Goal: Task Accomplishment & Management: Use online tool/utility

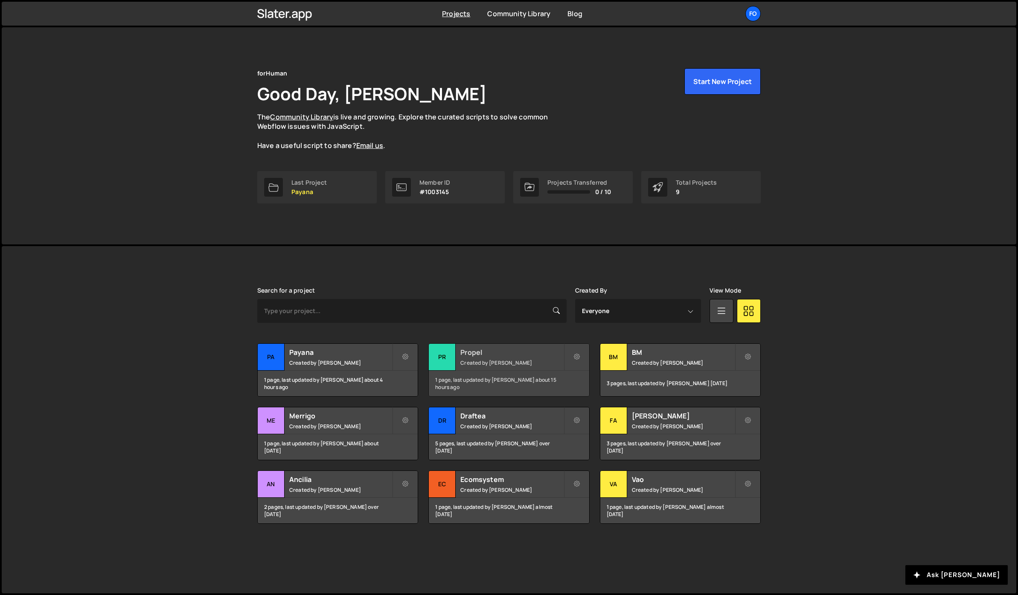
click at [506, 355] on h2 "Propel" at bounding box center [511, 352] width 103 height 9
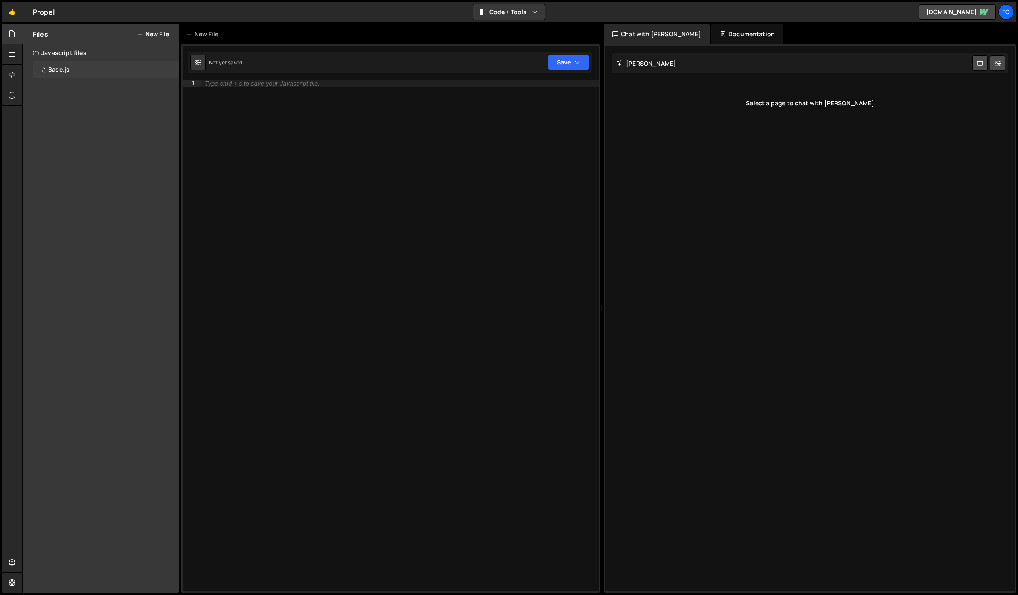
click at [60, 64] on div "1 Base.js 0" at bounding box center [106, 69] width 146 height 17
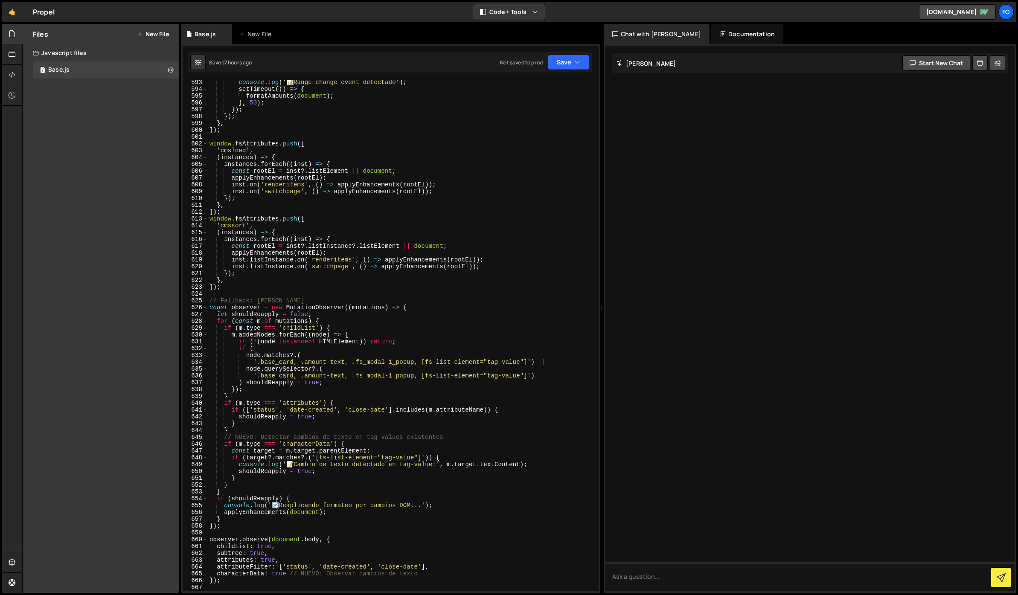
scroll to position [4293, 0]
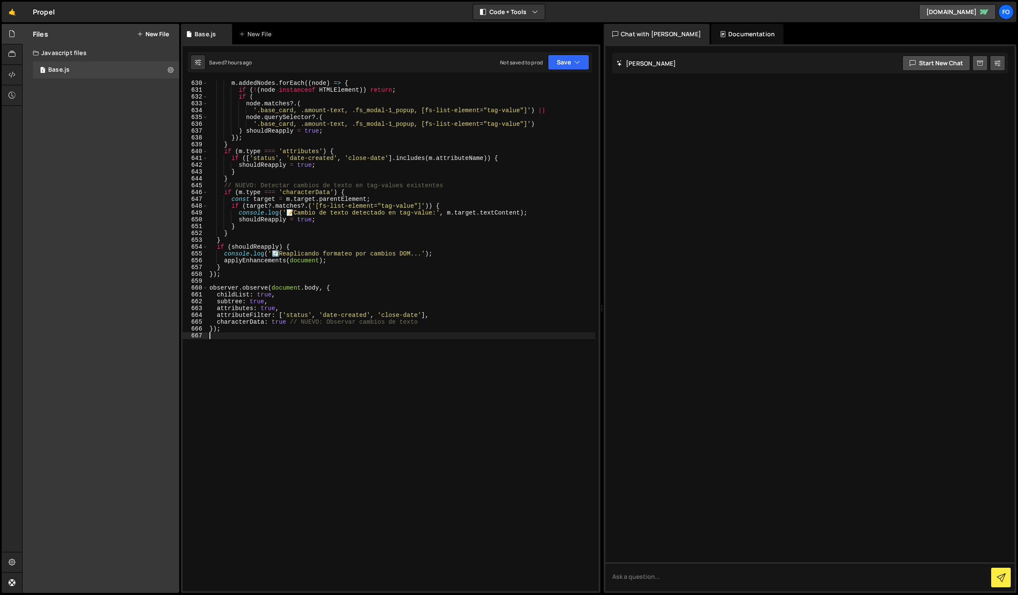
click at [215, 332] on div "m . addedNodes . forEach (( node ) => { if ( ! ( node instanceof HTMLElement ))…" at bounding box center [401, 342] width 387 height 525
click at [224, 331] on div "m . addedNodes . forEach (( node ) => { if ( ! ( node instanceof HTMLElement ))…" at bounding box center [401, 342] width 387 height 525
type textarea "});"
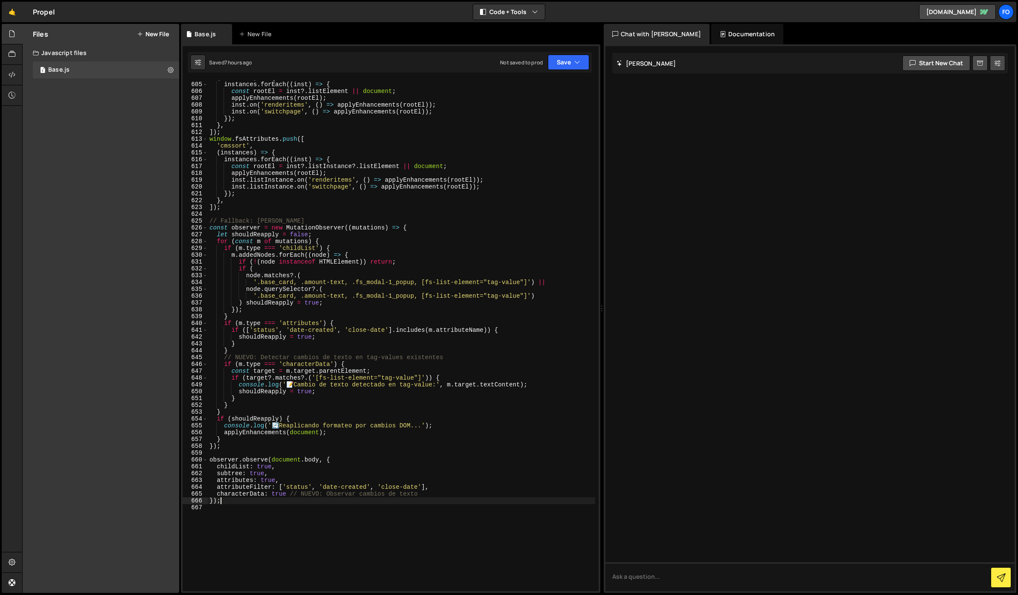
click at [387, 215] on div "( instances ) => { instances . forEach (( inst ) => { const rootEl = inst ?. li…" at bounding box center [401, 336] width 387 height 525
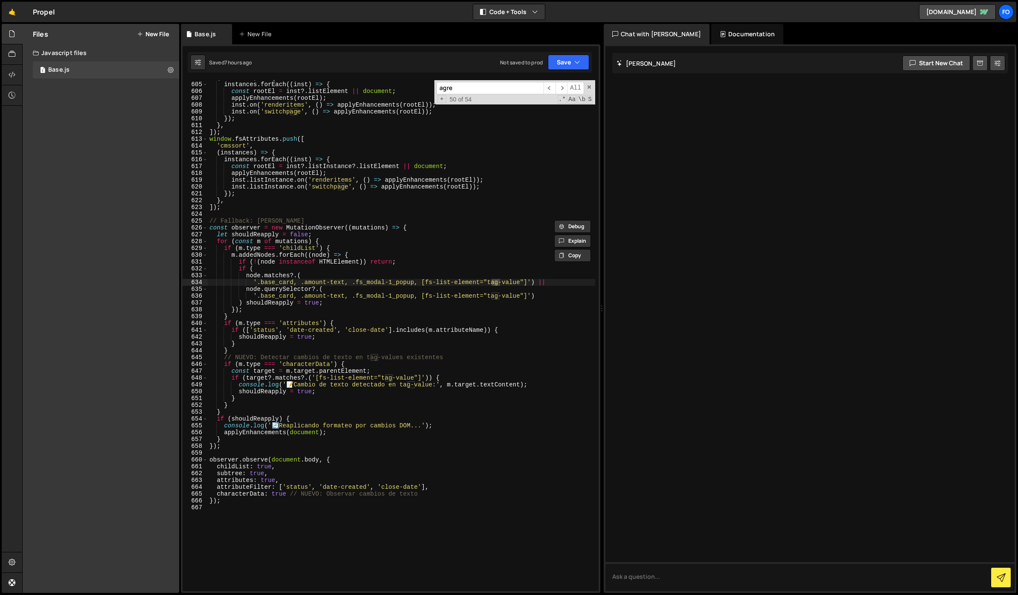
scroll to position [2140, 0]
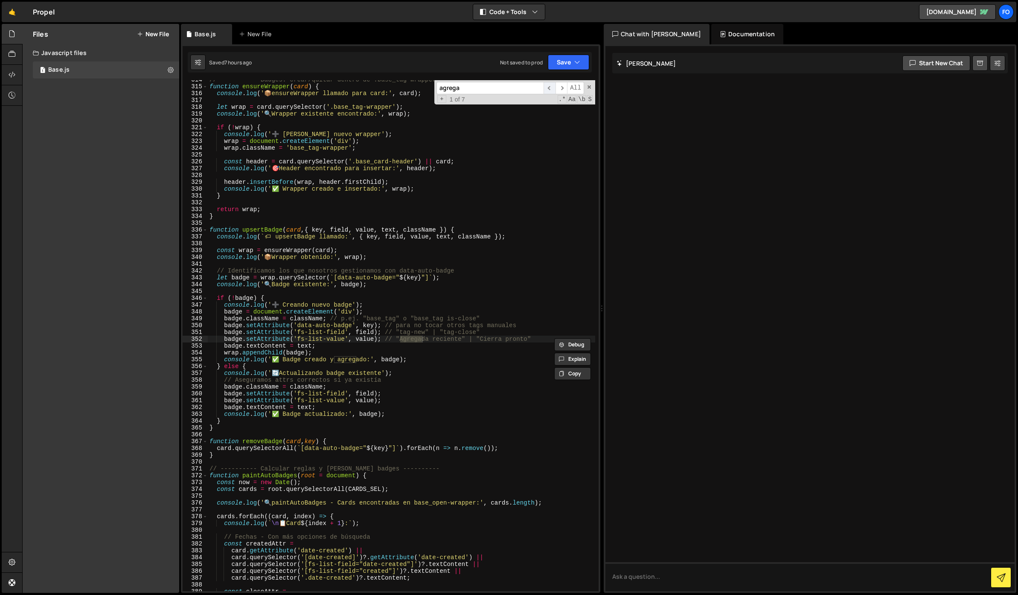
type input "agrega"
click at [553, 88] on span "​" at bounding box center [549, 88] width 12 height 12
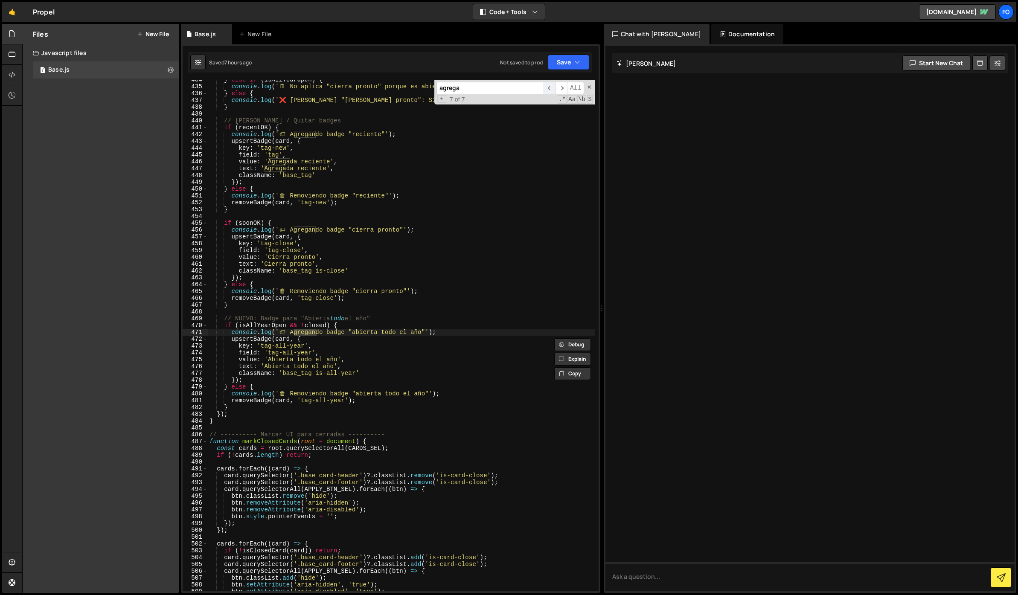
click at [553, 88] on span "​" at bounding box center [549, 88] width 12 height 12
drag, startPoint x: 232, startPoint y: 231, endPoint x: 424, endPoint y: 226, distance: 191.6
click at [424, 226] on div "} else if ( isAllYearOpen ) { console . log ( ' 🗓 ️ No aplica "cierra pronto" p…" at bounding box center [401, 338] width 387 height 525
click at [547, 88] on span "​" at bounding box center [549, 88] width 12 height 12
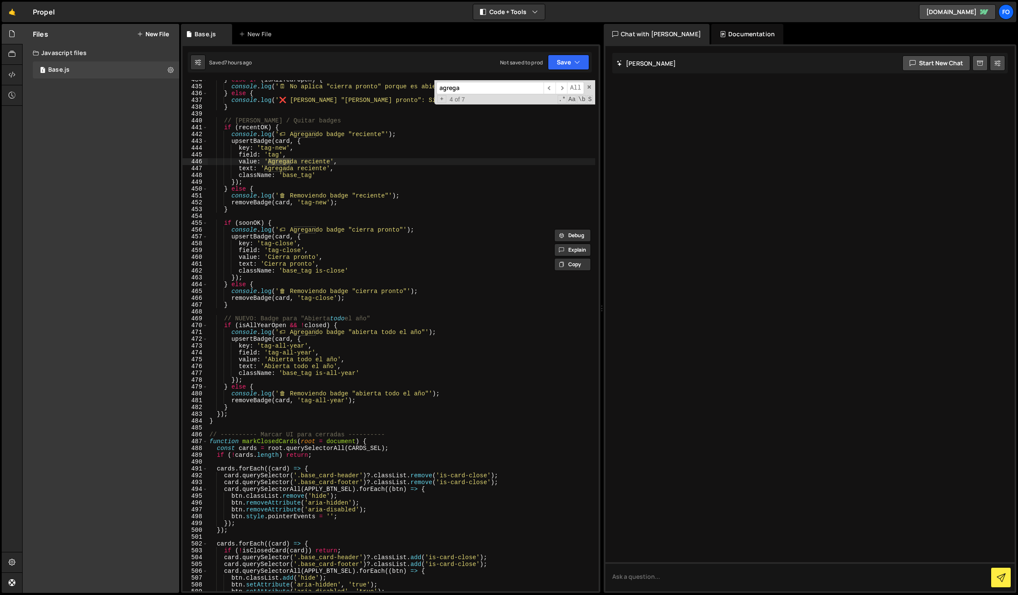
scroll to position [2923, 0]
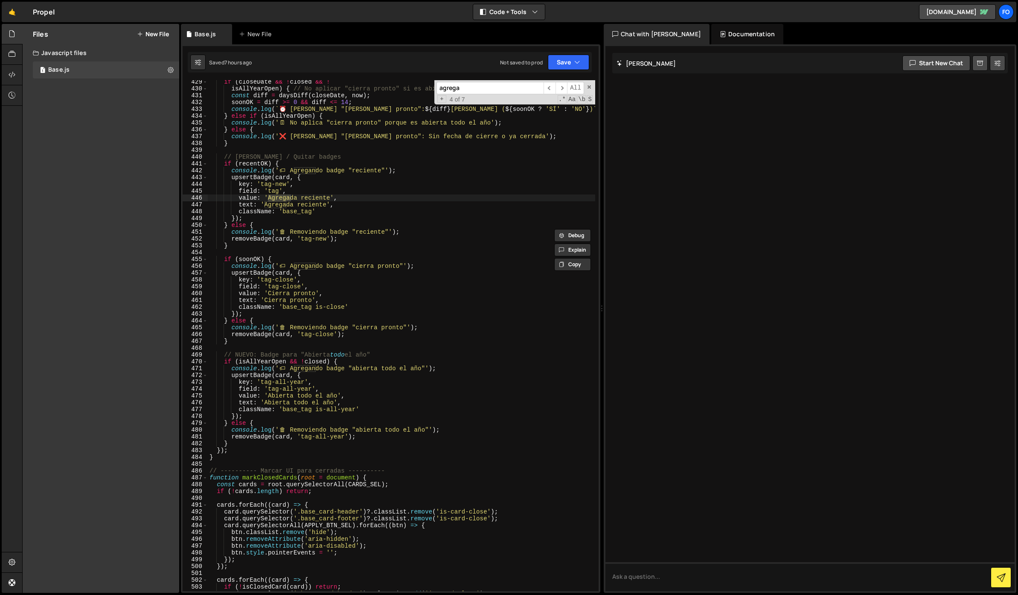
type textarea "text: 'Agregada reciente',"
click at [317, 203] on div "if ( closeDate && ! closed && ! isAllYearOpen ) { // No aplicar "cierra pronto"…" at bounding box center [401, 340] width 387 height 525
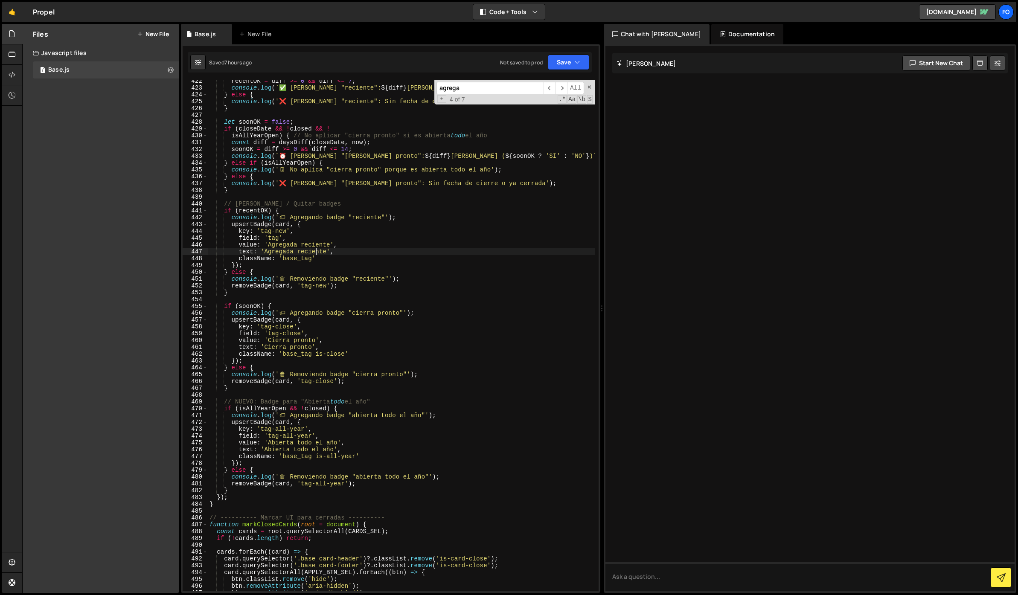
scroll to position [2866, 0]
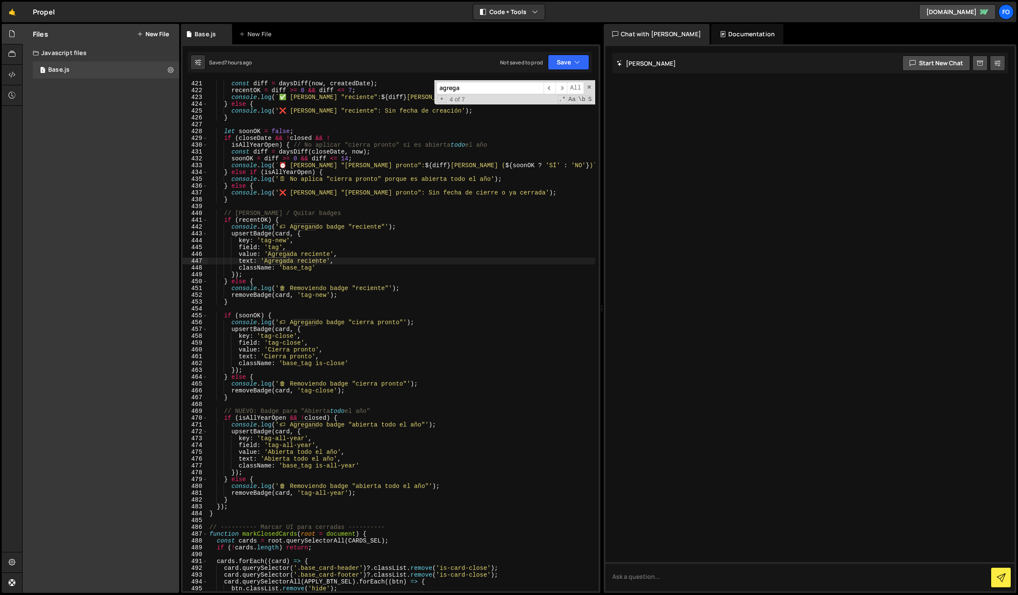
drag, startPoint x: 460, startPoint y: 88, endPoint x: 403, endPoint y: 91, distance: 57.2
click at [403, 91] on div "if ( createdDate ) { const diff = daysDiff ( now , createdDate ) ; recentOK = d…" at bounding box center [401, 335] width 387 height 511
type input "cierra"
click at [563, 85] on span "​" at bounding box center [561, 88] width 12 height 12
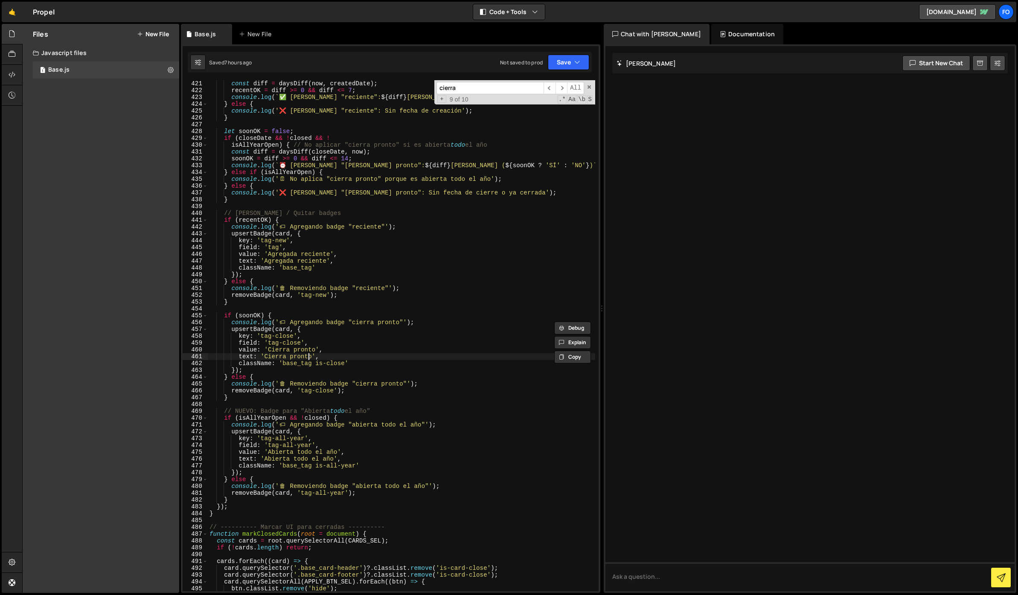
click at [307, 355] on div "if ( createdDate ) { const diff = daysDiff ( now , createdDate ) ; recentOK = d…" at bounding box center [401, 335] width 387 height 525
click at [310, 348] on div "if ( createdDate ) { const diff = daysDiff ( now , createdDate ) ; recentOK = d…" at bounding box center [401, 335] width 387 height 525
type textarea "value: 'Cierra pronto',"
drag, startPoint x: 476, startPoint y: 90, endPoint x: 433, endPoint y: 90, distance: 43.1
click at [433, 90] on div "if ( createdDate ) { const diff = daysDiff ( now , createdDate ) ; recentOK = d…" at bounding box center [401, 335] width 387 height 511
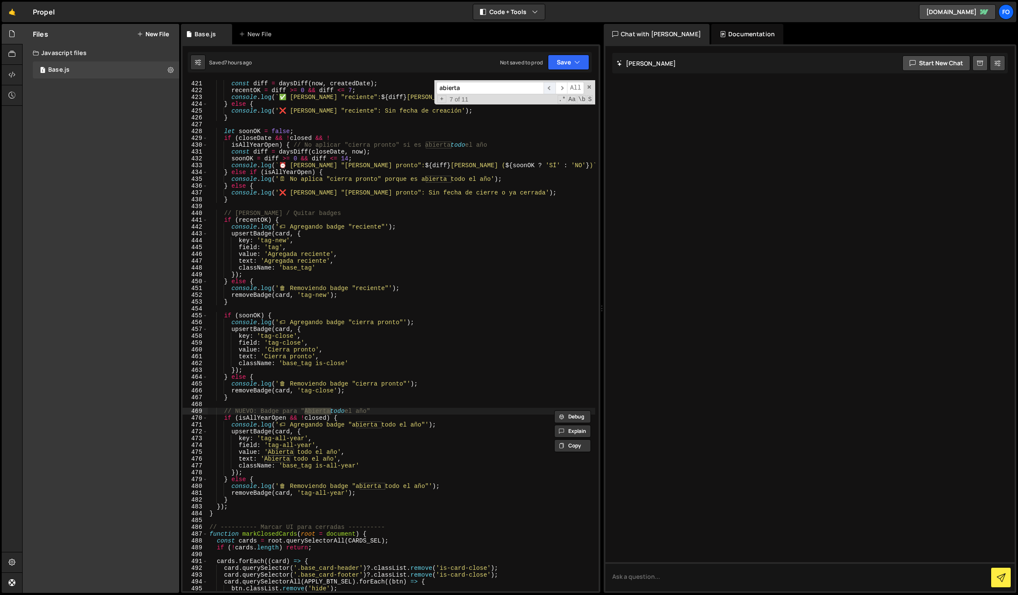
type input "abierta"
click at [547, 87] on span "​" at bounding box center [549, 88] width 12 height 12
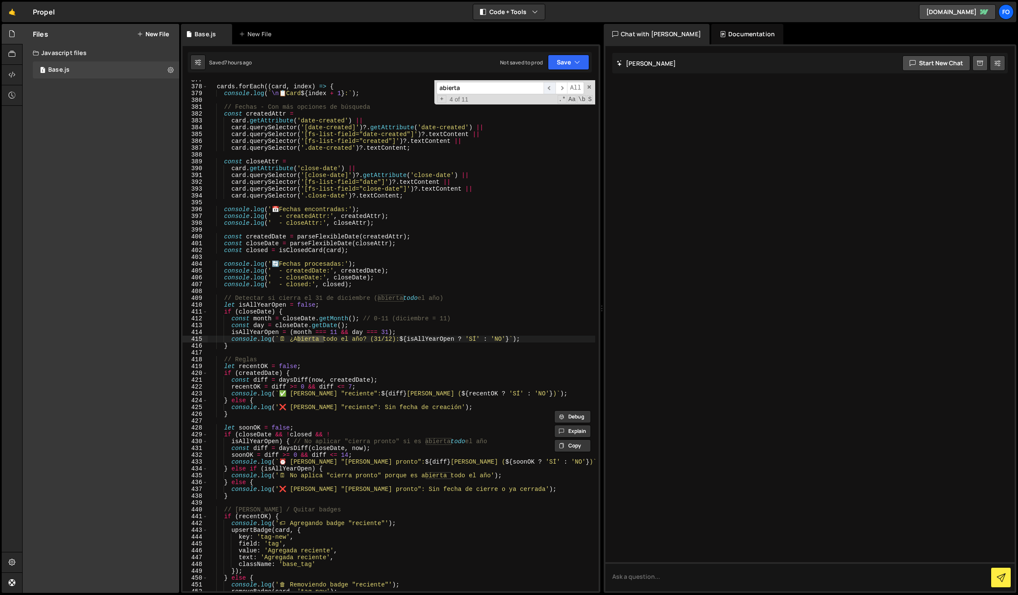
scroll to position [2570, 0]
click at [547, 87] on span "​" at bounding box center [549, 88] width 12 height 12
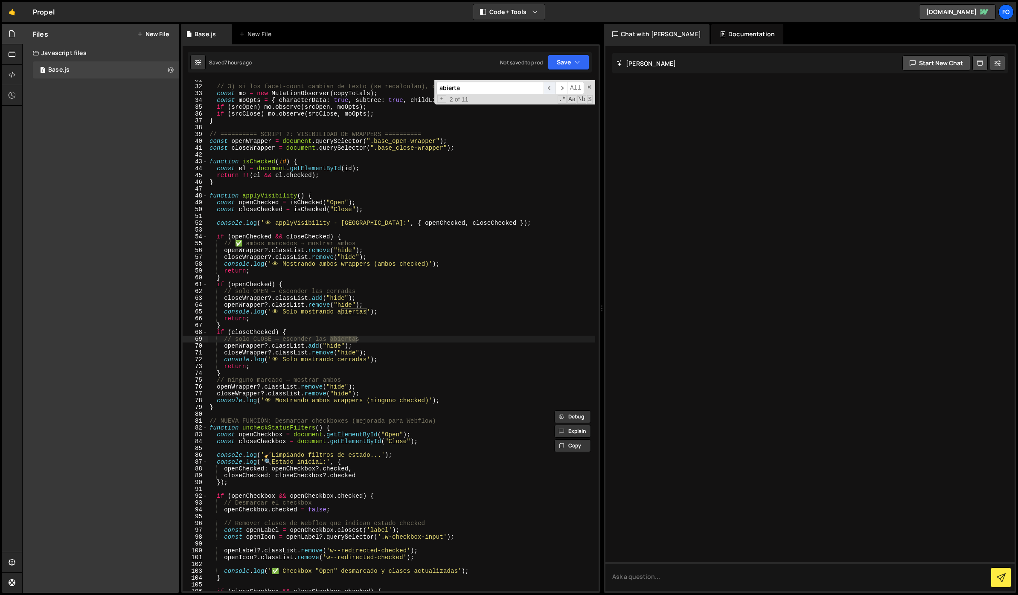
click at [547, 87] on span "​" at bounding box center [549, 88] width 12 height 12
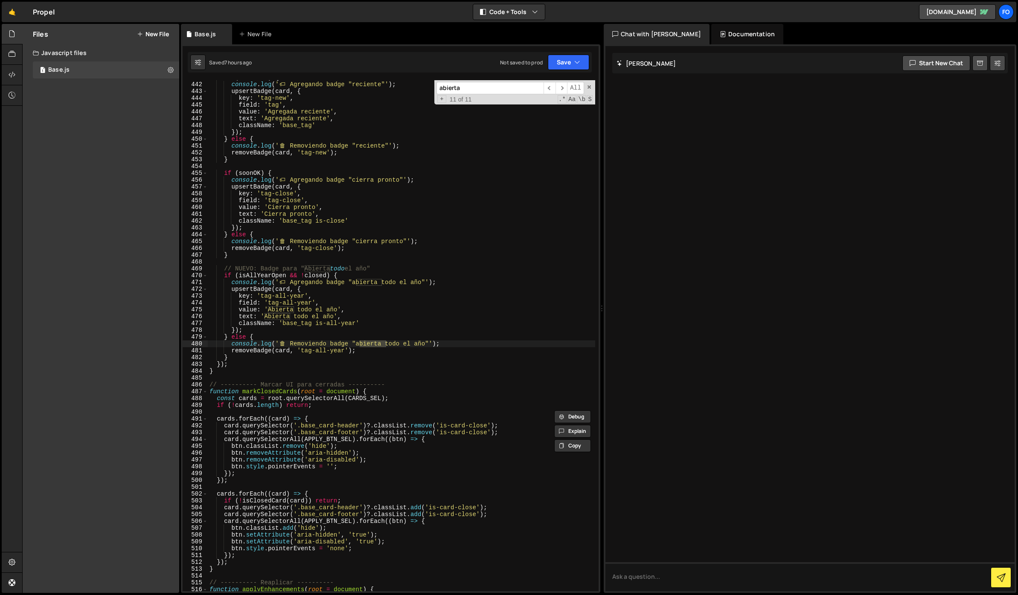
scroll to position [2971, 0]
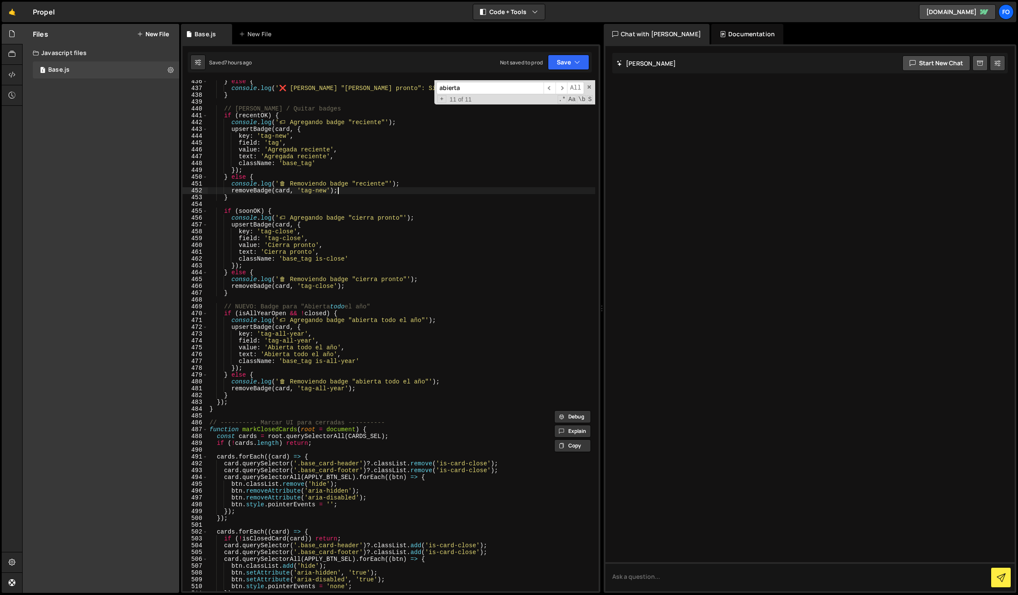
click at [447, 190] on div "} else { console . log ( '❌ Regla "cierra pronto": Sin fecha de cierre o ya cer…" at bounding box center [401, 340] width 387 height 525
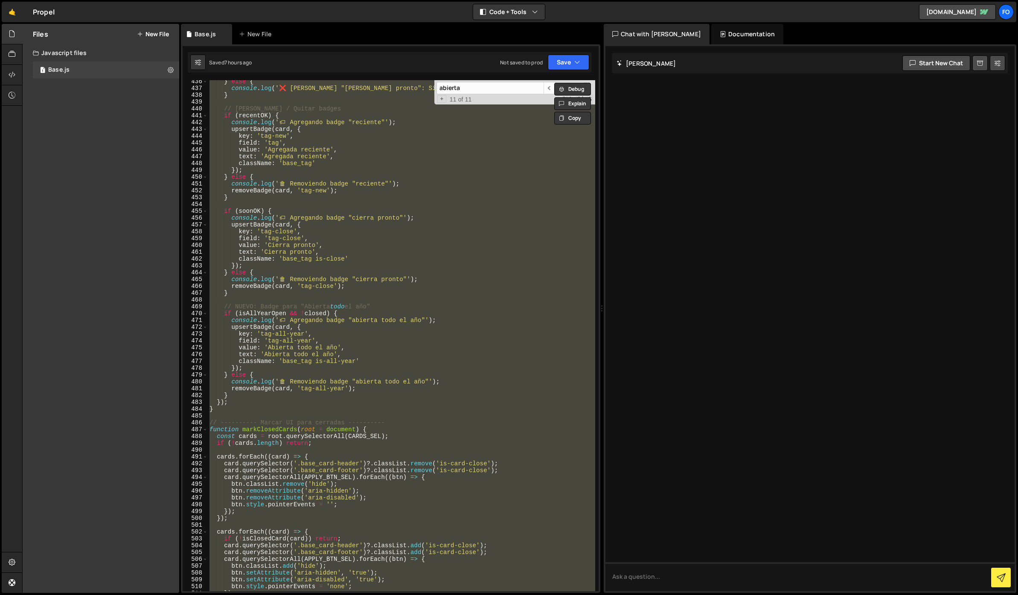
click at [360, 254] on div "} else { console . log ( '❌ Regla "cierra pronto": Sin fecha de cierre o ya cer…" at bounding box center [401, 335] width 387 height 511
click at [320, 217] on div "} else { console . log ( '❌ Regla "cierra pronto": Sin fecha de cierre o ya cer…" at bounding box center [401, 335] width 387 height 511
paste textarea
type textarea "});"
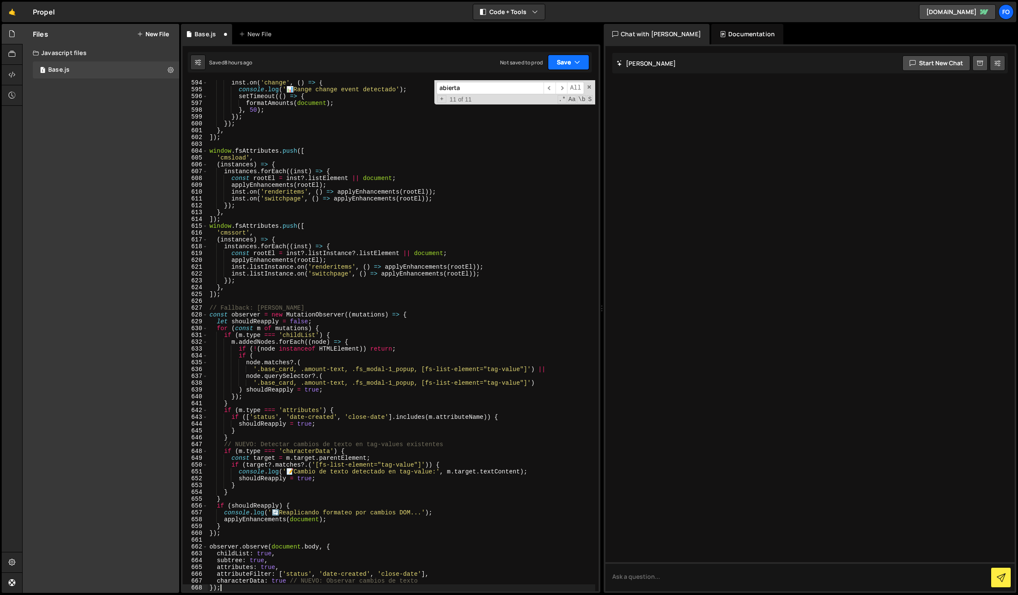
drag, startPoint x: 569, startPoint y: 64, endPoint x: 562, endPoint y: 71, distance: 10.6
click at [569, 64] on button "Save" at bounding box center [568, 62] width 41 height 15
click at [537, 85] on div "Save to Staging S" at bounding box center [539, 83] width 89 height 9
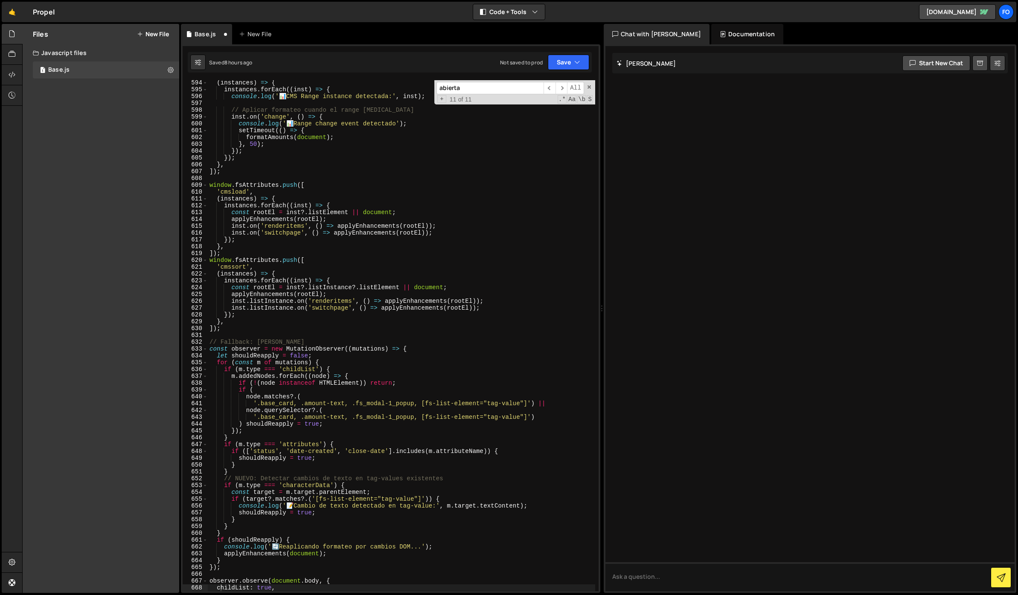
scroll to position [4055, 0]
drag, startPoint x: 464, startPoint y: 89, endPoint x: 406, endPoint y: 86, distance: 57.7
click at [406, 87] on div "( instances ) => { instances . forEach (( inst ) => { console . log ( ' 📊 CMS R…" at bounding box center [401, 335] width 387 height 511
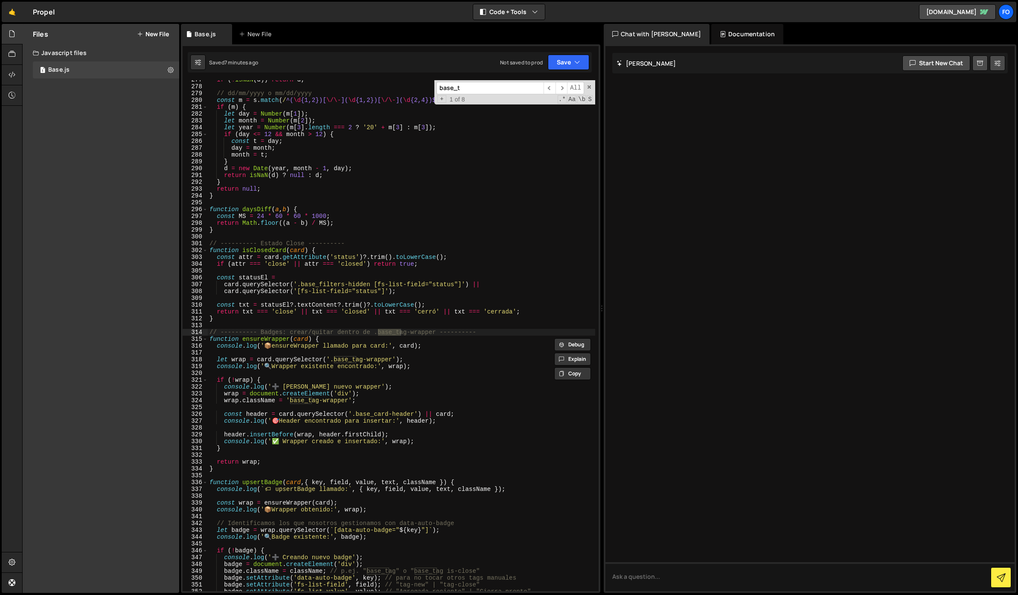
scroll to position [1887, 0]
type input "base_tag-wrappe"
click at [560, 89] on span "​" at bounding box center [561, 88] width 12 height 12
click at [395, 363] on div "if ( ! isNaN ( d )) return d ; // dd/mm/yyyy o mm/dd/yyyy const m = s . match (…" at bounding box center [401, 338] width 387 height 525
drag, startPoint x: 392, startPoint y: 359, endPoint x: 335, endPoint y: 357, distance: 57.6
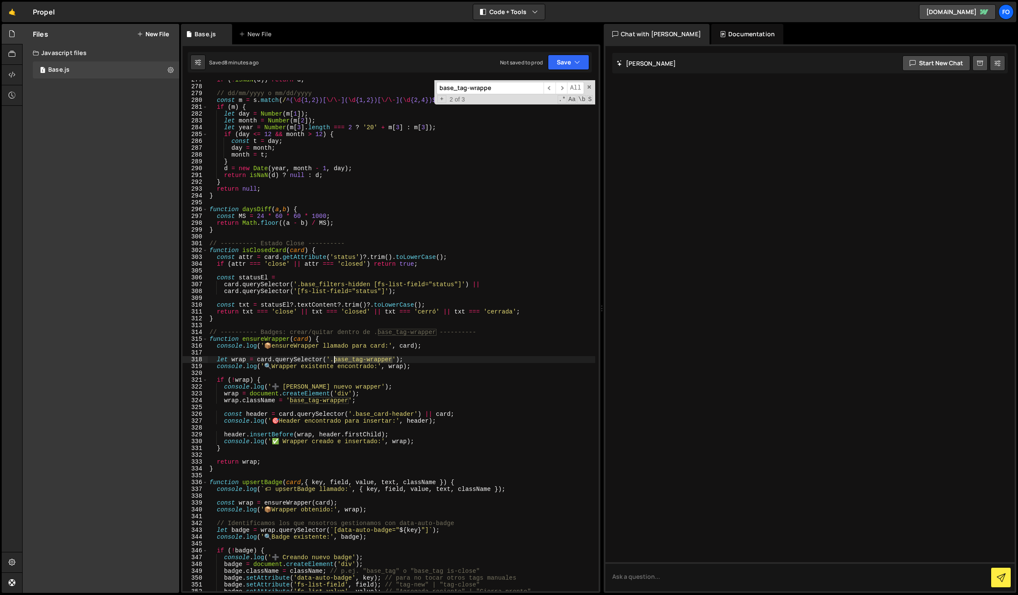
click at [335, 357] on div "if ( ! isNaN ( d )) return d ; // dd/mm/yyyy o mm/dd/yyyy const m = s . match (…" at bounding box center [401, 338] width 387 height 525
click at [553, 89] on span "​" at bounding box center [549, 88] width 12 height 12
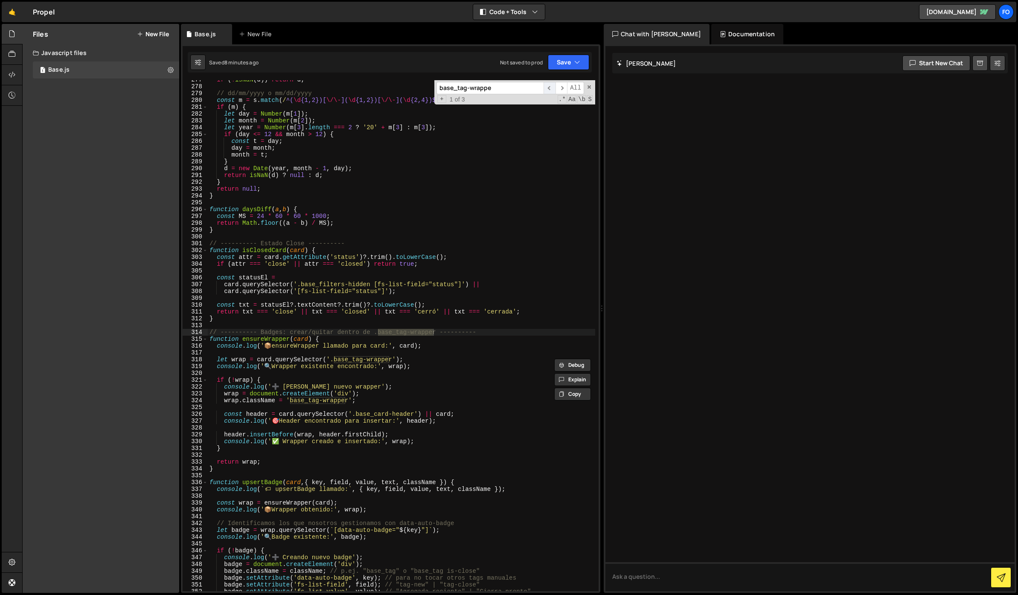
click at [553, 89] on span "​" at bounding box center [549, 88] width 12 height 12
click at [305, 364] on div "if ( ! isNaN ( d )) return d ; // dd/mm/yyyy o mm/dd/yyyy const m = s . match (…" at bounding box center [401, 338] width 387 height 525
click at [364, 398] on div "if ( ! isNaN ( d )) return d ; // dd/mm/yyyy o mm/dd/yyyy const m = s . match (…" at bounding box center [401, 338] width 387 height 525
click at [550, 90] on span "​" at bounding box center [549, 88] width 12 height 12
click at [551, 92] on span "​" at bounding box center [549, 88] width 12 height 12
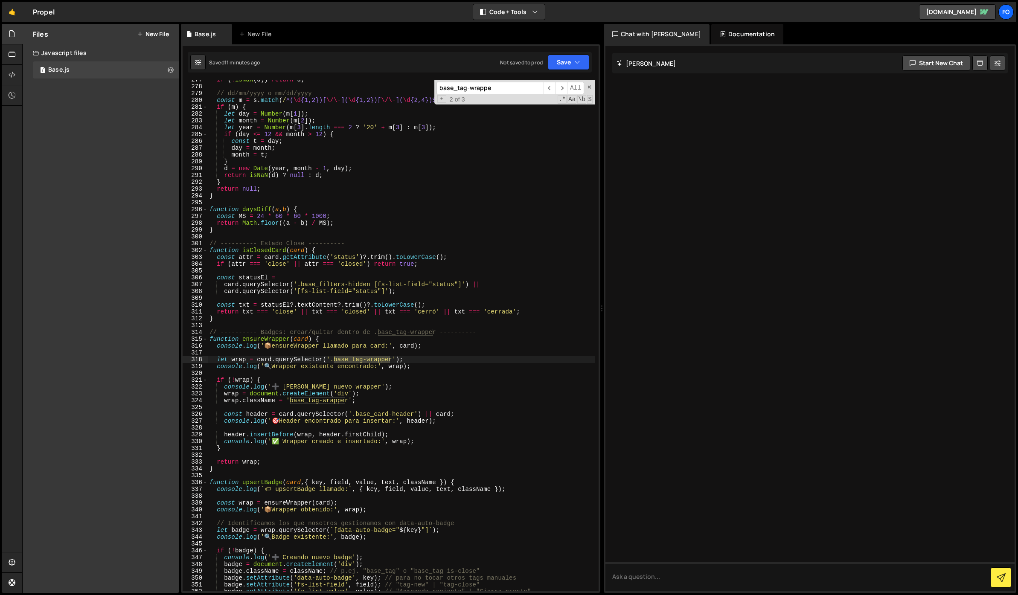
click at [298, 176] on div "if ( ! isNaN ( d )) return d ; // dd/mm/yyyy o mm/dd/yyyy const m = s . match (…" at bounding box center [401, 338] width 387 height 525
click at [228, 194] on div "if ( ! isNaN ( d )) return d ; // dd/mm/yyyy o mm/dd/yyyy const m = s . match (…" at bounding box center [401, 338] width 387 height 525
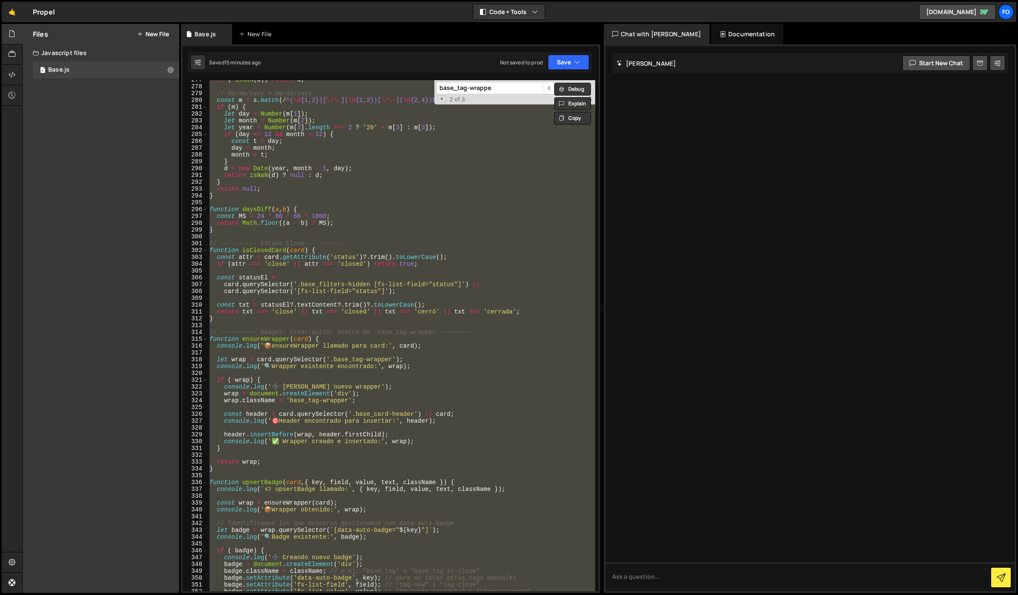
paste textarea "characterData: true // NUEVO: Observar cambios de texto"
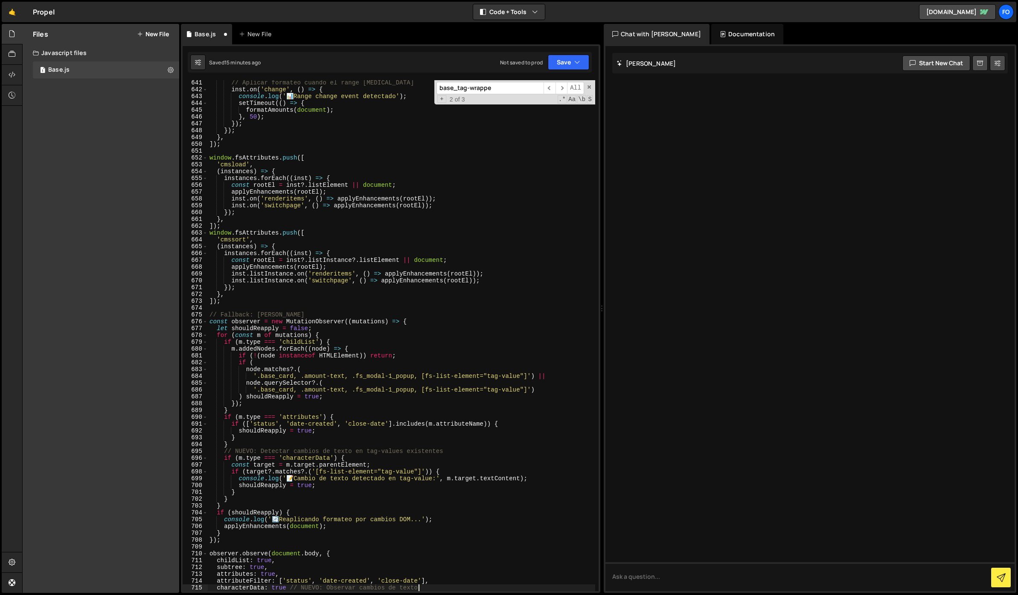
scroll to position [4389, 0]
click at [579, 58] on icon "button" at bounding box center [577, 62] width 6 height 9
click at [548, 83] on div "Save to Staging S" at bounding box center [539, 83] width 89 height 9
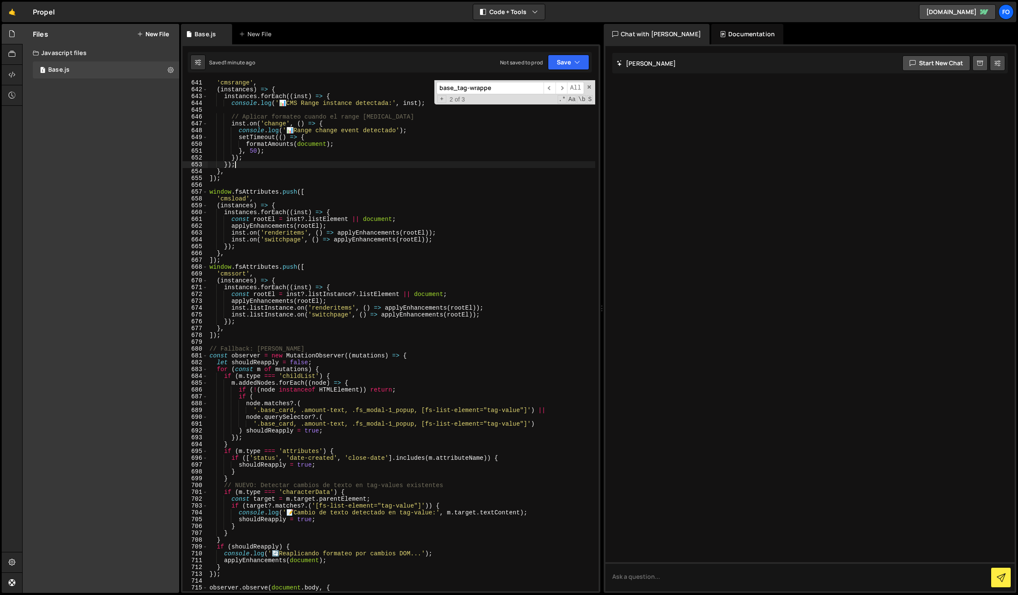
click at [322, 161] on div "'cmsrange' , ( instances ) => { instances . forEach (( inst ) => { console . lo…" at bounding box center [401, 341] width 387 height 525
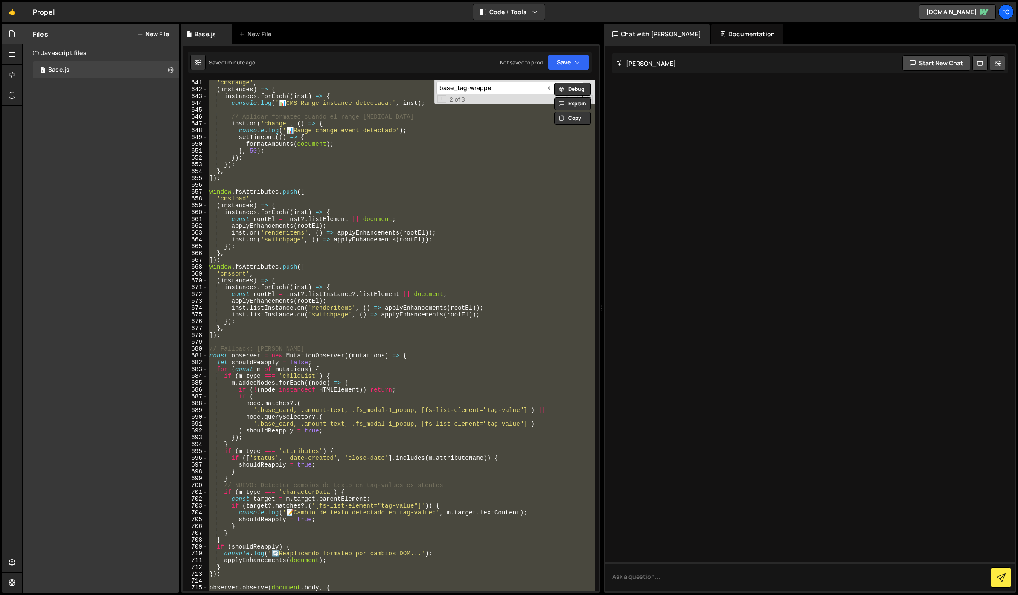
paste textarea "characterData: true // NUEVO: Observar cambios de texto"
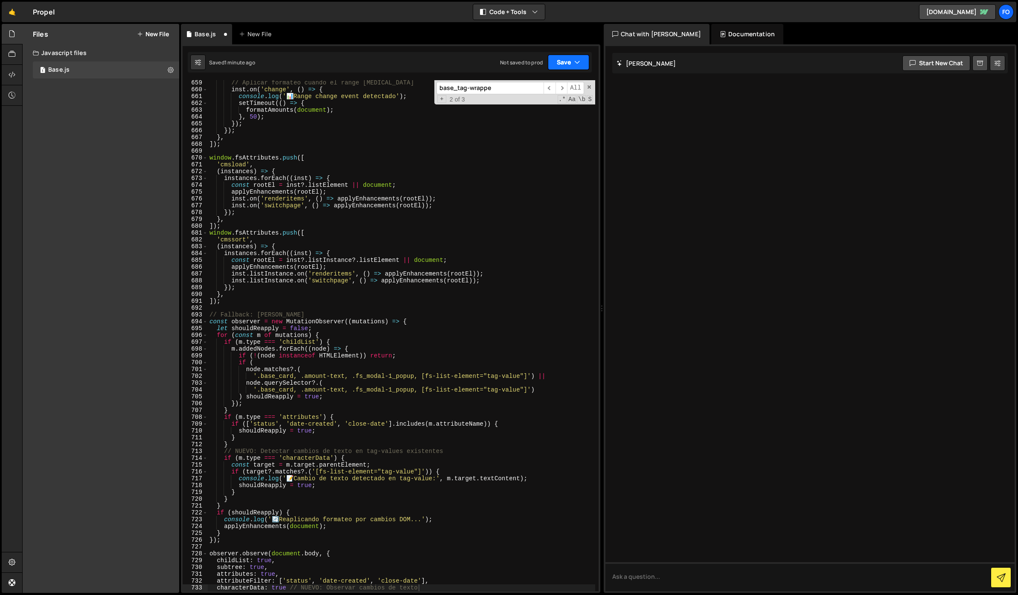
click at [577, 60] on icon "button" at bounding box center [577, 62] width 6 height 9
click at [543, 81] on div "Save to Staging S" at bounding box center [539, 83] width 89 height 9
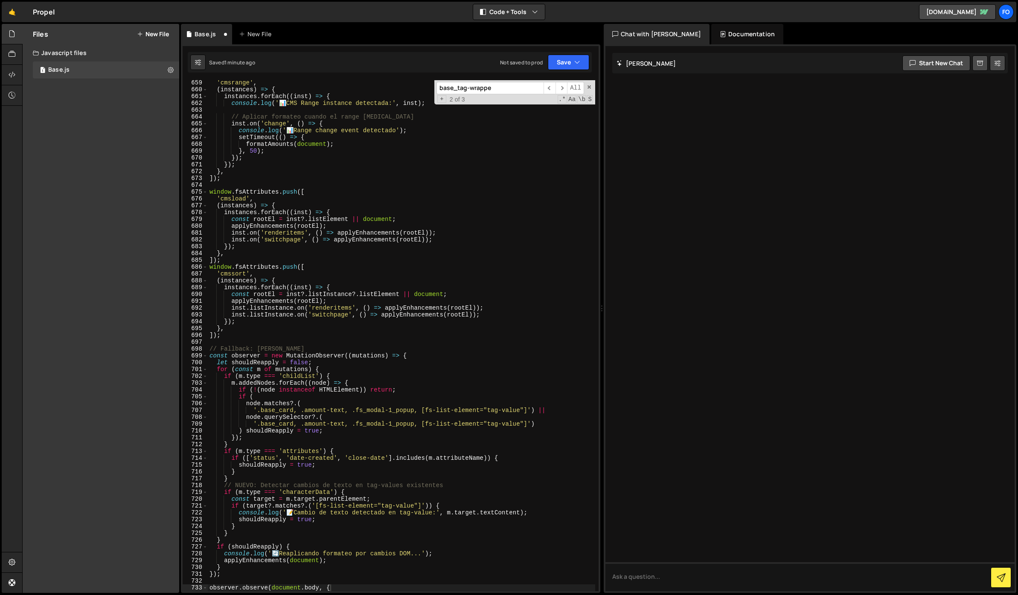
scroll to position [4498, 0]
click at [400, 224] on div "'cmsrange' , ( instances ) => { instances . forEach (( inst ) => { console . lo…" at bounding box center [401, 341] width 387 height 525
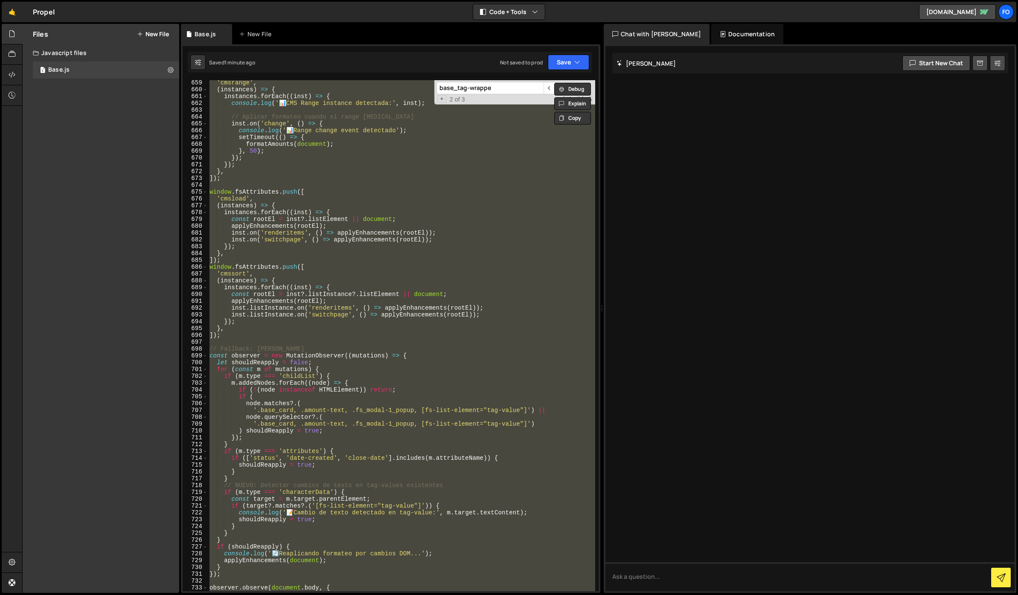
paste textarea "characterData: true // NUEVO: Observar cambios de texto"
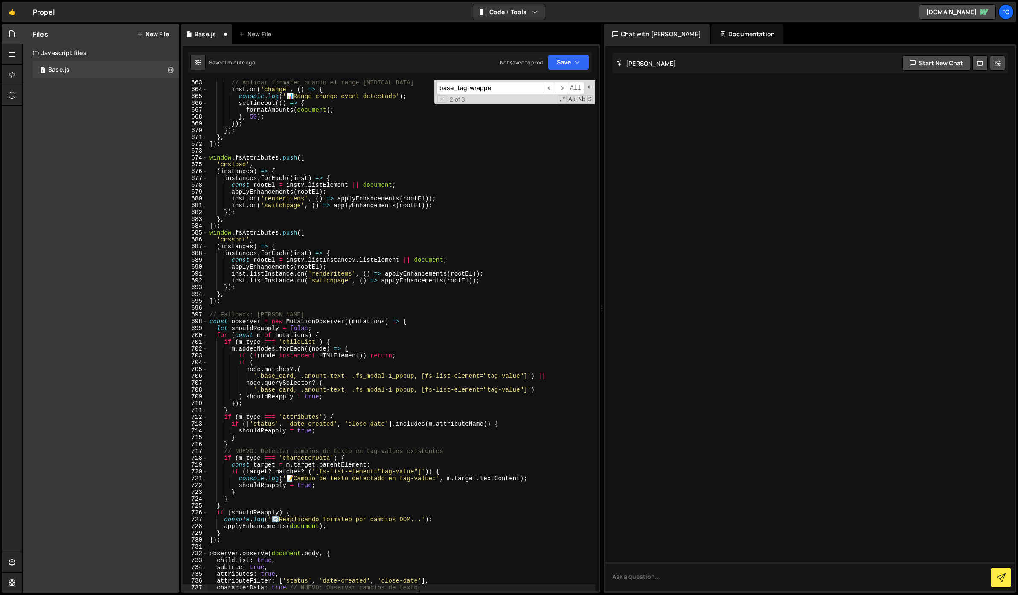
scroll to position [4539, 0]
click at [558, 63] on button "Save" at bounding box center [568, 62] width 41 height 15
click at [534, 92] on div "1 minute ago" at bounding box center [525, 92] width 30 height 7
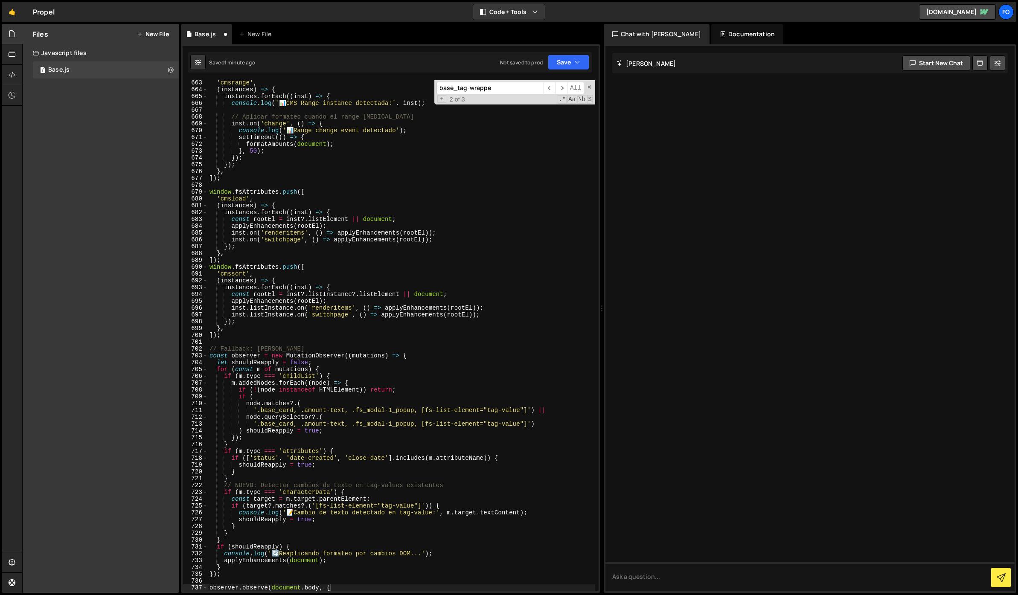
scroll to position [4526, 0]
click at [389, 232] on div "'cmsrange' , ( instances ) => { instances . forEach (( inst ) => { console . lo…" at bounding box center [401, 341] width 387 height 525
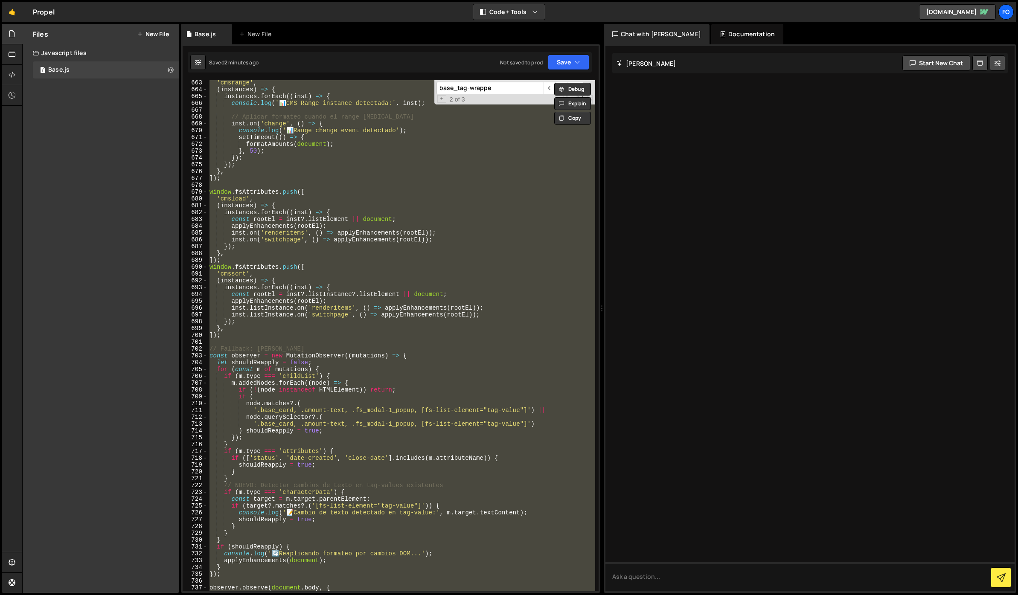
paste textarea "characterData: true // NUEVO: Observar cambios de texto"
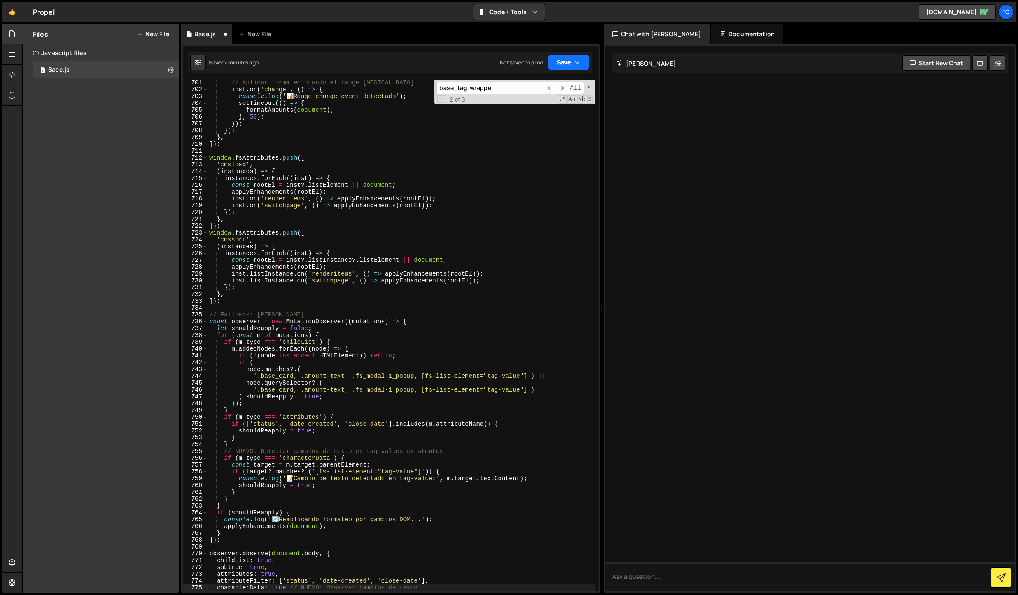
click at [566, 65] on button "Save" at bounding box center [568, 62] width 41 height 15
click at [540, 84] on div "Save to Staging S" at bounding box center [539, 83] width 89 height 9
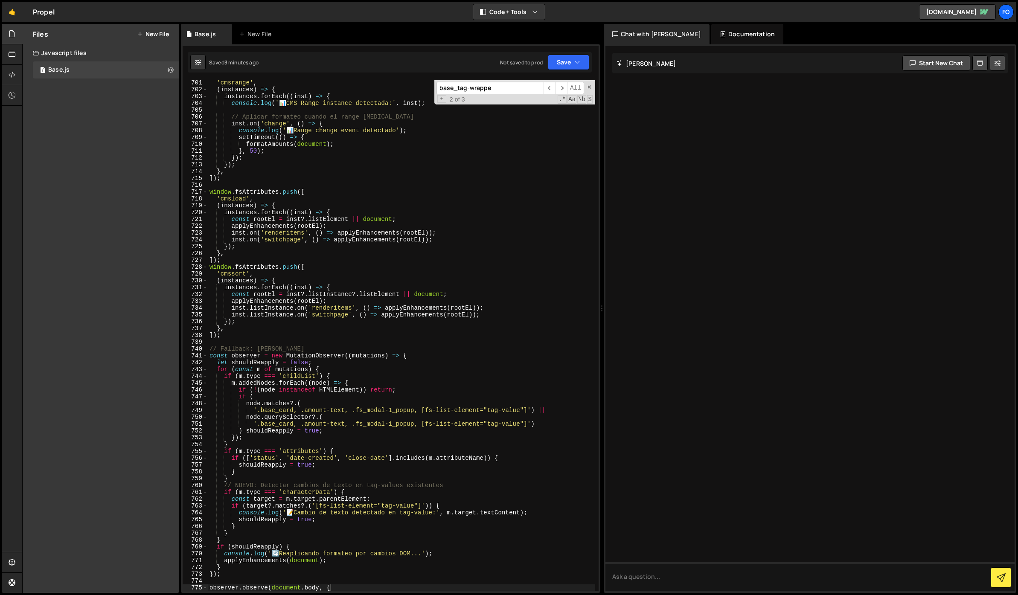
click at [294, 191] on div "'cmsrange' , ( instances ) => { instances . forEach (( inst ) => { console . lo…" at bounding box center [401, 341] width 387 height 525
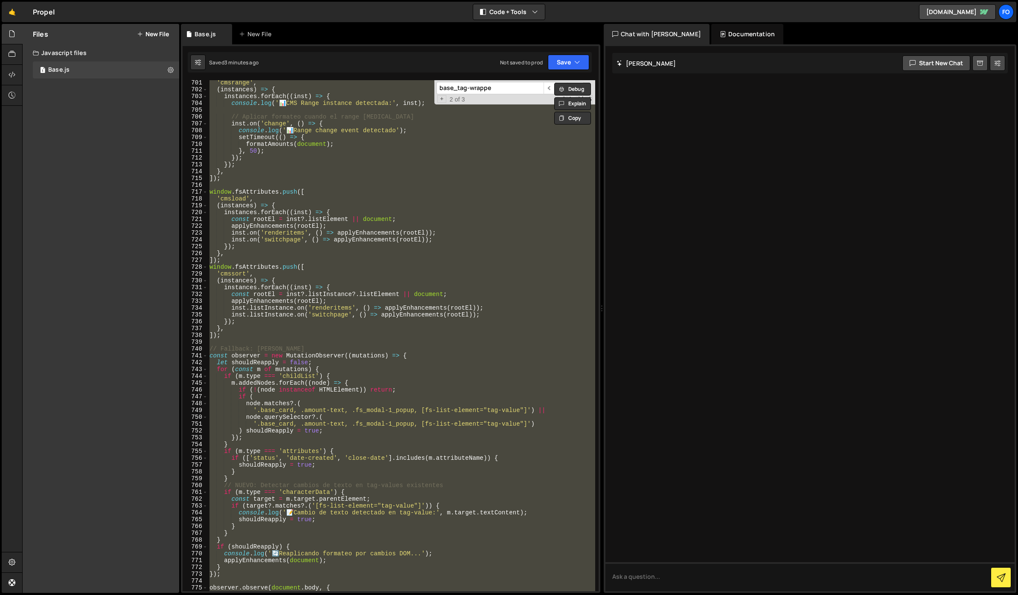
paste textarea "});"
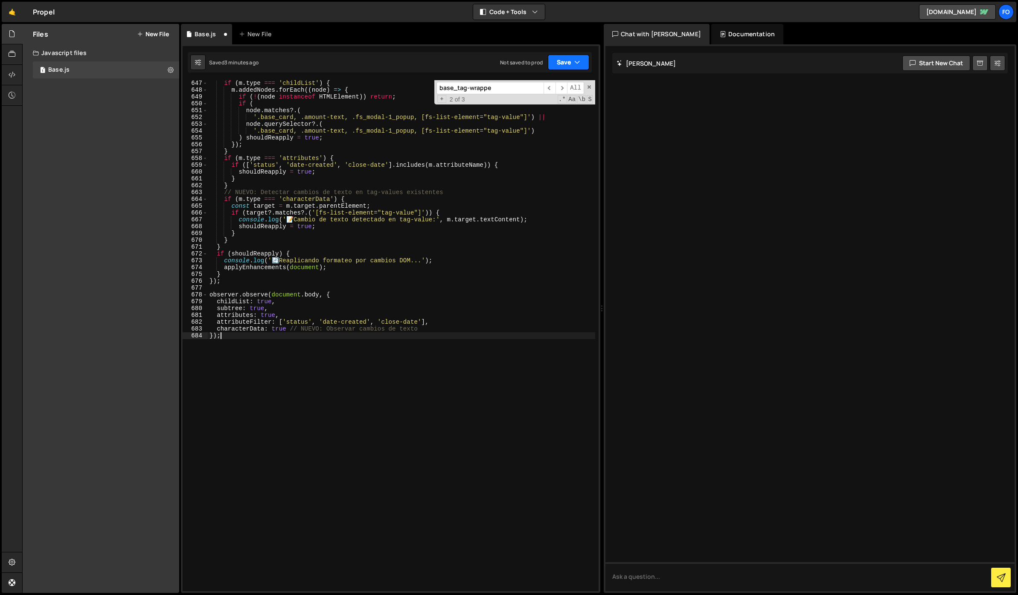
click at [579, 64] on icon "button" at bounding box center [577, 62] width 6 height 9
click at [552, 81] on div "Save to Staging S" at bounding box center [539, 83] width 89 height 9
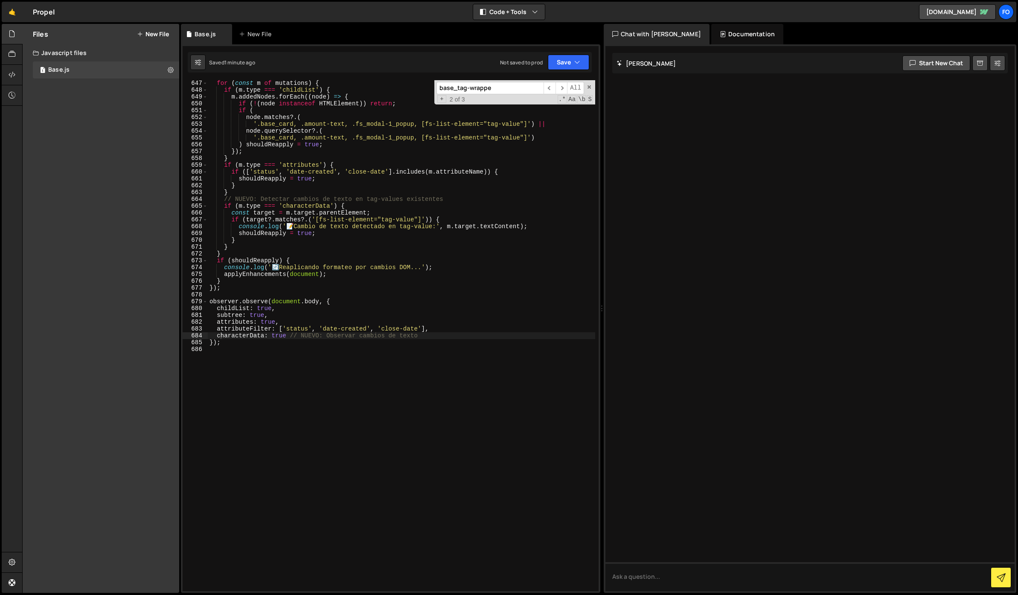
type textarea "// NUEVO: Detectar cambios de texto en tag-values existentes"
click at [333, 202] on div "for ( const m of mutations ) { if ( m . type === 'childList' ) { m . addedNodes…" at bounding box center [401, 342] width 387 height 525
drag, startPoint x: 505, startPoint y: 88, endPoint x: 390, endPoint y: 78, distance: 115.5
click at [390, 78] on div "1 Type cmd + s to save your Javascript file. הההההההההההההההההההההההההההההההההה…" at bounding box center [390, 318] width 419 height 549
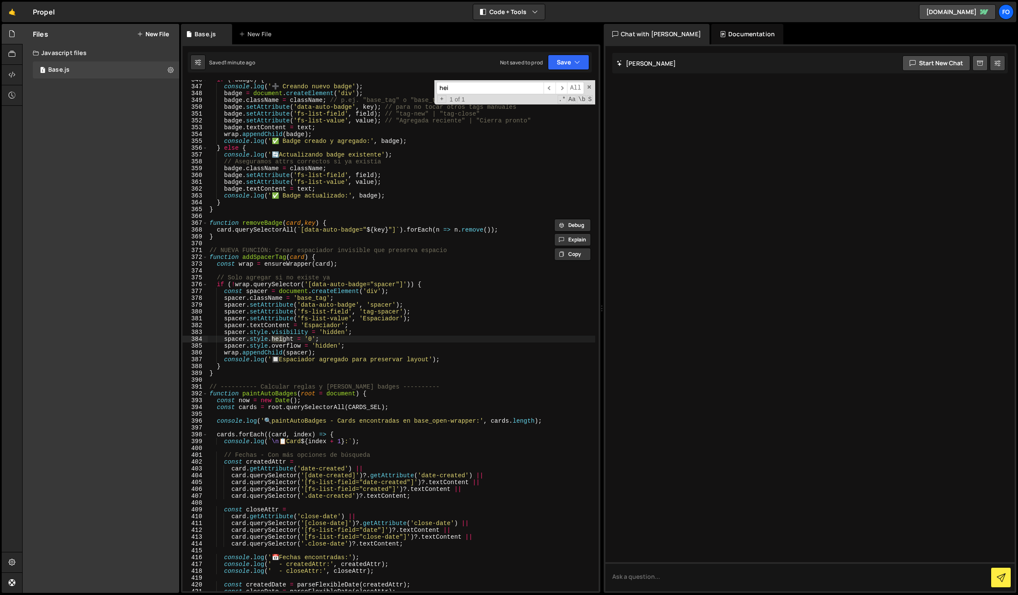
scroll to position [2358, 0]
type input "height"
drag, startPoint x: 331, startPoint y: 337, endPoint x: 324, endPoint y: 340, distance: 8.1
click at [331, 337] on div "if ( ! badge ) { console . log ( '➕ Creando nuevo badge' ) ; badge = document .…" at bounding box center [401, 338] width 387 height 525
drag, startPoint x: 329, startPoint y: 338, endPoint x: 370, endPoint y: 329, distance: 41.9
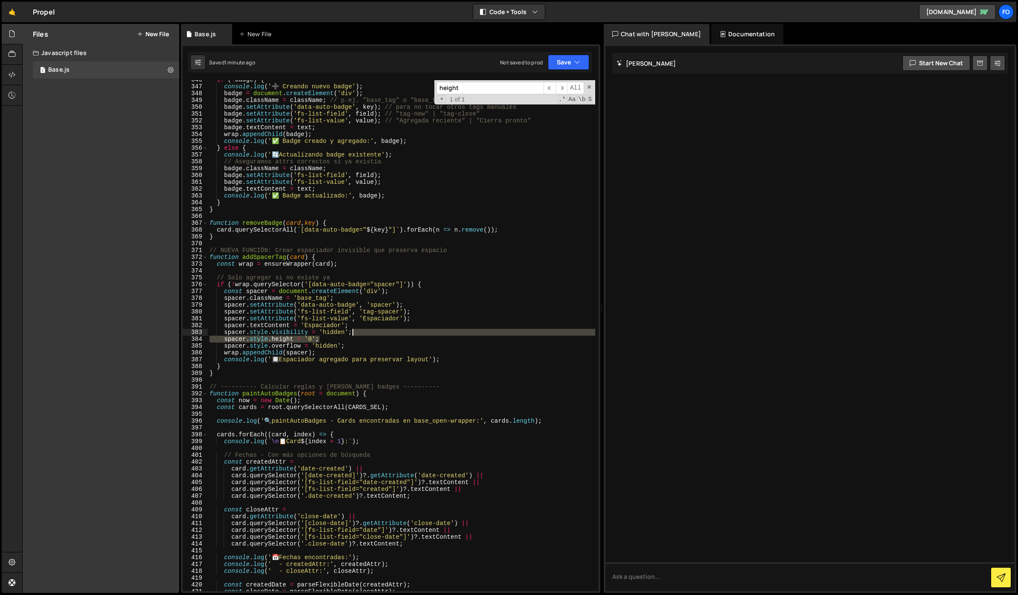
click at [370, 329] on div "if ( ! badge ) { console . log ( '➕ Creando nuevo badge' ) ; badge = document .…" at bounding box center [401, 338] width 387 height 525
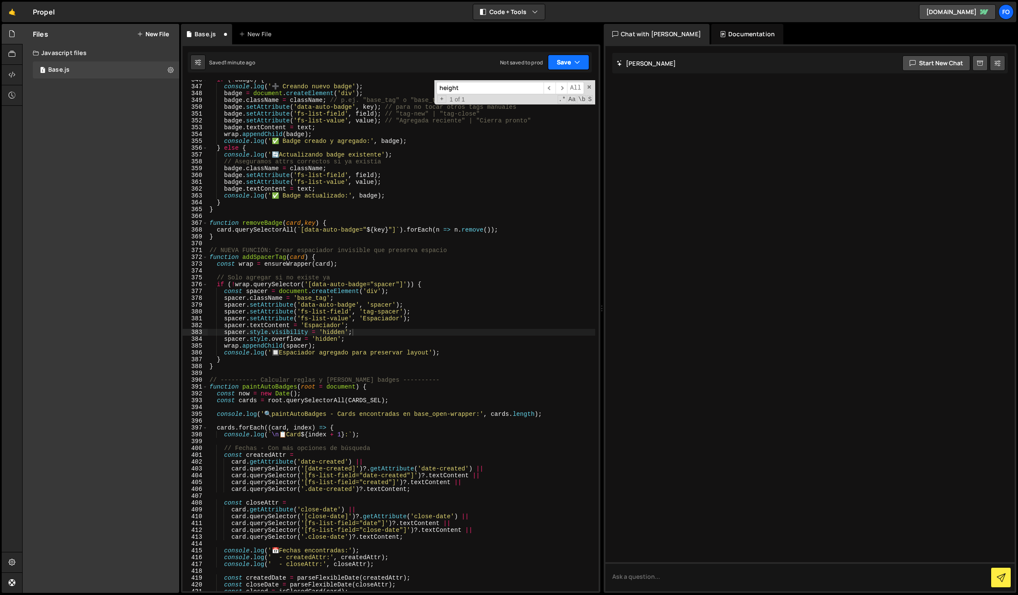
click at [586, 64] on button "Save" at bounding box center [568, 62] width 41 height 15
click at [548, 99] on button "Save to Staging S Saved 1 minute ago" at bounding box center [539, 89] width 102 height 28
click at [495, 232] on div "if ( ! badge ) { console . log ( '➕ Creando nuevo badge' ) ; badge = document .…" at bounding box center [401, 338] width 387 height 525
type textarea "});"
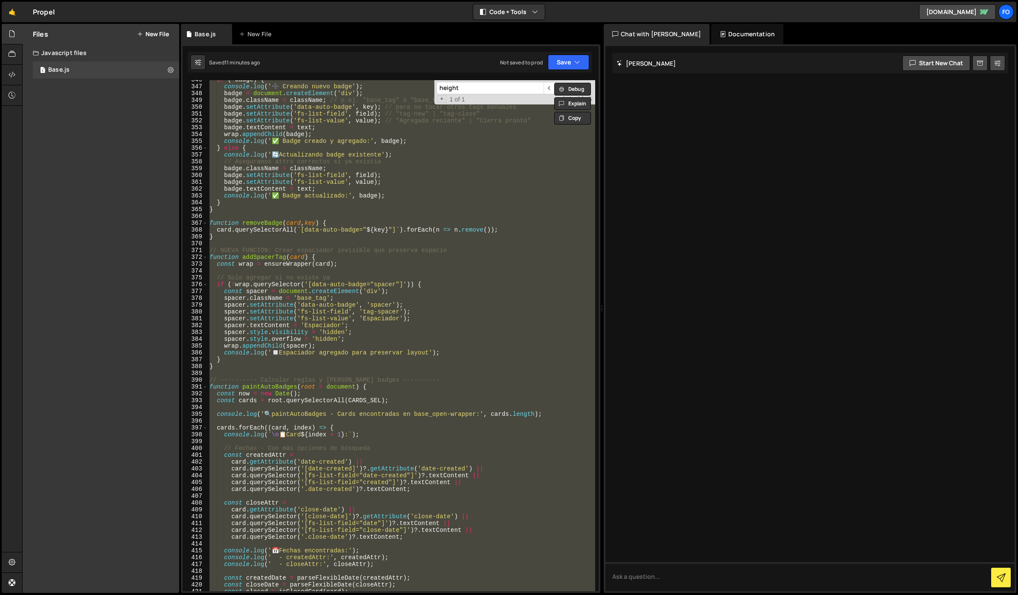
drag, startPoint x: 485, startPoint y: 87, endPoint x: 407, endPoint y: 87, distance: 78.1
click at [407, 87] on div "if ( ! badge ) { console . log ( '➕ Creando nuevo badge' ) ; badge = document .…" at bounding box center [401, 335] width 387 height 511
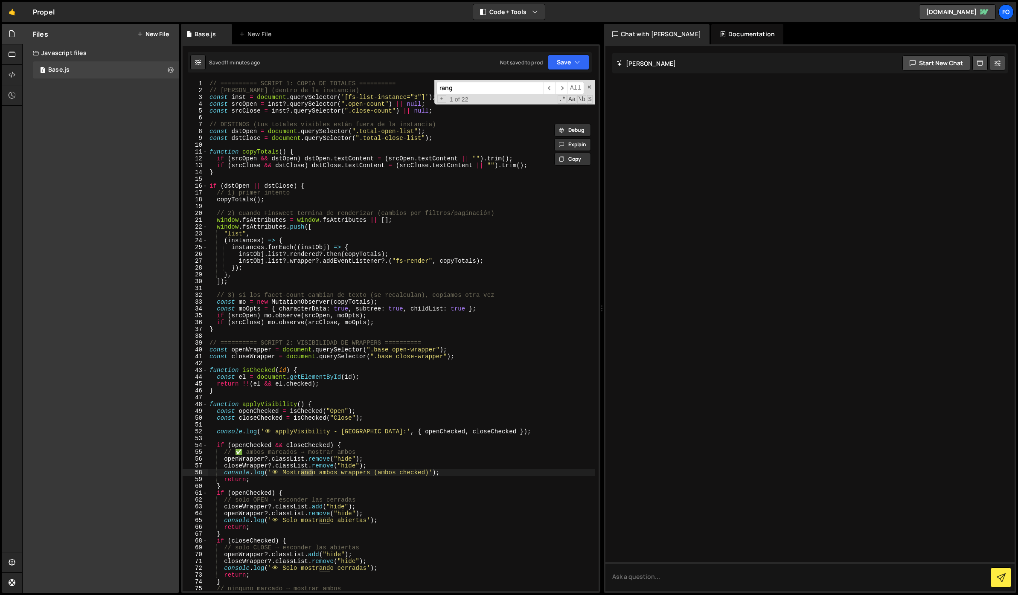
scroll to position [993, 0]
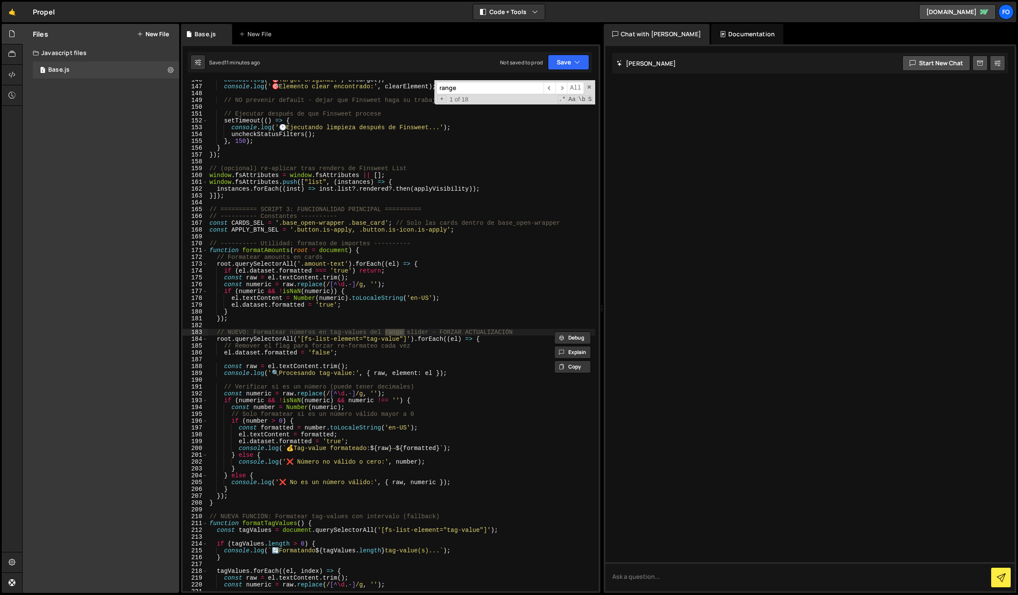
drag, startPoint x: 491, startPoint y: 88, endPoint x: 411, endPoint y: 84, distance: 79.8
click at [411, 84] on div "console . log ( ' 🎯 Target original:' , e . target ) ; console . log ( ' 🎯 Elem…" at bounding box center [401, 335] width 387 height 511
type input "tag-value"
click at [561, 89] on span "​" at bounding box center [561, 88] width 12 height 12
click at [488, 339] on div "console . log ( ' 🎯 Target original:' , e . target ) ; console . log ( ' 🎯 Elem…" at bounding box center [401, 338] width 387 height 525
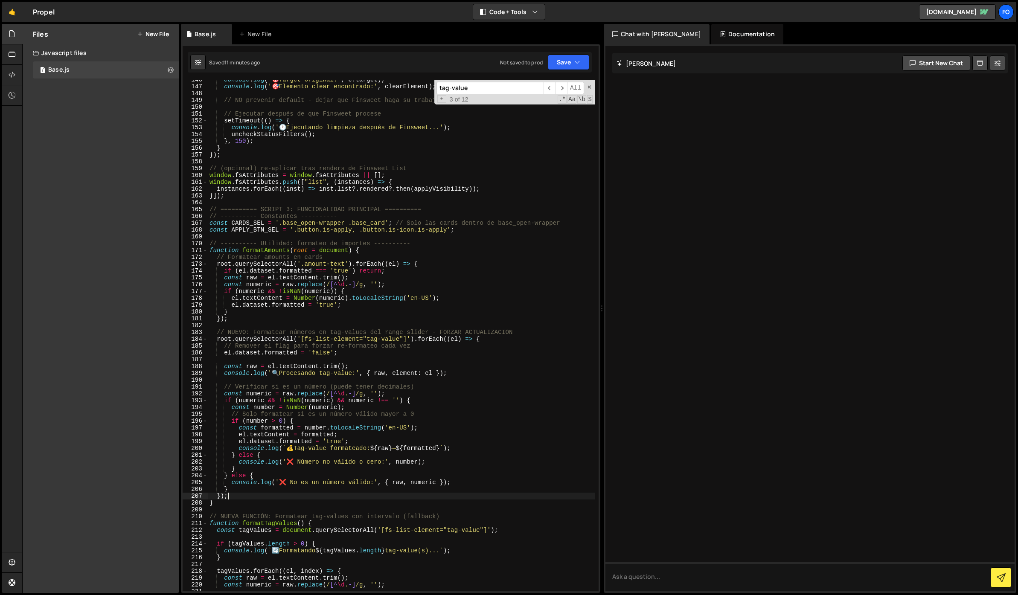
click at [234, 497] on div "console . log ( ' 🎯 Target original:' , e . target ) ; console . log ( ' 🎯 Elem…" at bounding box center [401, 338] width 387 height 525
click at [217, 341] on div "console . log ( ' 🎯 Target original:' , e . target ) ; console . log ( ' 🎯 Elem…" at bounding box center [401, 338] width 387 height 525
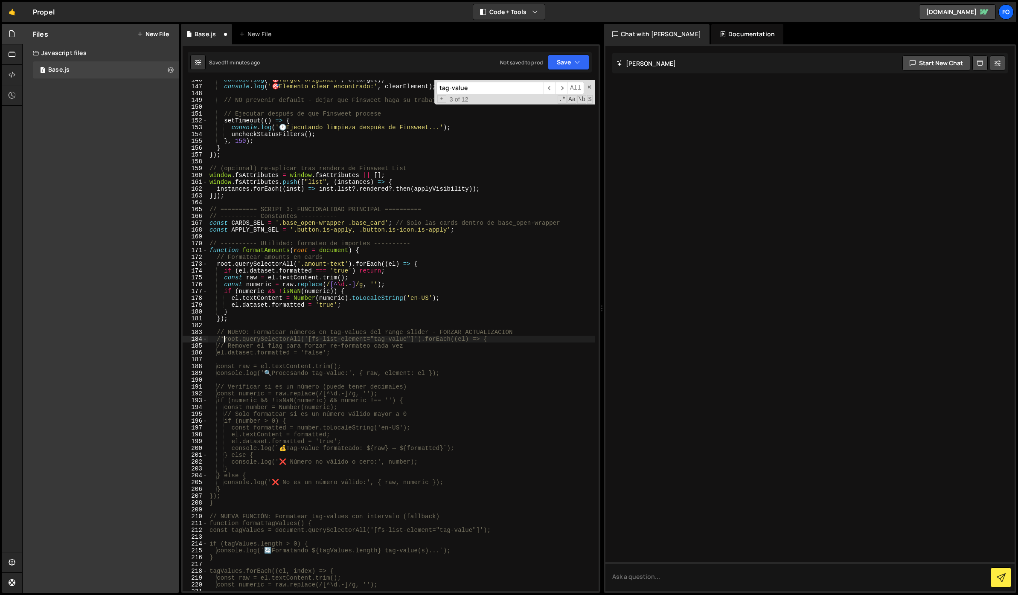
click at [235, 496] on div "console . log ( ' 🎯 Target original:' , e . target ) ; console . log ( ' 🎯 Elem…" at bounding box center [401, 338] width 387 height 525
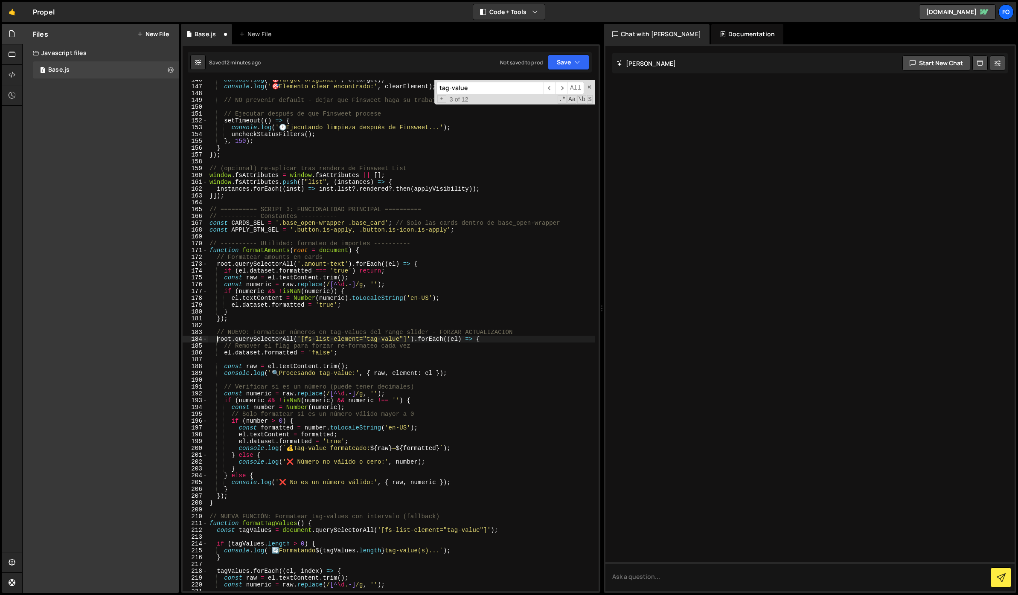
click at [224, 352] on div "console . log ( ' 🎯 Target original:' , e . target ) ; console . log ( ' 🎯 Elem…" at bounding box center [401, 338] width 387 height 525
click at [233, 488] on div "console . log ( ' 🎯 Target original:' , e . target ) ; console . log ( ' 🎯 Elem…" at bounding box center [401, 338] width 387 height 525
click at [214, 340] on div "console . log ( ' 🎯 Target original:' , e . target ) ; console . log ( ' 🎯 Elem…" at bounding box center [401, 338] width 387 height 525
click at [217, 340] on div "console . log ( ' 🎯 Target original:' , e . target ) ; console . log ( ' 🎯 Elem…" at bounding box center [401, 338] width 387 height 525
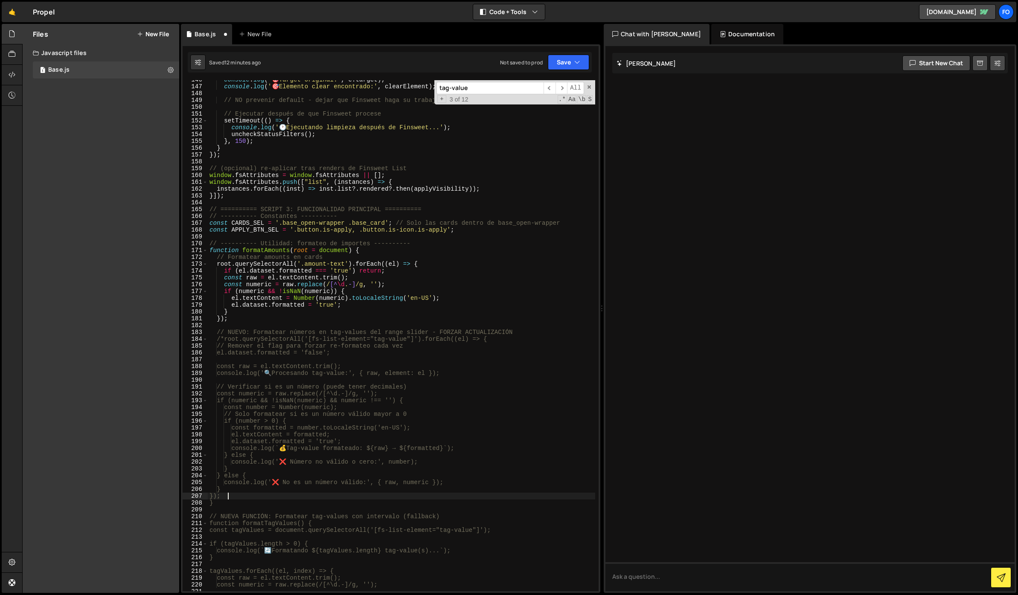
click at [232, 494] on div "console . log ( ' 🎯 Target original:' , e . target ) ; console . log ( ' 🎯 Elem…" at bounding box center [401, 338] width 387 height 525
click at [556, 66] on button "Save" at bounding box center [568, 62] width 41 height 15
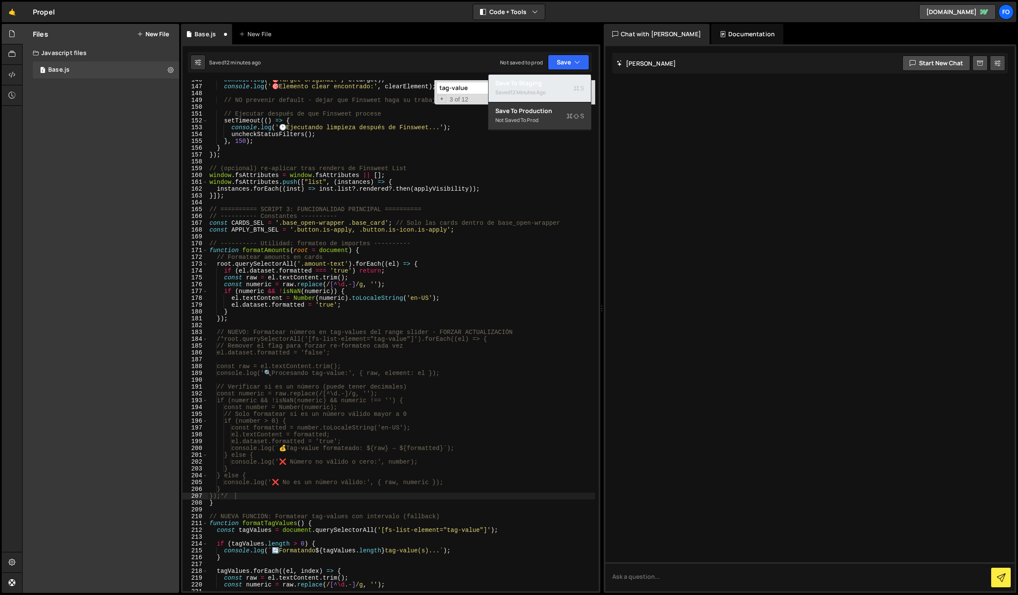
click at [538, 90] on div "12 minutes ago" at bounding box center [527, 92] width 35 height 7
click at [573, 61] on button "Save" at bounding box center [568, 62] width 41 height 15
click at [525, 90] on div "18 seconds ago" at bounding box center [528, 92] width 37 height 7
click at [553, 90] on span "​" at bounding box center [549, 88] width 12 height 12
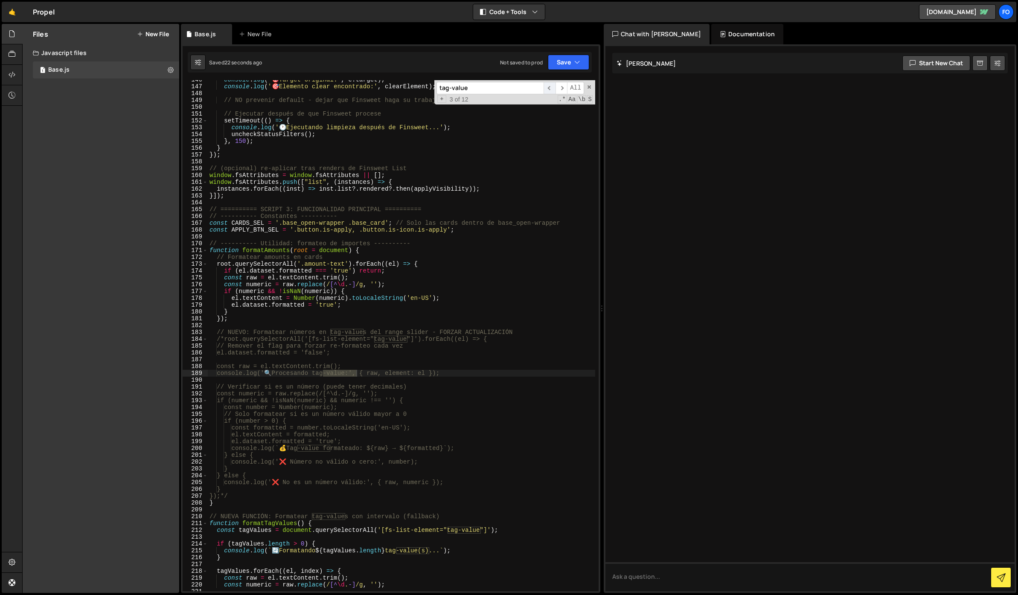
click at [553, 90] on span "​" at bounding box center [549, 88] width 12 height 12
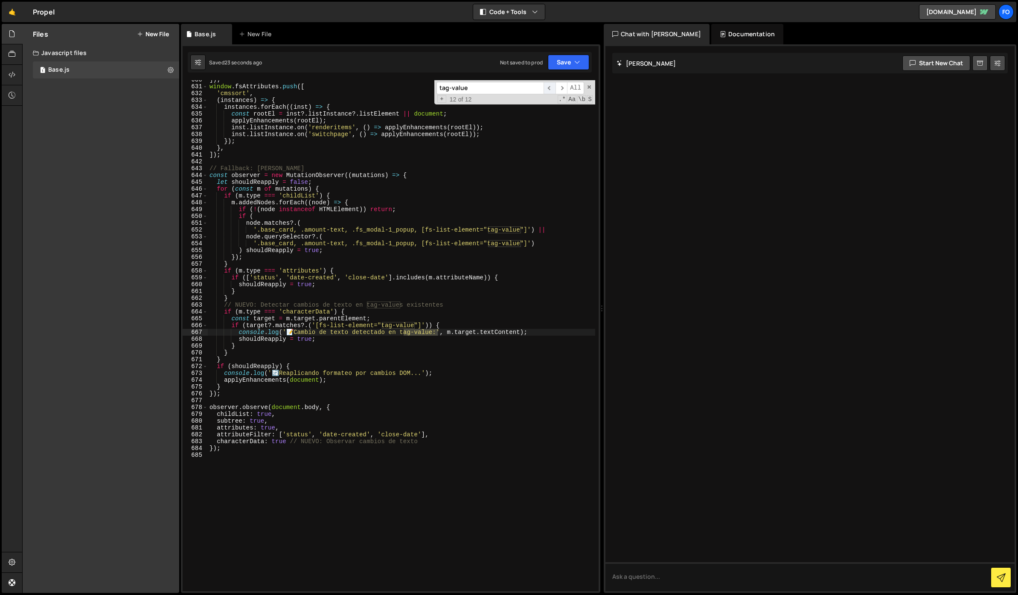
scroll to position [4296, 0]
click at [553, 90] on span "​" at bounding box center [549, 88] width 12 height 12
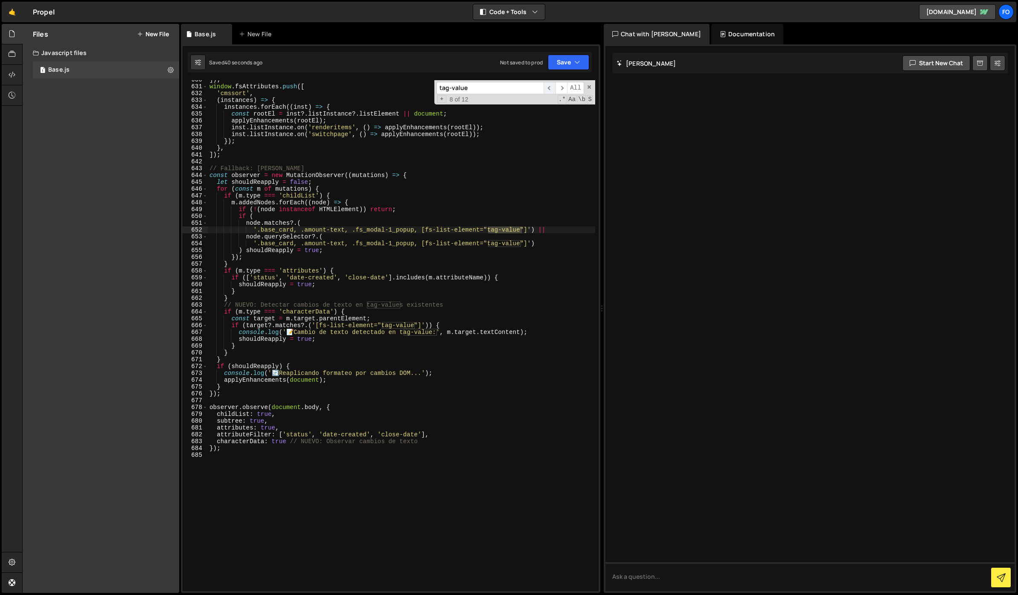
click at [553, 90] on span "​" at bounding box center [549, 88] width 12 height 12
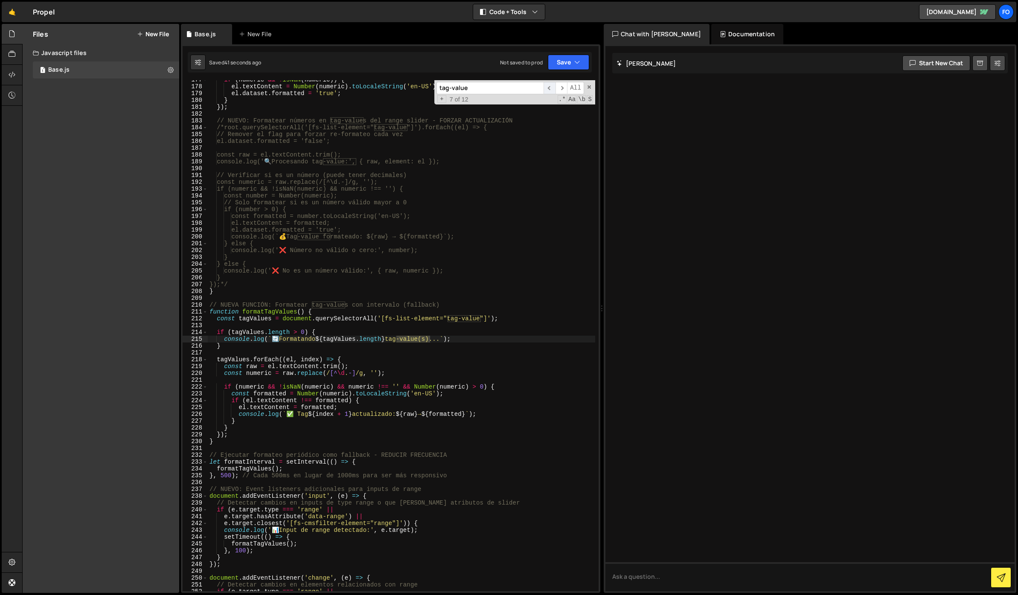
scroll to position [1205, 0]
click at [211, 312] on div "if ( numeric && ! isNaN ( numeric )) { el . textContent = Number ( numeric ) . …" at bounding box center [401, 338] width 387 height 525
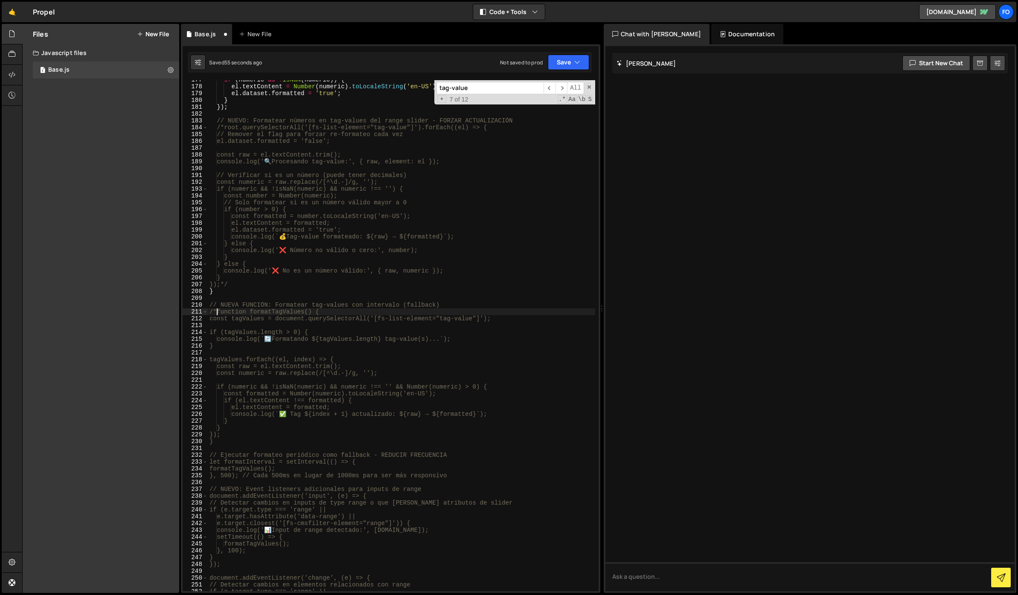
click at [231, 442] on div "if ( numeric && ! isNaN ( numeric )) { el . textContent = Number ( numeric ) . …" at bounding box center [401, 338] width 387 height 525
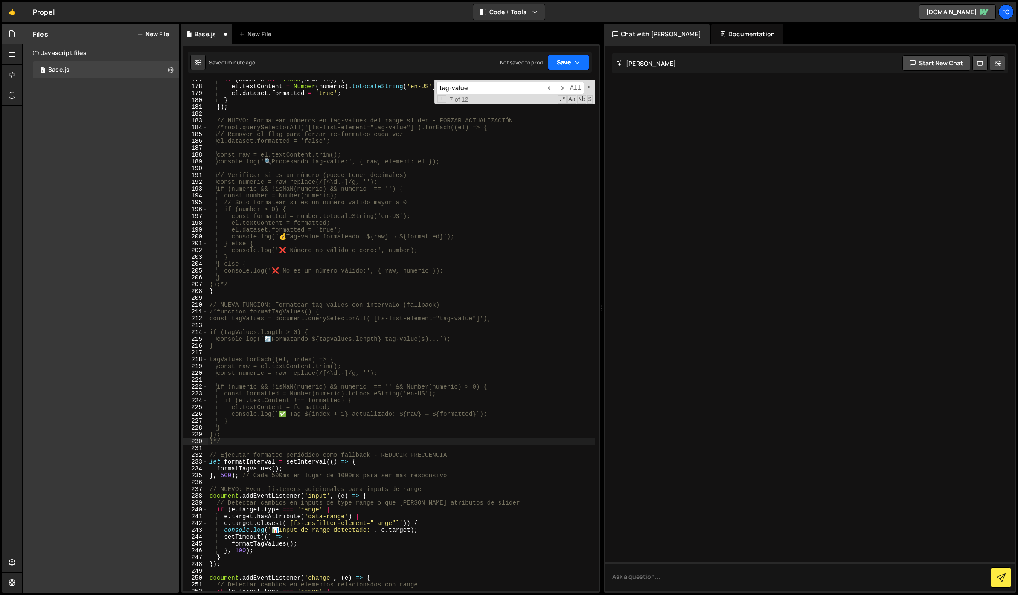
drag, startPoint x: 567, startPoint y: 61, endPoint x: 554, endPoint y: 73, distance: 17.2
click at [567, 61] on button "Save" at bounding box center [568, 62] width 41 height 15
click at [526, 95] on div "1 minute ago" at bounding box center [525, 92] width 30 height 7
click at [488, 224] on div "if ( numeric && ! isNaN ( numeric )) { el . textContent = Number ( numeric ) . …" at bounding box center [401, 338] width 387 height 525
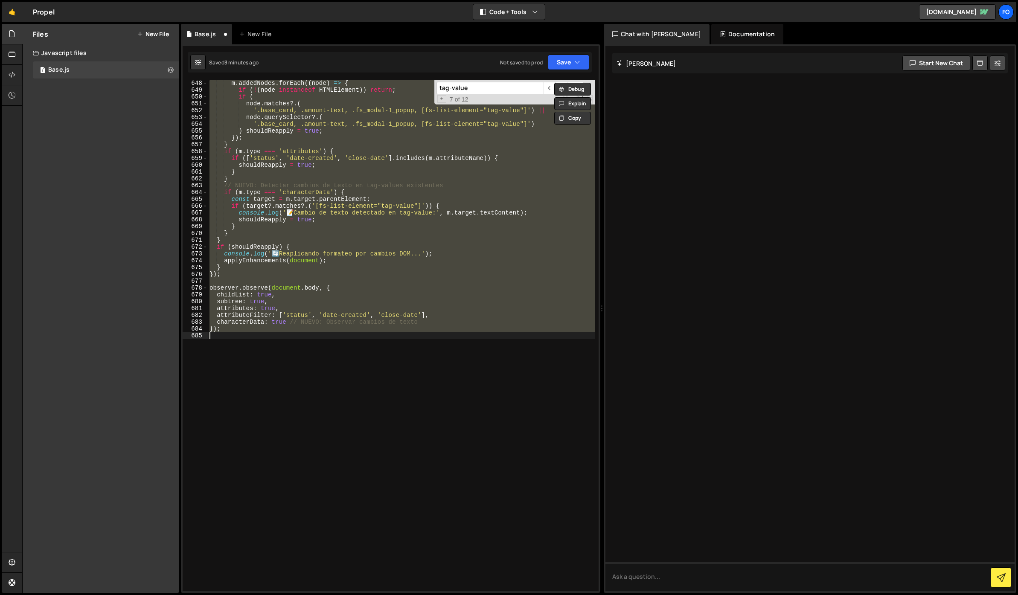
scroll to position [1307, 0]
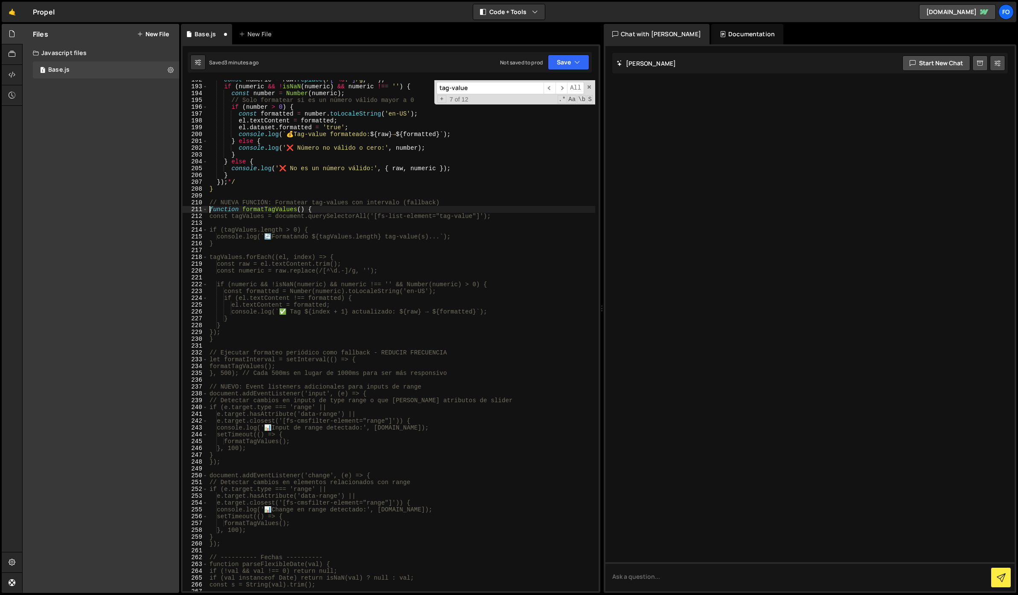
type textarea "});"
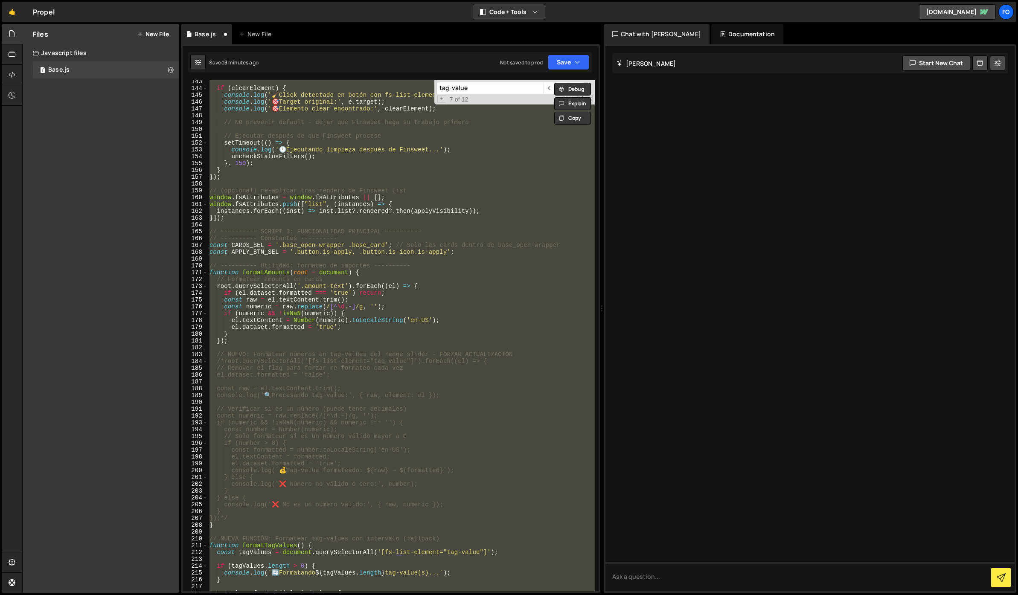
click at [433, 259] on div "if ( clearElement ) { console . log ( ' 🧹 Click detectado en botón con fs-list-…" at bounding box center [401, 335] width 387 height 511
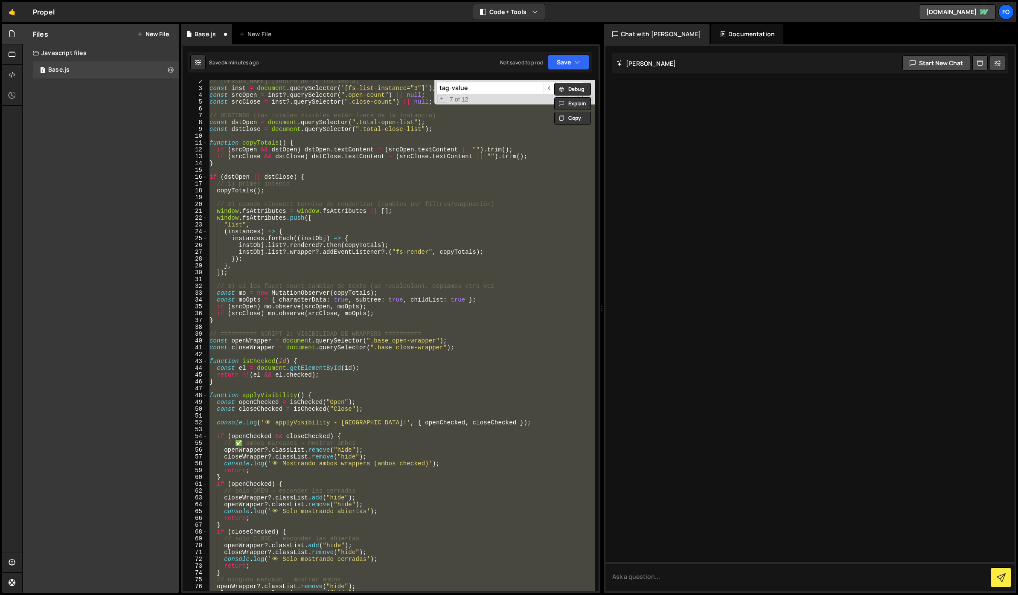
scroll to position [0, 0]
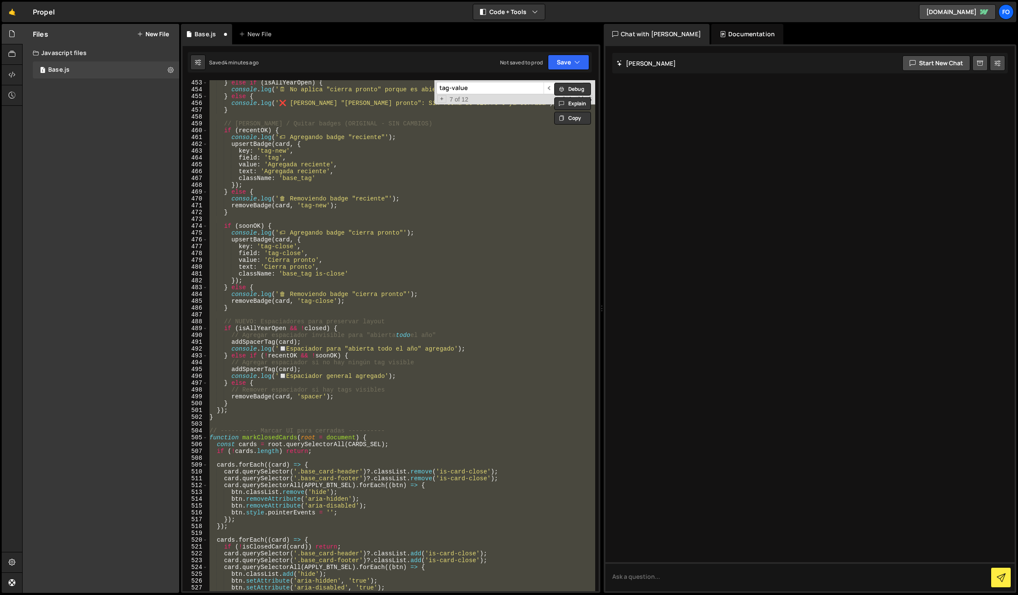
click at [439, 242] on div "} else if ( isAllYearOpen ) { console . log ( ' 🗓 ️ No aplica "cierra pronto" p…" at bounding box center [401, 335] width 387 height 511
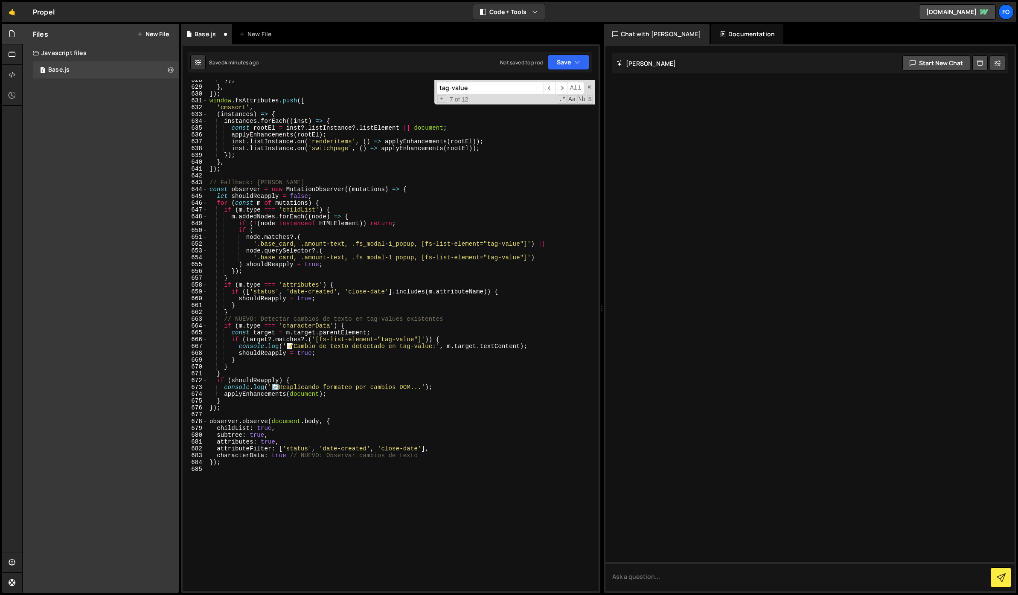
scroll to position [4282, 0]
click at [556, 61] on button "Save" at bounding box center [568, 62] width 41 height 15
click at [514, 93] on div "4 minutes ago" at bounding box center [526, 92] width 33 height 7
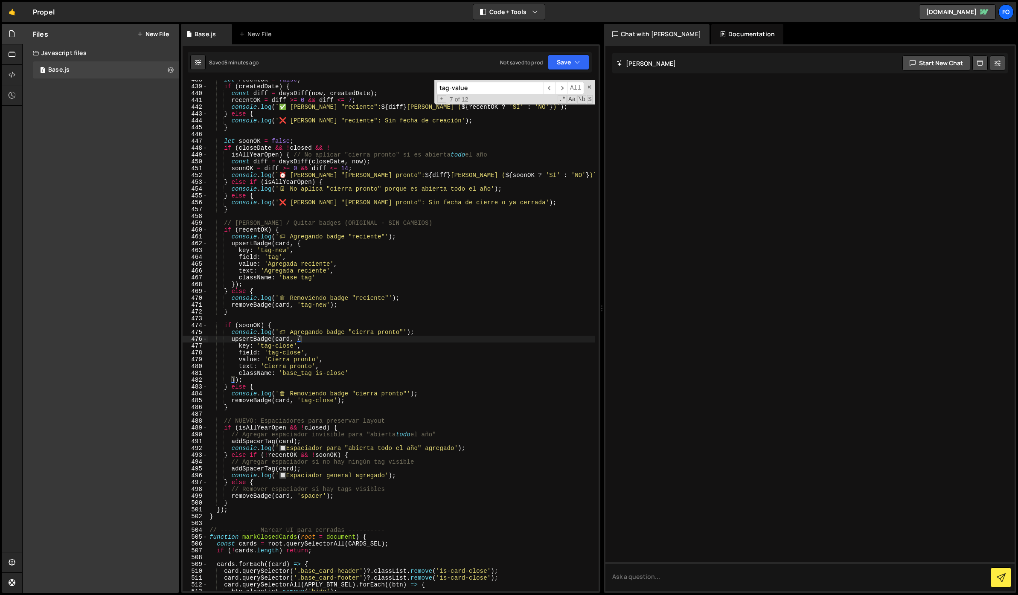
click at [404, 236] on div "let recentOK = false ; if ( createdDate ) { const diff = daysDiff ( now , creat…" at bounding box center [401, 338] width 387 height 525
type textarea "});"
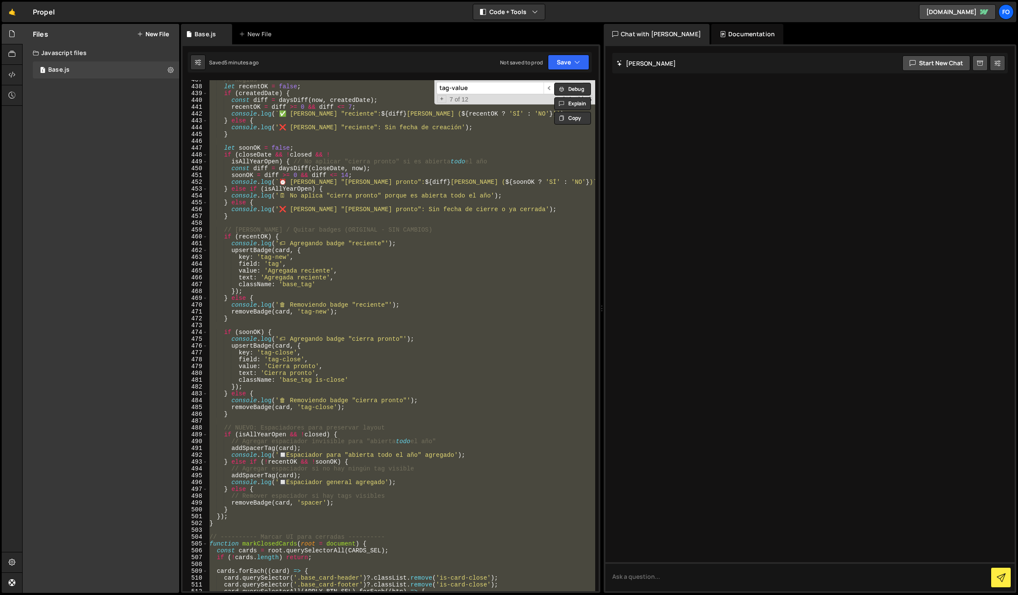
scroll to position [2979, 0]
click at [549, 88] on span "​" at bounding box center [549, 88] width 12 height 12
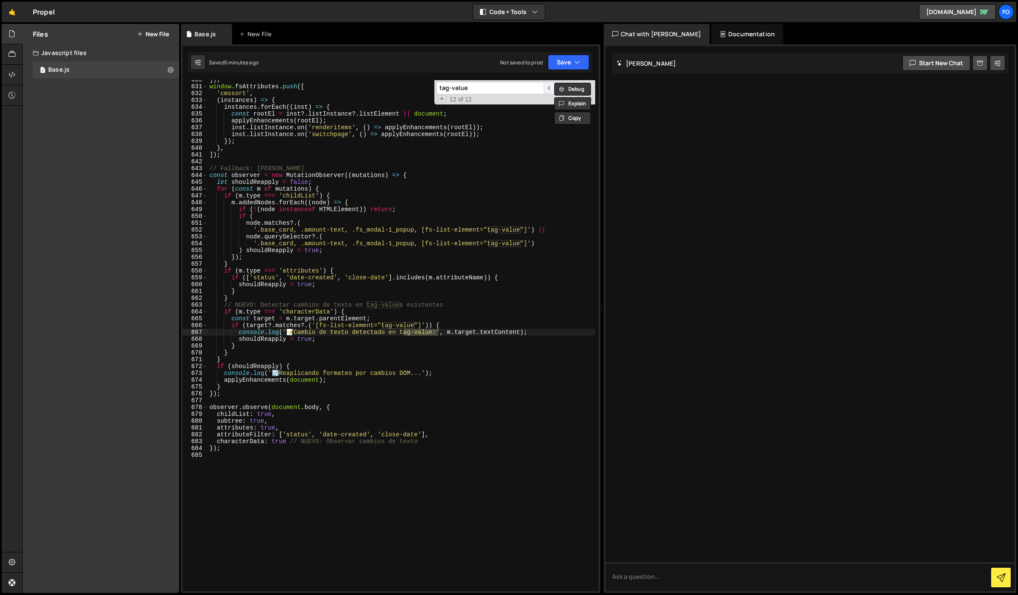
scroll to position [4296, 0]
click at [549, 88] on span "​" at bounding box center [549, 88] width 12 height 12
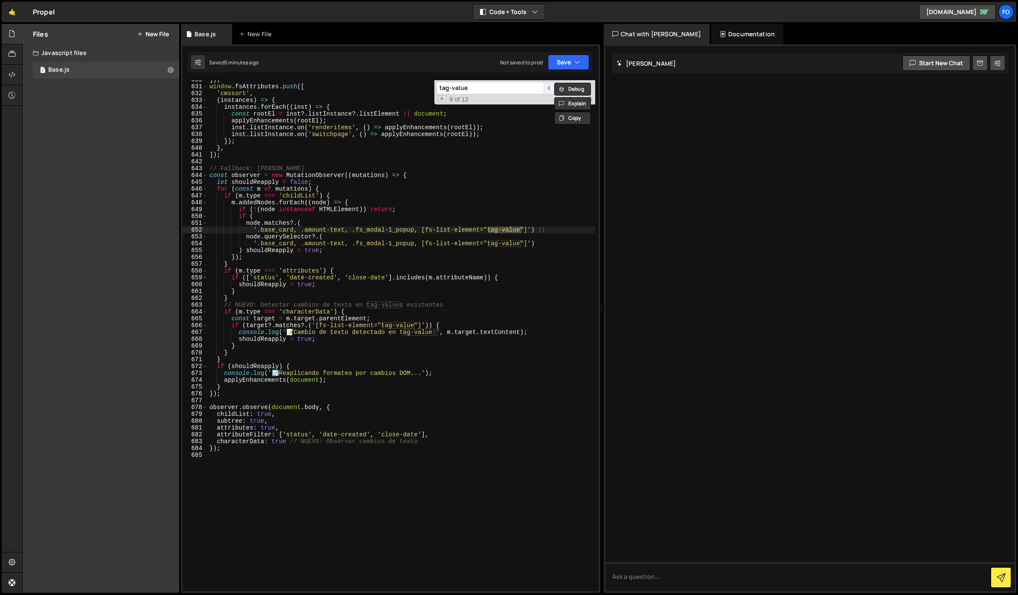
click at [549, 88] on span "​" at bounding box center [549, 88] width 12 height 12
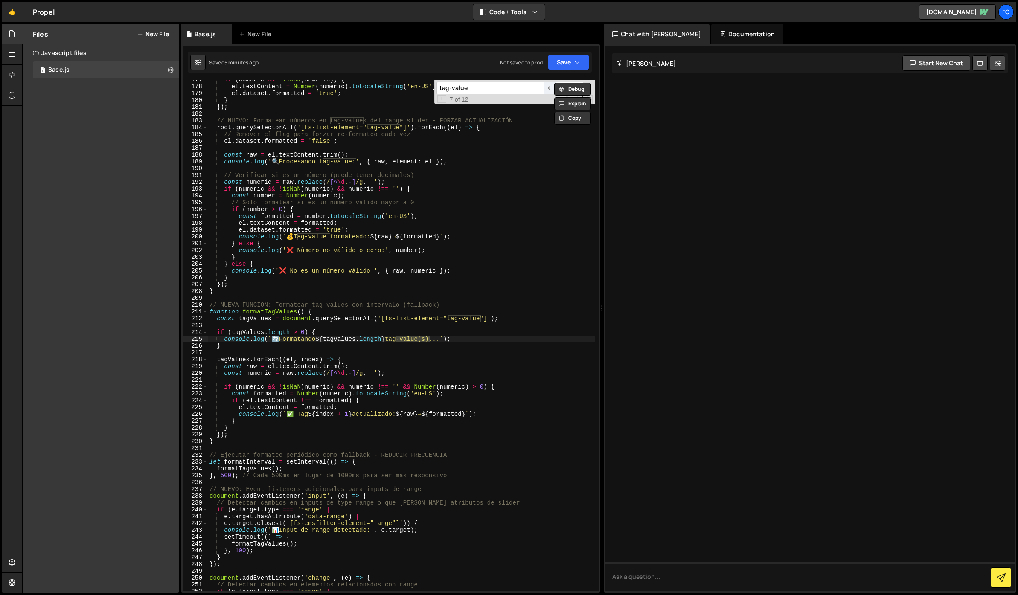
scroll to position [1205, 0]
drag, startPoint x: 474, startPoint y: 92, endPoint x: 429, endPoint y: 90, distance: 44.8
click at [429, 90] on div "if ( numeric && ! isNaN ( numeric )) { el . textContent = Number ( numeric ) . …" at bounding box center [401, 335] width 387 height 511
click at [445, 88] on input "tag-value" at bounding box center [489, 88] width 107 height 12
click at [446, 88] on input "tag-value" at bounding box center [489, 88] width 107 height 12
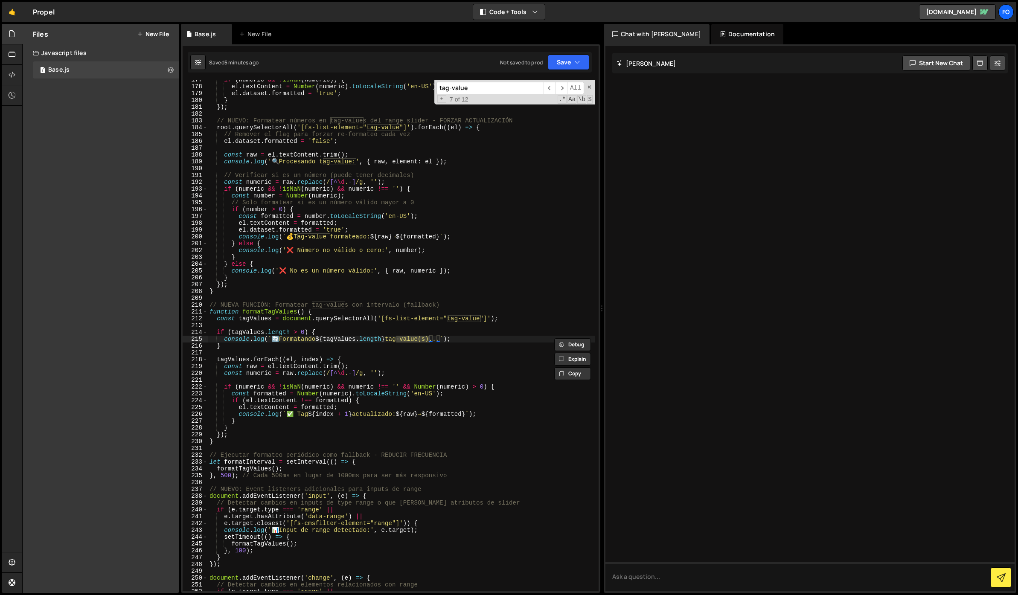
click at [446, 88] on input "tag-value" at bounding box center [489, 88] width 107 height 12
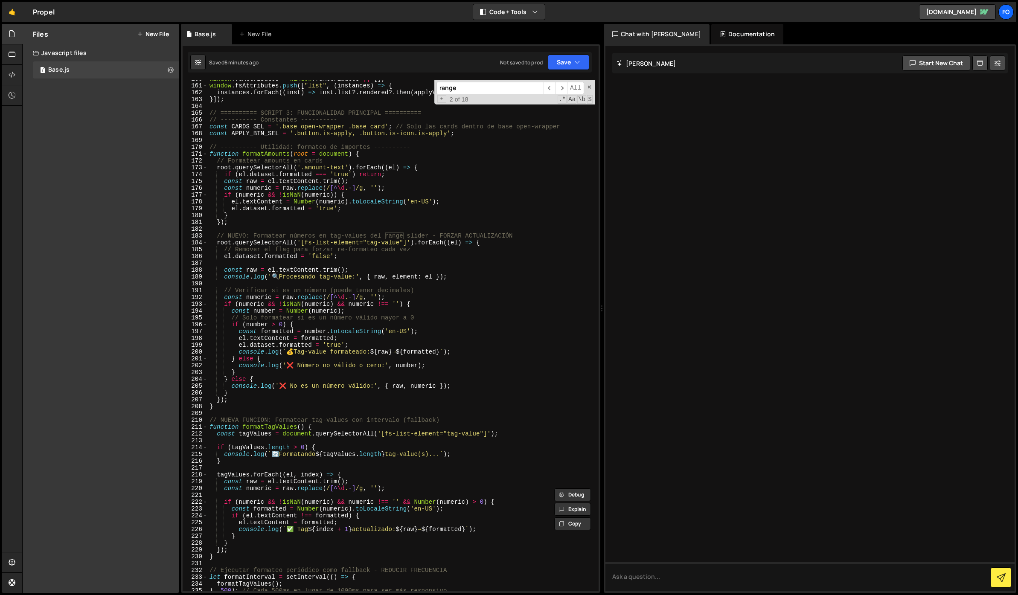
scroll to position [1089, 0]
type input "range"
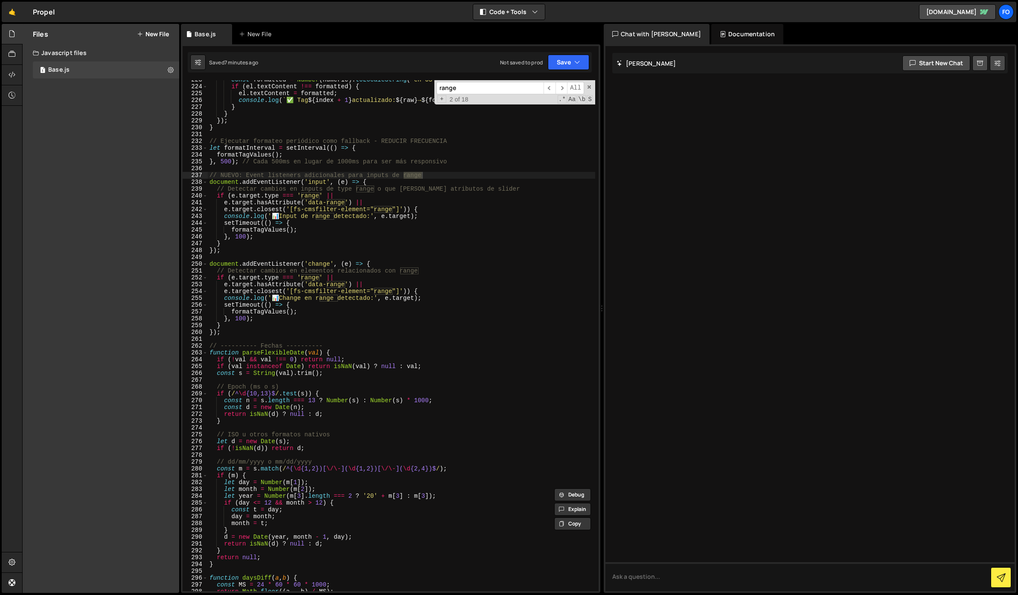
scroll to position [1519, 0]
click at [340, 276] on div "const formatted = Number ( numeric ) . toLocaleString ( 'en-US' ) ; if ( el . t…" at bounding box center [401, 338] width 387 height 525
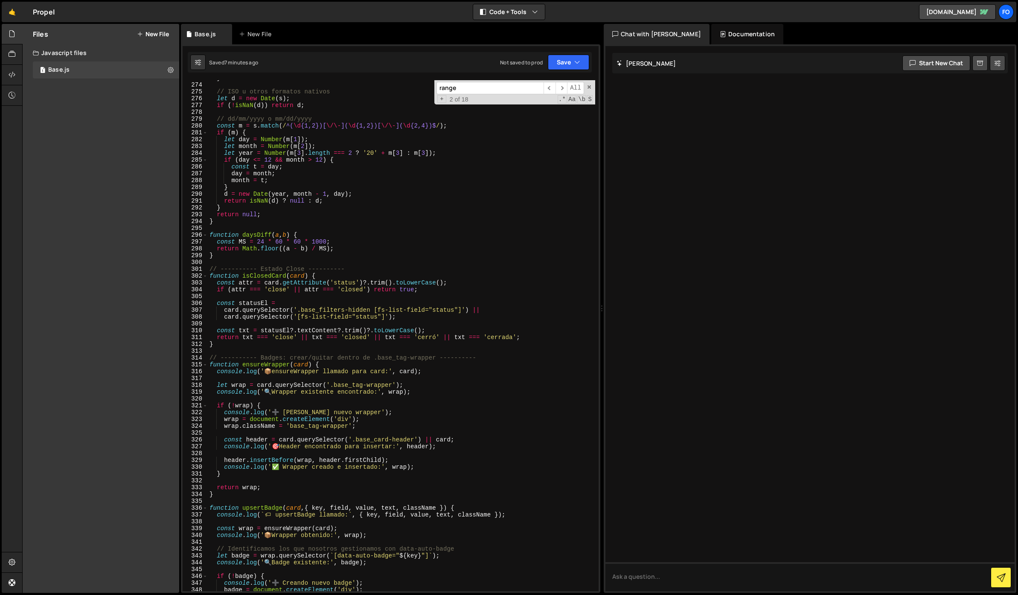
scroll to position [1910, 0]
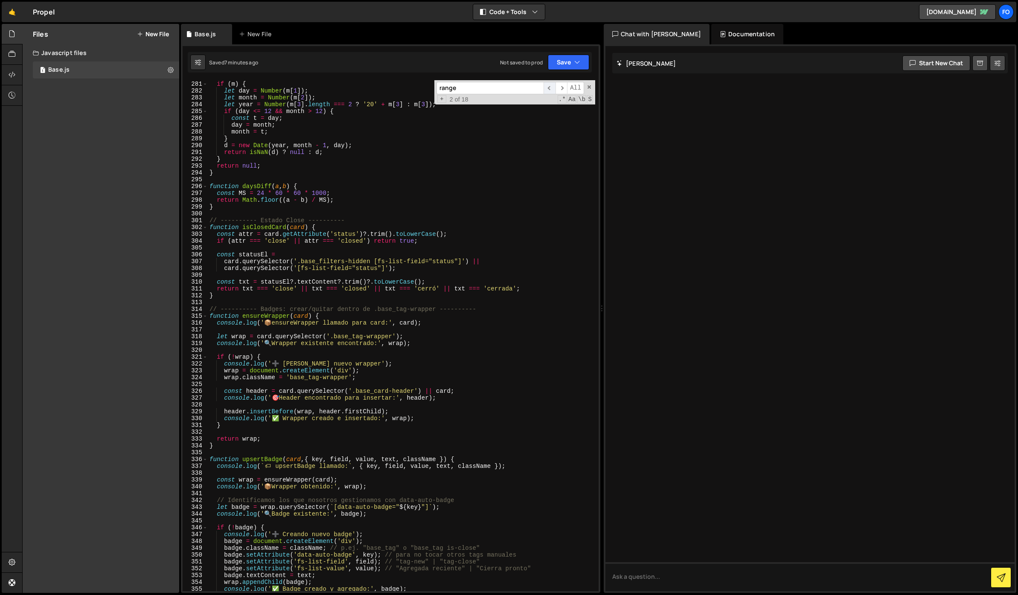
click at [549, 87] on span "​" at bounding box center [549, 88] width 12 height 12
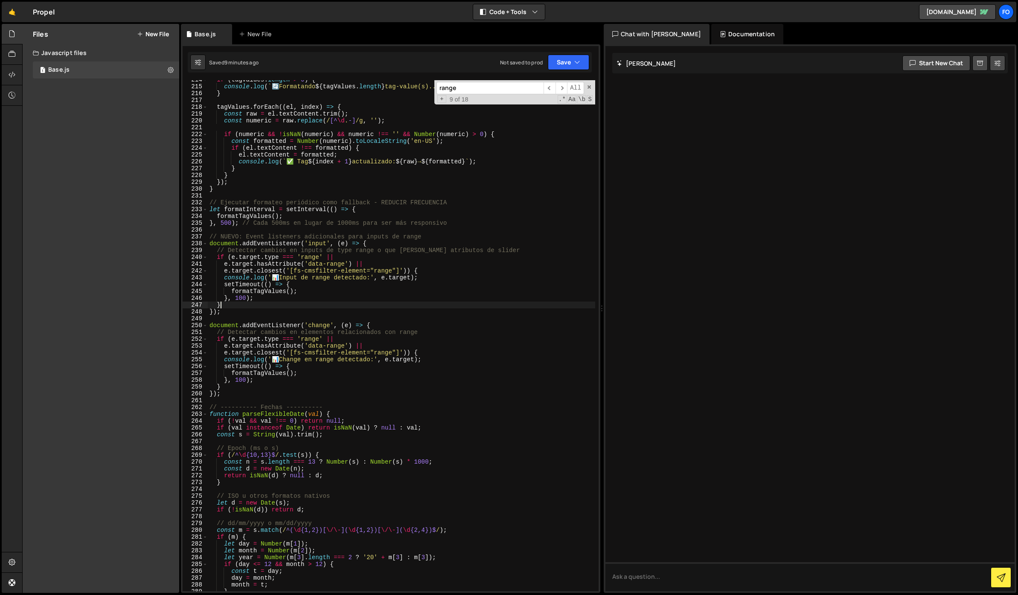
click at [416, 304] on div "if ( tagValues . length > 0 ) { console . log ( ` 🔄 Formatando ${ tagValues . l…" at bounding box center [401, 338] width 387 height 525
click at [419, 296] on div "if ( tagValues . length > 0 ) { console . log ( ` 🔄 Formatando ${ tagValues . l…" at bounding box center [401, 338] width 387 height 525
type textarea "});"
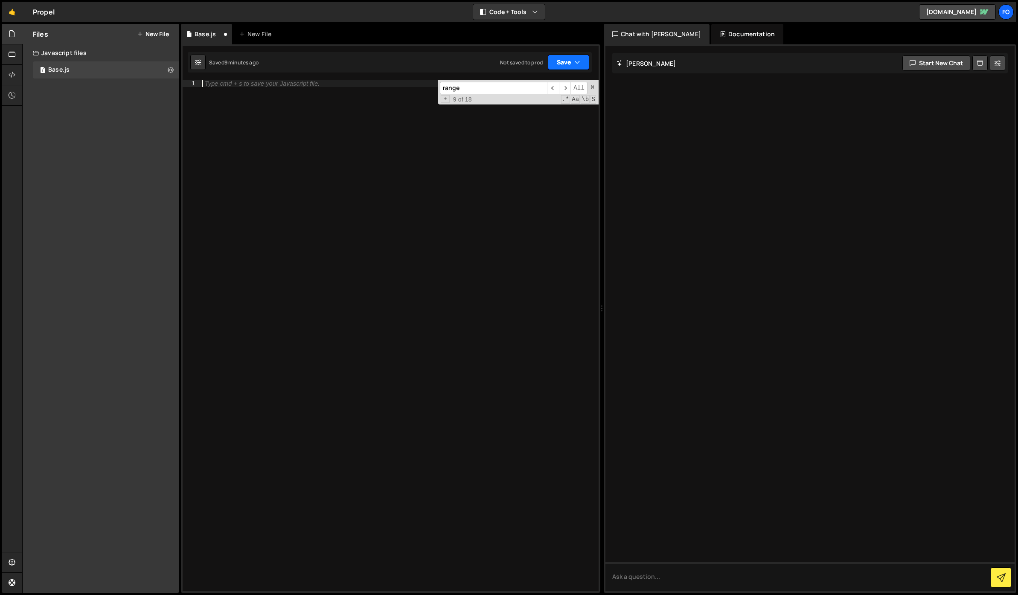
click at [552, 61] on button "Save" at bounding box center [568, 62] width 41 height 15
click at [533, 81] on div "Save to Staging S" at bounding box center [539, 83] width 89 height 9
click at [300, 172] on div at bounding box center [399, 342] width 398 height 525
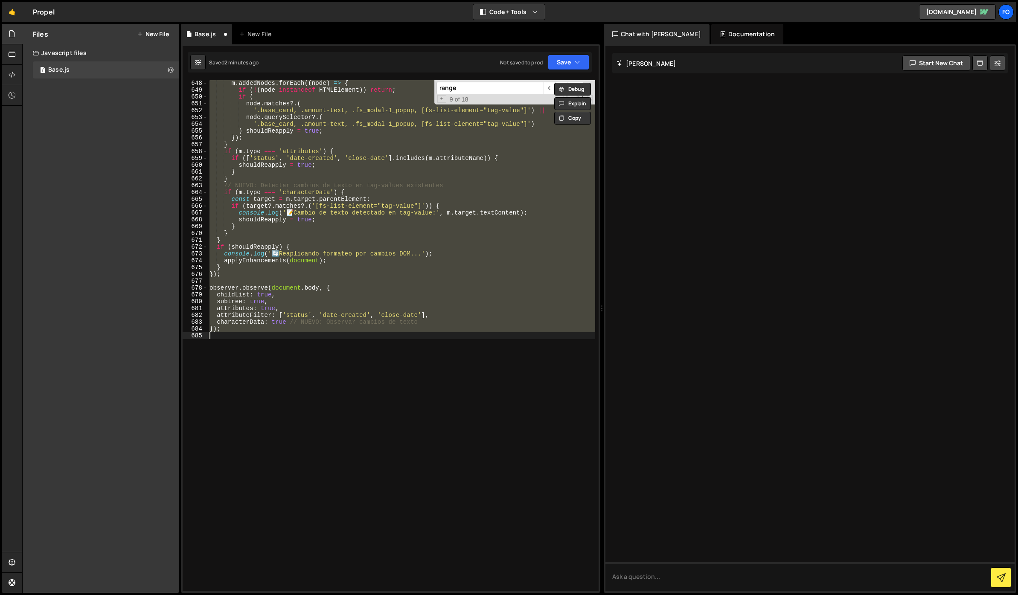
scroll to position [4416, 0]
click at [579, 55] on button "Save" at bounding box center [568, 62] width 41 height 15
click at [528, 88] on div "Saved 2 minutes ago" at bounding box center [539, 92] width 89 height 10
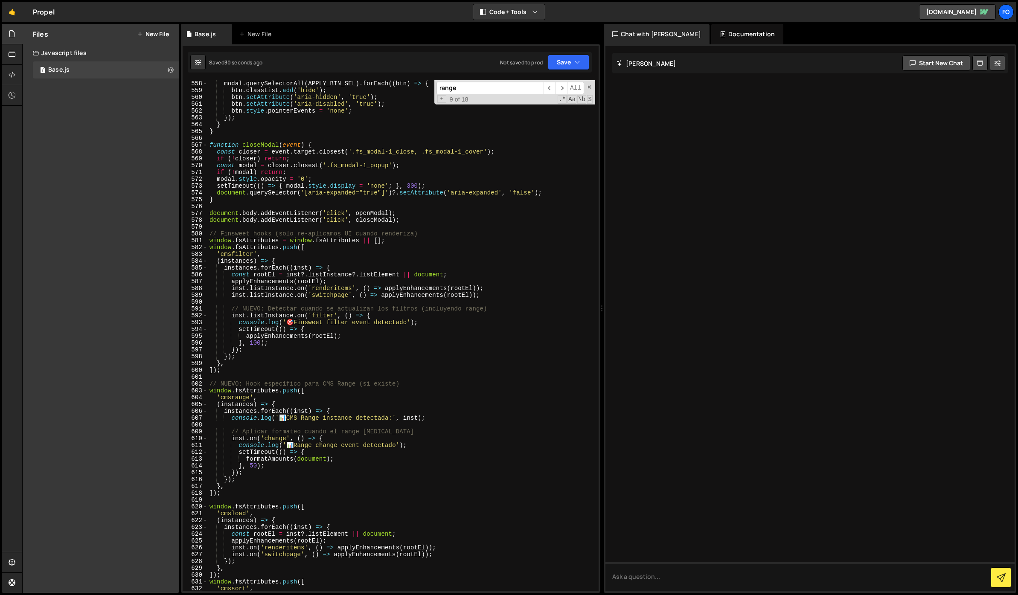
scroll to position [3778, 0]
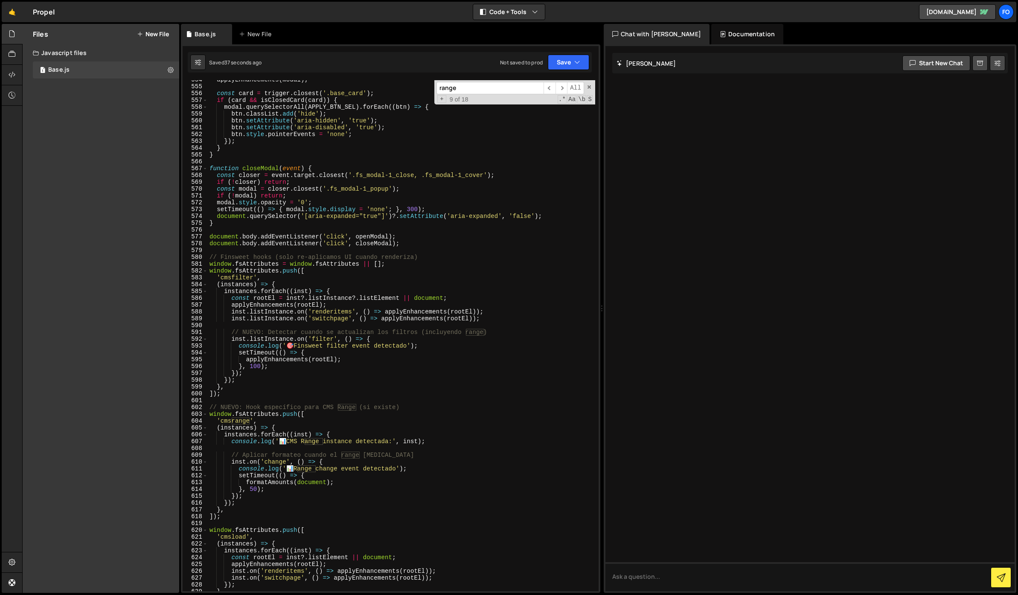
click at [469, 89] on input "range" at bounding box center [489, 88] width 107 height 12
click at [548, 86] on span "​" at bounding box center [549, 88] width 12 height 12
click at [560, 89] on span "​" at bounding box center [561, 88] width 12 height 12
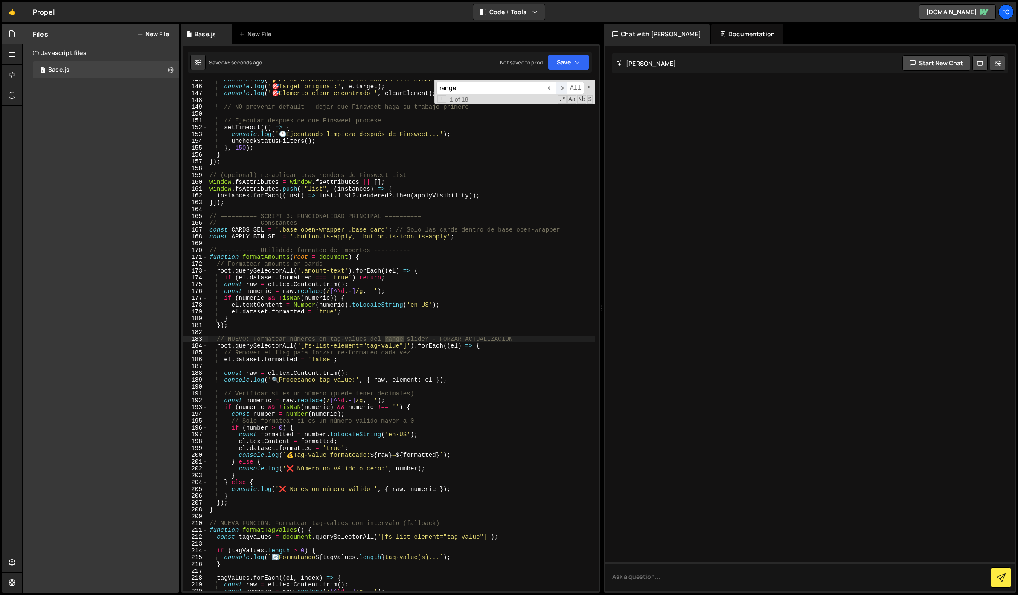
click at [560, 89] on span "​" at bounding box center [561, 88] width 12 height 12
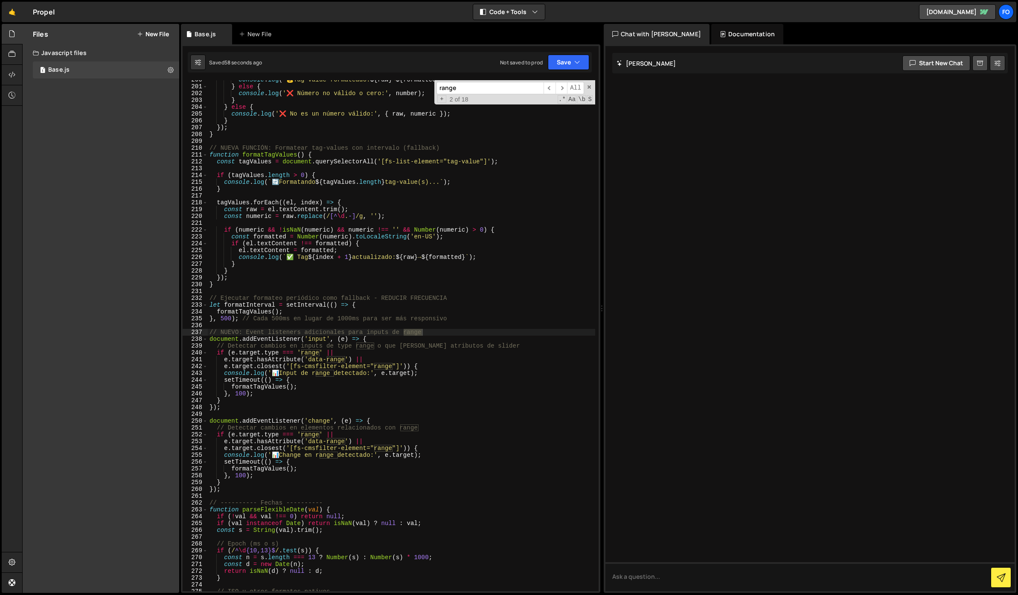
click at [385, 340] on div "console . log ( ` 💰 Tag-value formateado: ${ raw } → ${ formatted } ` ) ; } els…" at bounding box center [401, 338] width 387 height 525
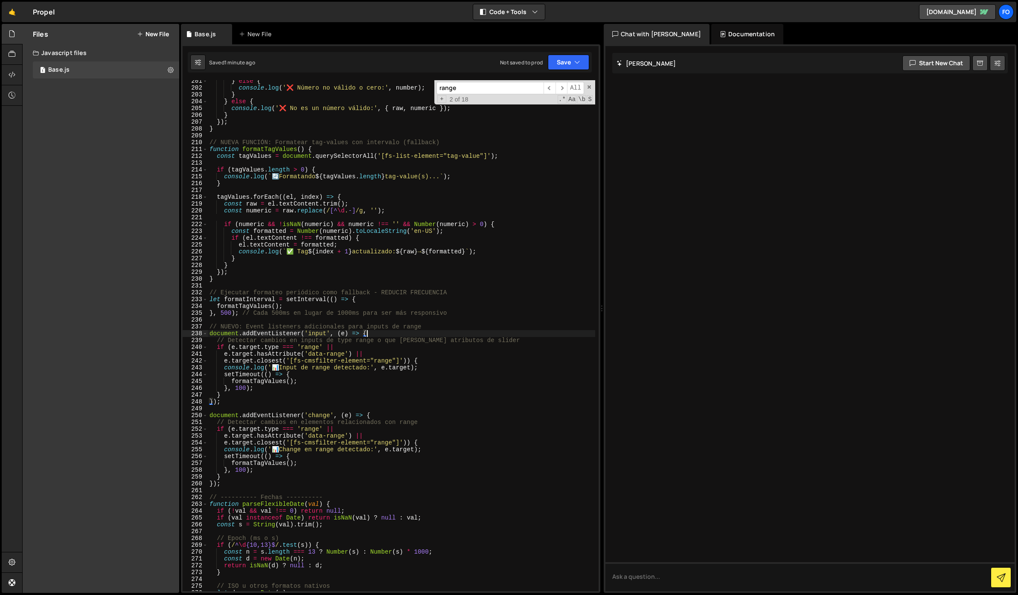
scroll to position [1384, 0]
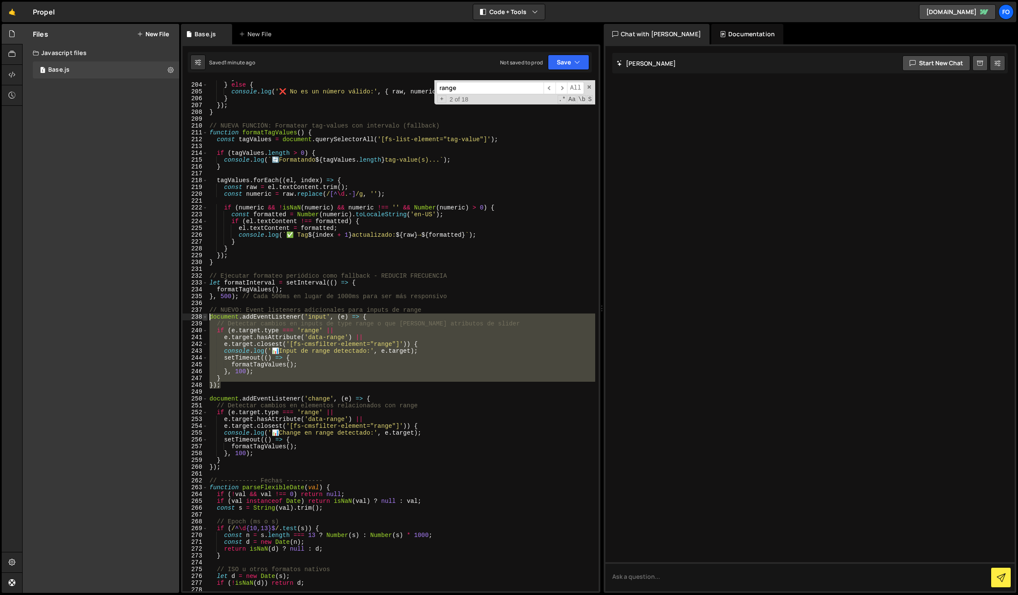
drag, startPoint x: 220, startPoint y: 386, endPoint x: 203, endPoint y: 316, distance: 72.4
click at [203, 316] on div "document.addEventListener('input', (e) => { 203 204 205 206 207 208 209 210 211…" at bounding box center [391, 335] width 416 height 511
click at [372, 328] on div "} } else { console . log ( '❌ No es un número válido:' , { raw , numeric }) ; }…" at bounding box center [401, 335] width 387 height 511
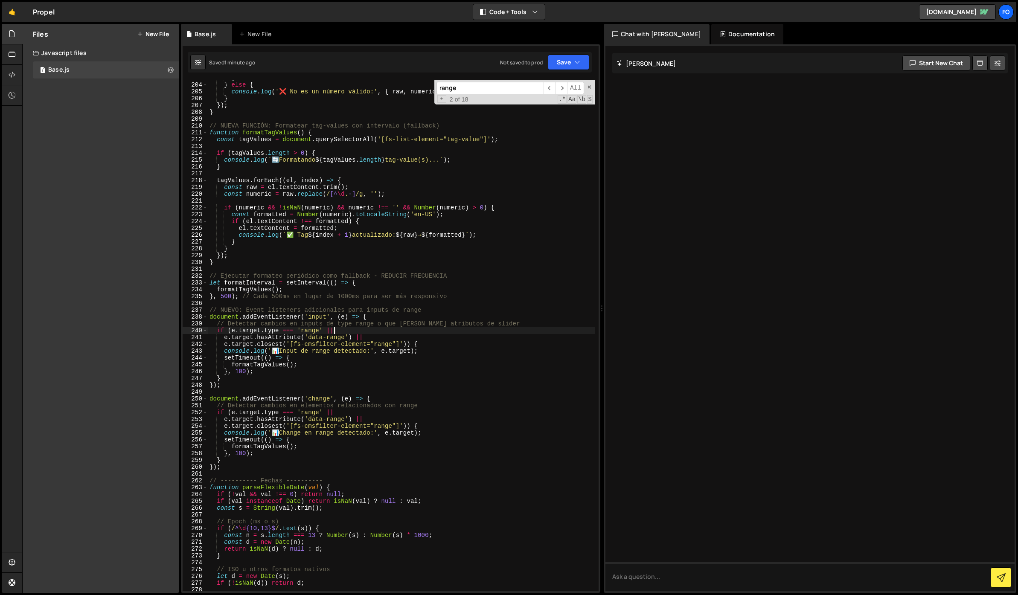
click at [383, 317] on div "} } else { console . log ( '❌ No es un número válido:' , { raw , numeric }) ; }…" at bounding box center [401, 337] width 387 height 525
click at [421, 225] on div "} } else { console . log ( '❌ No es un número válido:' , { raw , numeric }) ; }…" at bounding box center [401, 337] width 387 height 525
paste textarea "amount-text"
click at [589, 86] on span at bounding box center [589, 87] width 6 height 6
click at [363, 195] on div "} } else { console . log ( '❌ No es un número válido:' , { raw , numeric }) ; }…" at bounding box center [401, 337] width 387 height 525
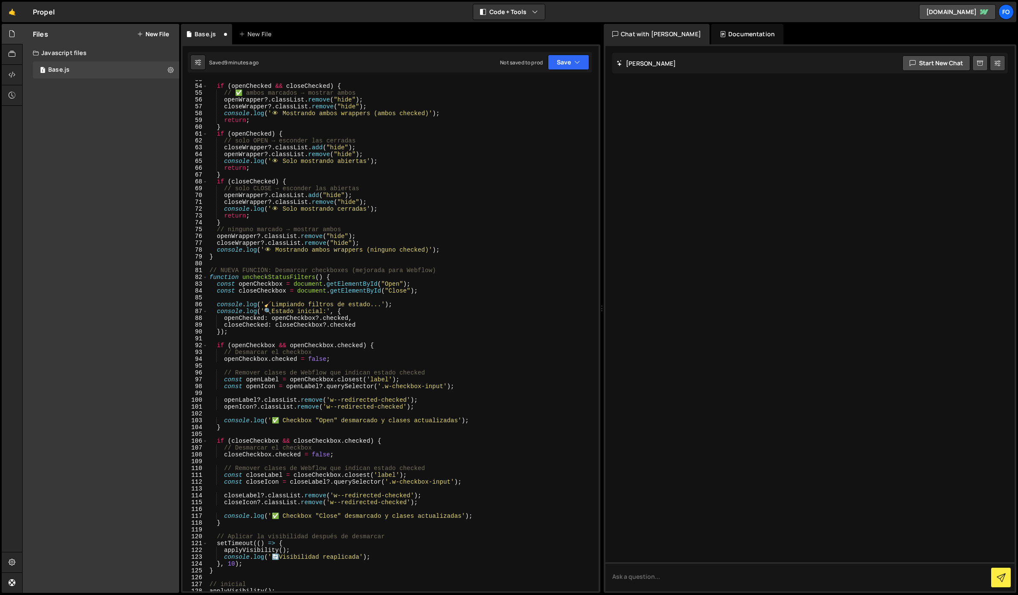
scroll to position [105, 0]
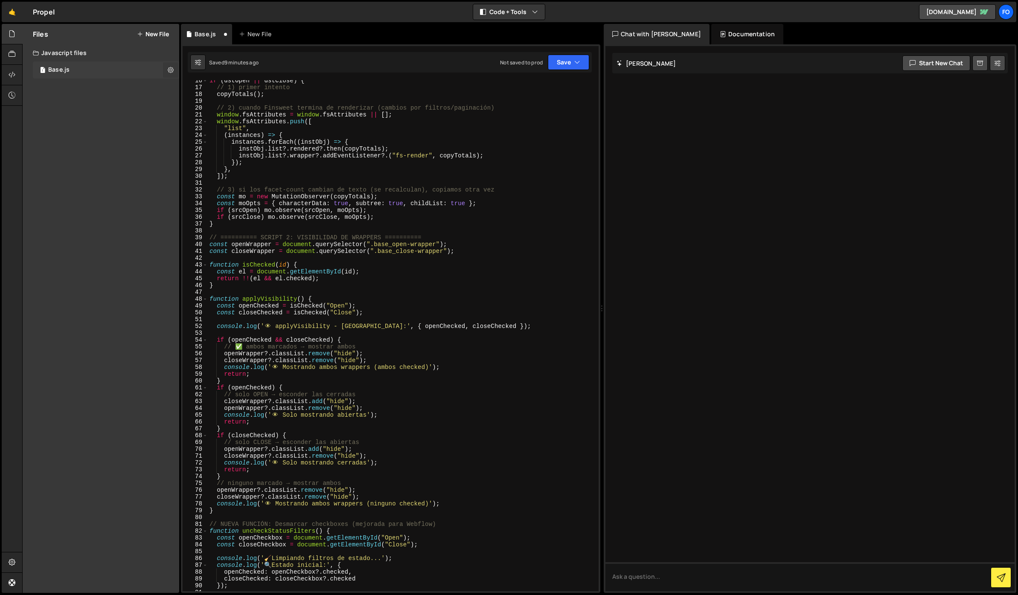
click at [171, 66] on icon at bounding box center [171, 70] width 6 height 8
click at [402, 78] on div "1 Type cmd + s to save your Javascript file. הההההההההההההההההההההההההההההההההה…" at bounding box center [390, 318] width 419 height 549
click at [554, 66] on button "Save" at bounding box center [568, 62] width 41 height 15
click at [553, 77] on button "Save to Staging S Saved 9 minutes ago" at bounding box center [539, 89] width 102 height 28
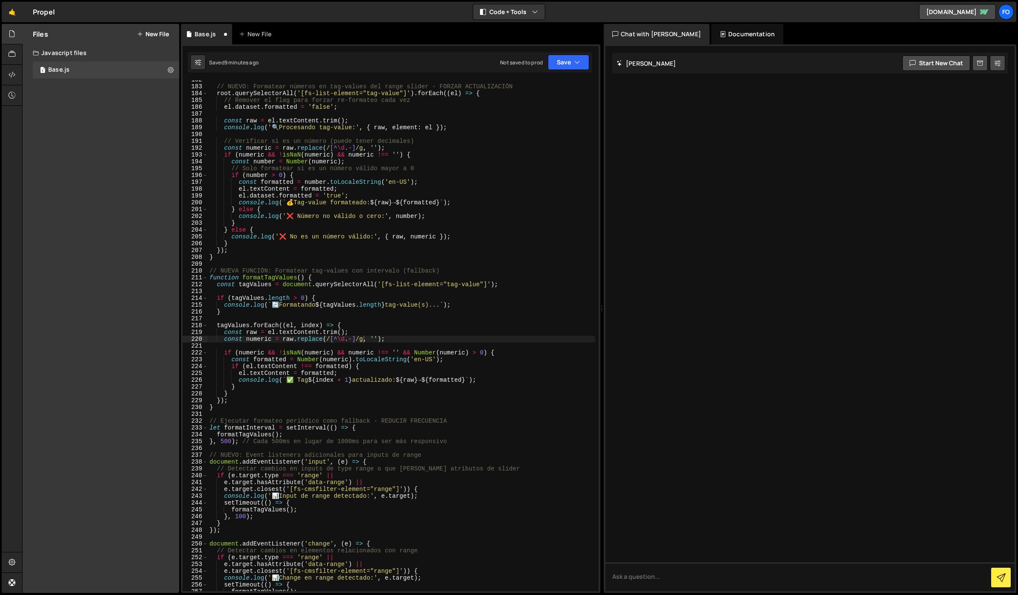
scroll to position [1239, 0]
click at [168, 70] on icon at bounding box center [171, 70] width 6 height 8
click at [115, 105] on div "Files New File Javascript files 1 Base.js 0 CSS files Copy share link Edit File…" at bounding box center [101, 308] width 157 height 569
type textarea "const raw = el.textContent.trim();"
click at [446, 120] on div "// NUEVO: Formatear números en tag-values del range slider - FORZAR ACTUALIZACI…" at bounding box center [401, 338] width 387 height 525
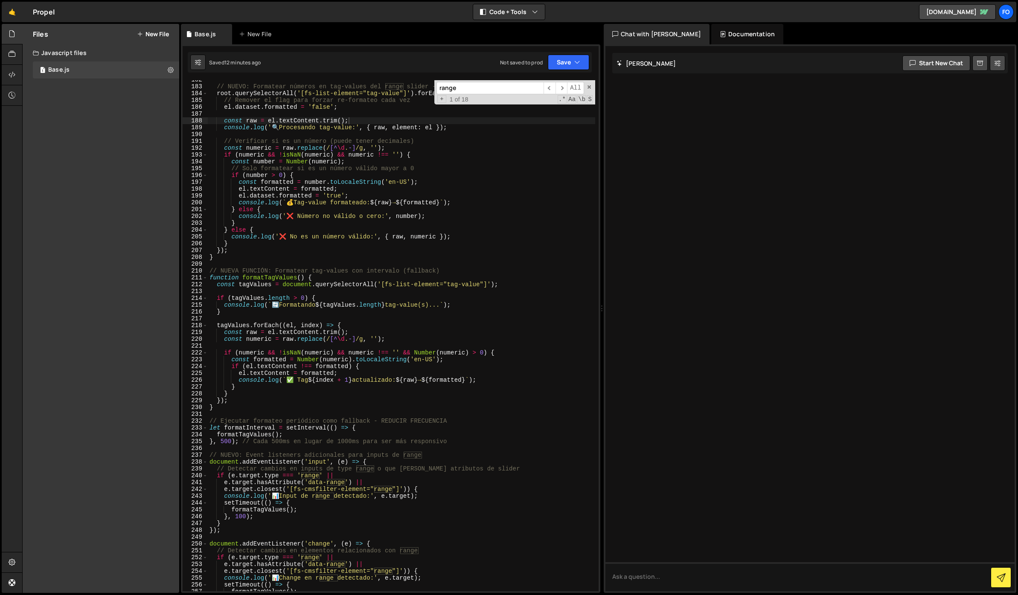
click at [467, 90] on input "range" at bounding box center [489, 88] width 107 height 12
drag, startPoint x: 487, startPoint y: 89, endPoint x: 388, endPoint y: 87, distance: 99.0
click at [388, 87] on div "// NUEVO: Formatear números en tag-values del range slider - FORZAR ACTUALIZACI…" at bounding box center [401, 335] width 387 height 511
paste input "amount-text"
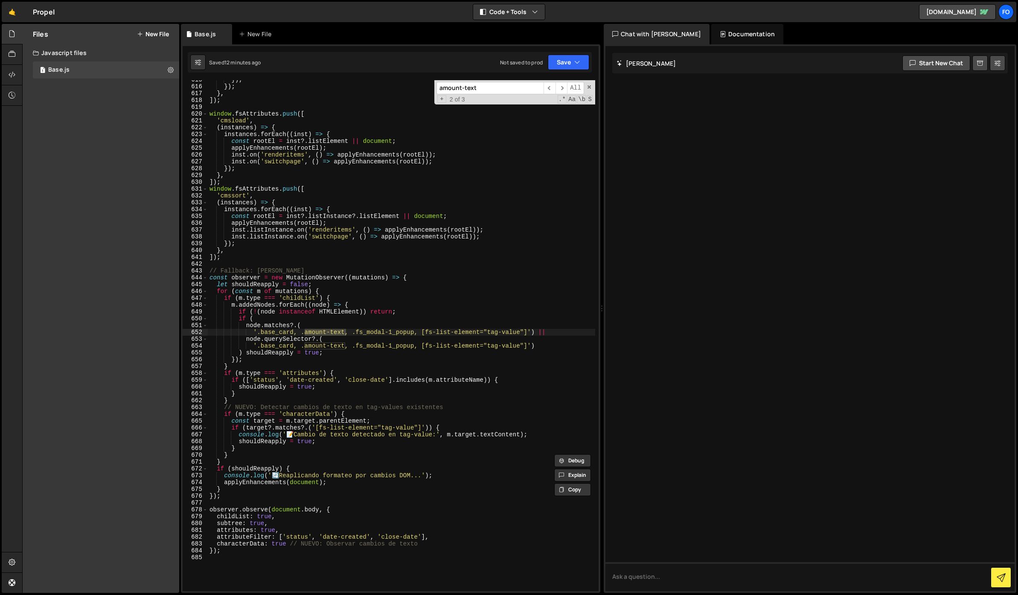
scroll to position [4194, 0]
type input "amount-text"
click at [552, 87] on span "​" at bounding box center [549, 88] width 12 height 12
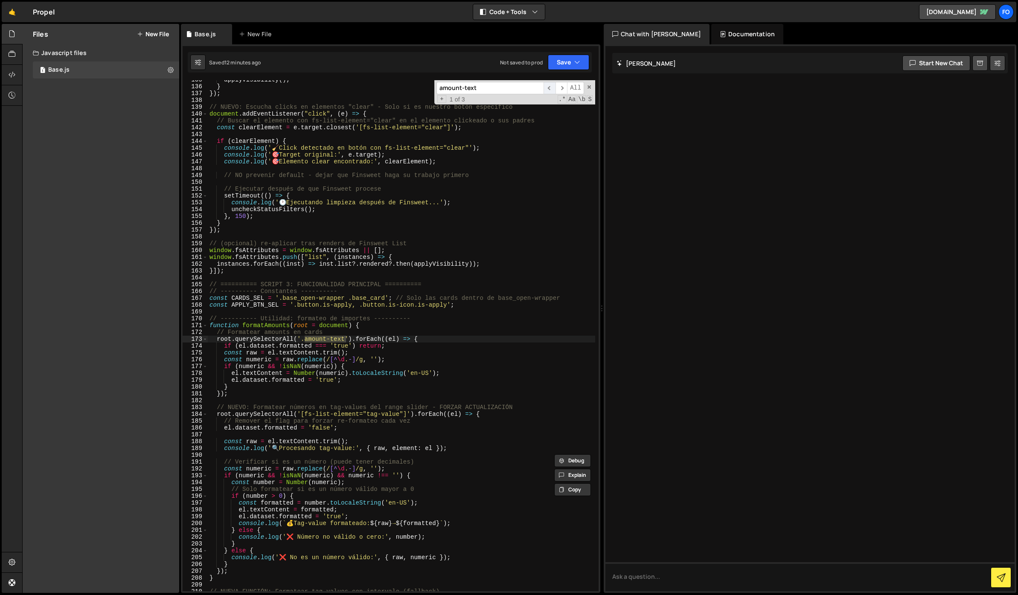
scroll to position [918, 0]
click at [372, 328] on div "applyVisibility ( ) ; } }) ; // NUEVO: Escucha clicks en elementos "clear" - So…" at bounding box center [401, 338] width 387 height 525
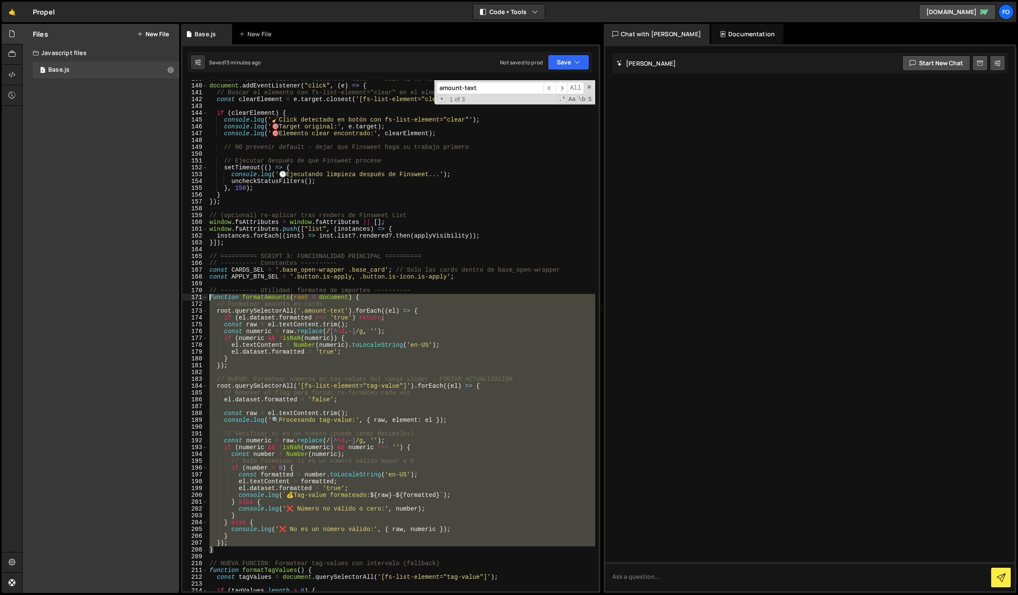
drag, startPoint x: 225, startPoint y: 549, endPoint x: 189, endPoint y: 299, distance: 252.6
click at [189, 299] on div "function formatAmounts(root = document) { 139 140 141 142 143 144 145 146 147 1…" at bounding box center [391, 335] width 416 height 511
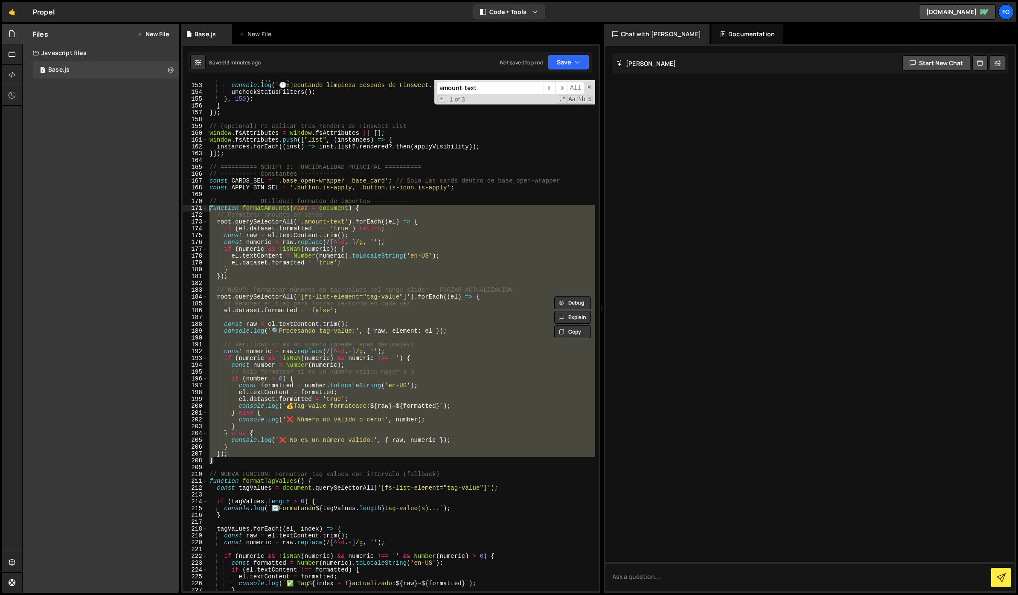
scroll to position [1066, 0]
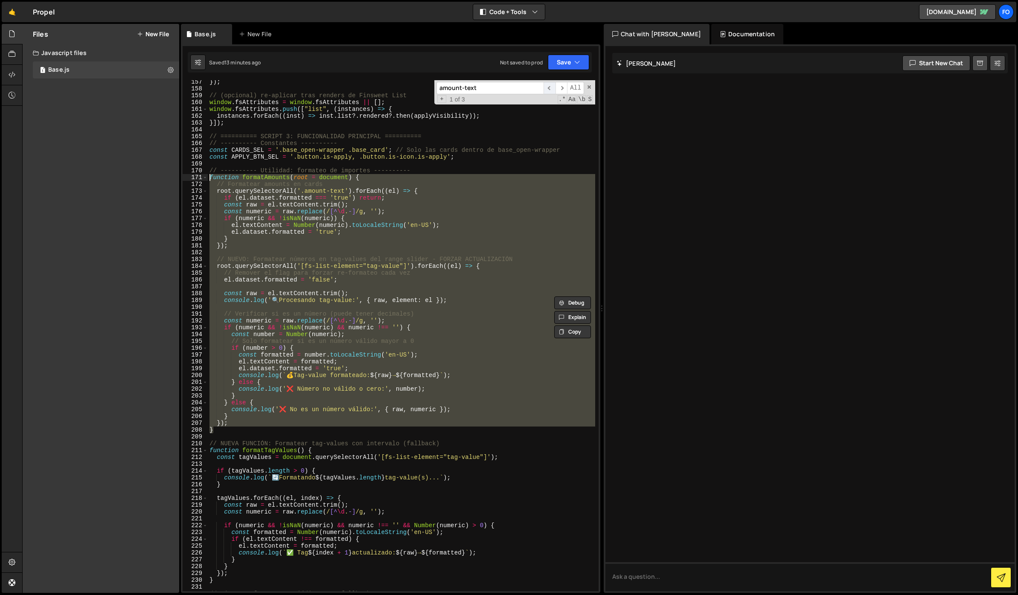
click at [549, 93] on span "​" at bounding box center [549, 88] width 12 height 12
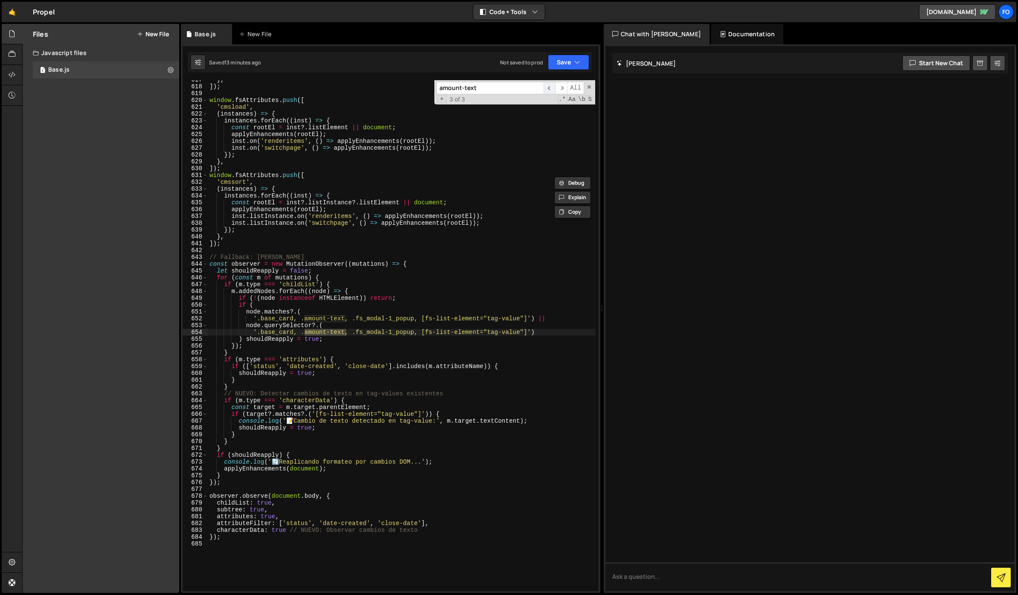
scroll to position [4208, 0]
click at [411, 265] on div "} , ]) ; window . fsAttributes . push ([ 'cmsload' , ( instances ) => { instanc…" at bounding box center [401, 338] width 387 height 525
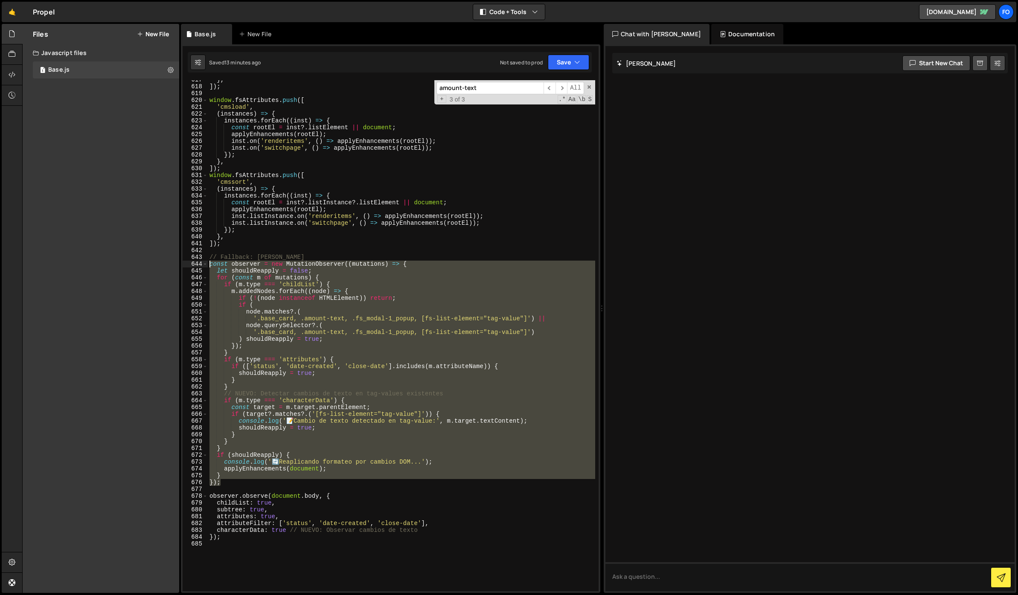
drag, startPoint x: 224, startPoint y: 484, endPoint x: 178, endPoint y: 264, distance: 224.0
click at [178, 264] on div "Files New File Javascript files 1 Base.js 0 CSS files Copy share link Edit File…" at bounding box center [520, 308] width 996 height 569
click at [551, 87] on span "​" at bounding box center [549, 88] width 12 height 12
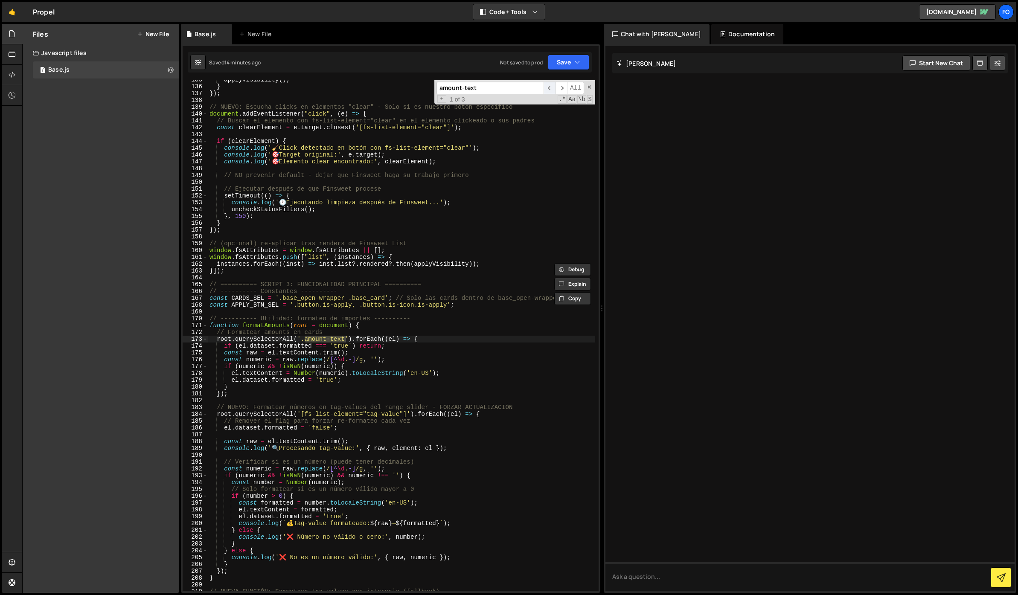
click at [551, 87] on span "​" at bounding box center [549, 88] width 12 height 12
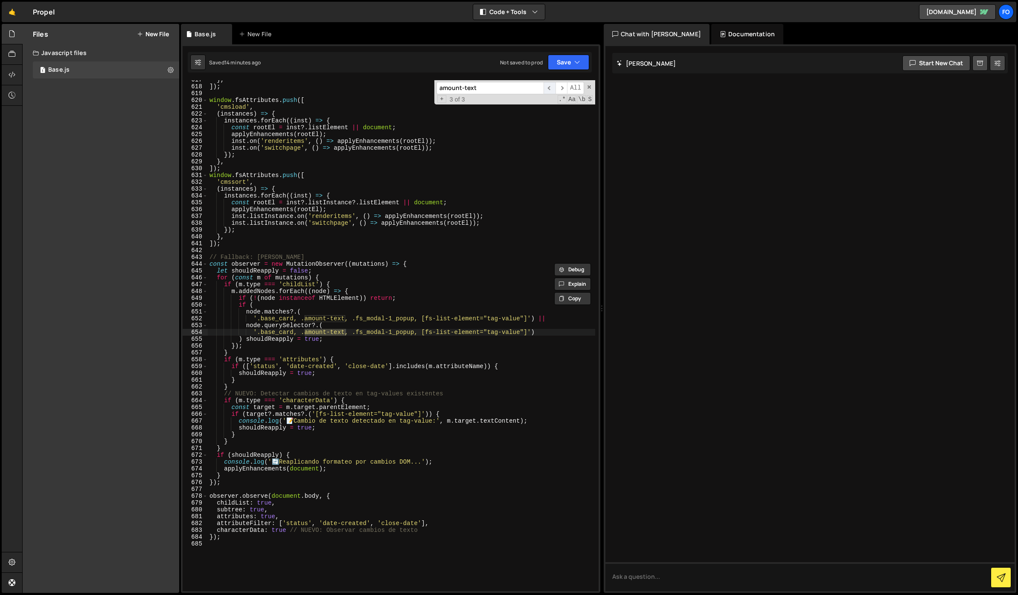
scroll to position [4208, 0]
click at [551, 87] on span "​" at bounding box center [549, 88] width 12 height 12
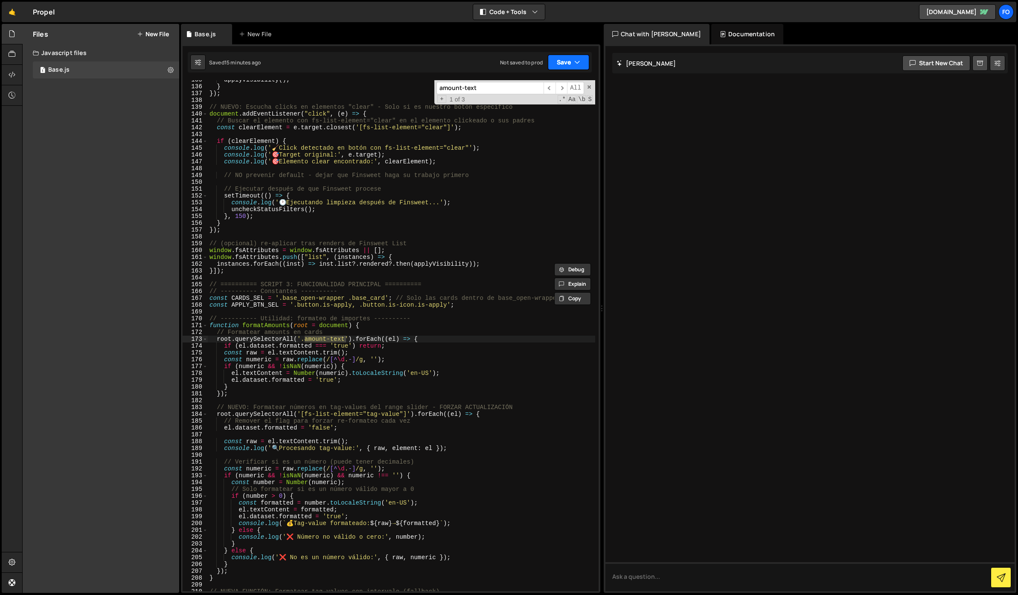
click at [566, 58] on button "Save" at bounding box center [568, 62] width 41 height 15
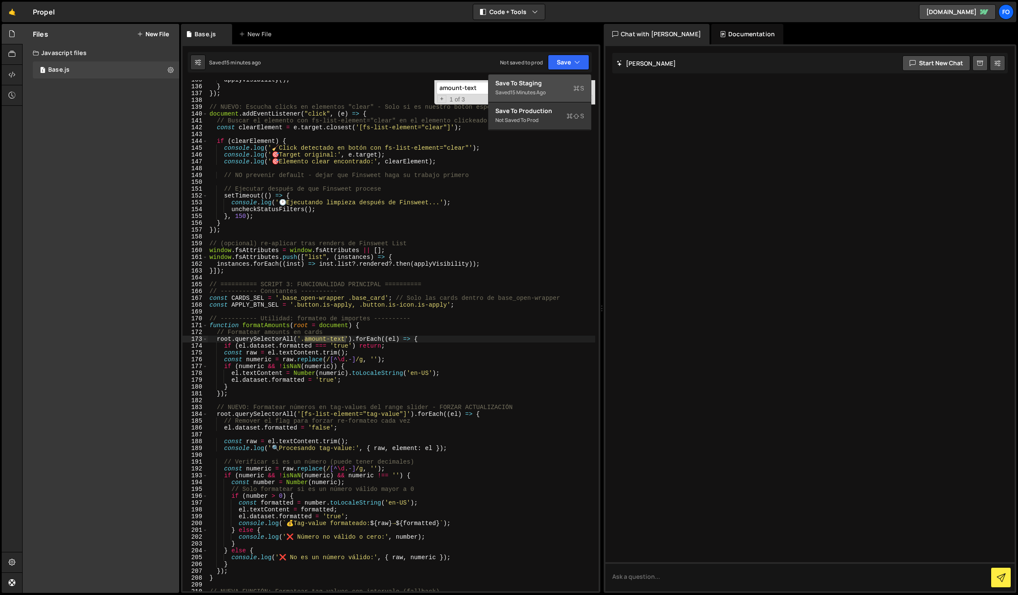
click at [551, 82] on div "Save to Staging S" at bounding box center [539, 83] width 89 height 9
click at [549, 89] on span "​" at bounding box center [549, 88] width 12 height 12
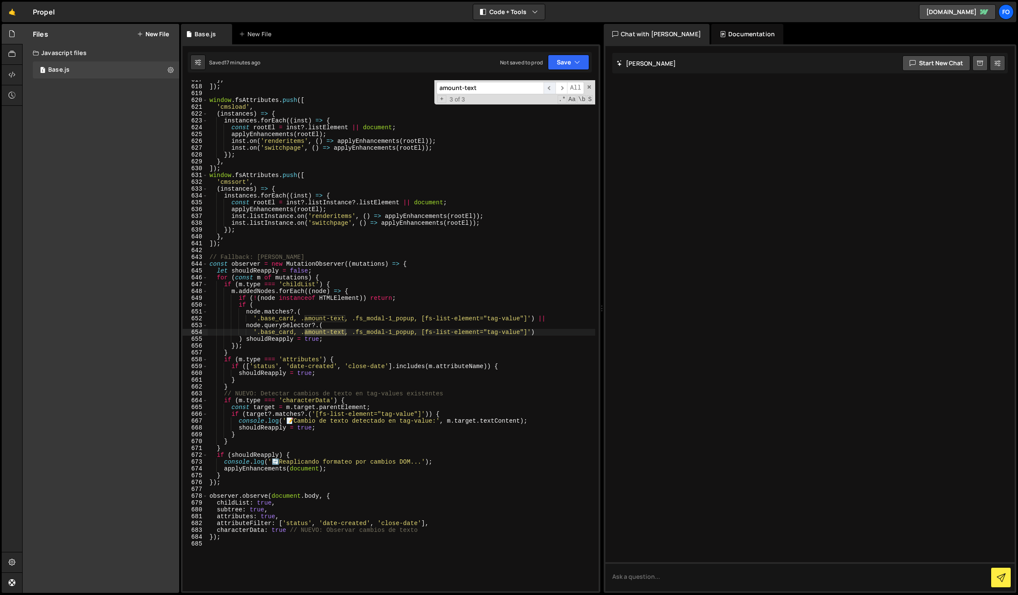
scroll to position [4208, 0]
click at [549, 89] on span "​" at bounding box center [549, 88] width 12 height 12
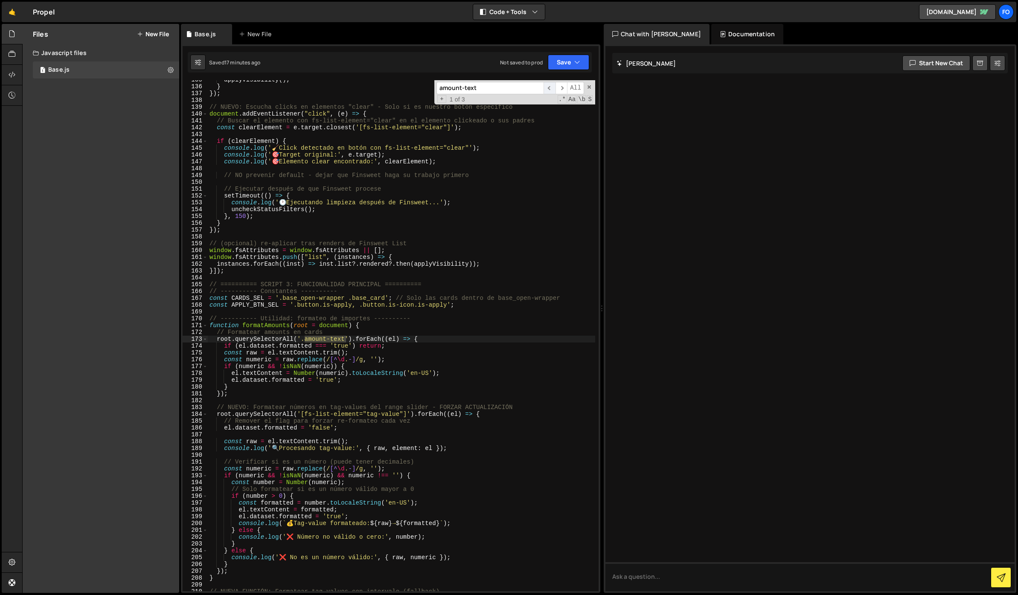
scroll to position [918, 0]
type textarea "function formatAmounts(root = document) {"
click at [263, 325] on div "applyVisibility ( ) ; } }) ; // NUEVO: Escucha clicks en elementos "clear" - So…" at bounding box center [401, 338] width 387 height 525
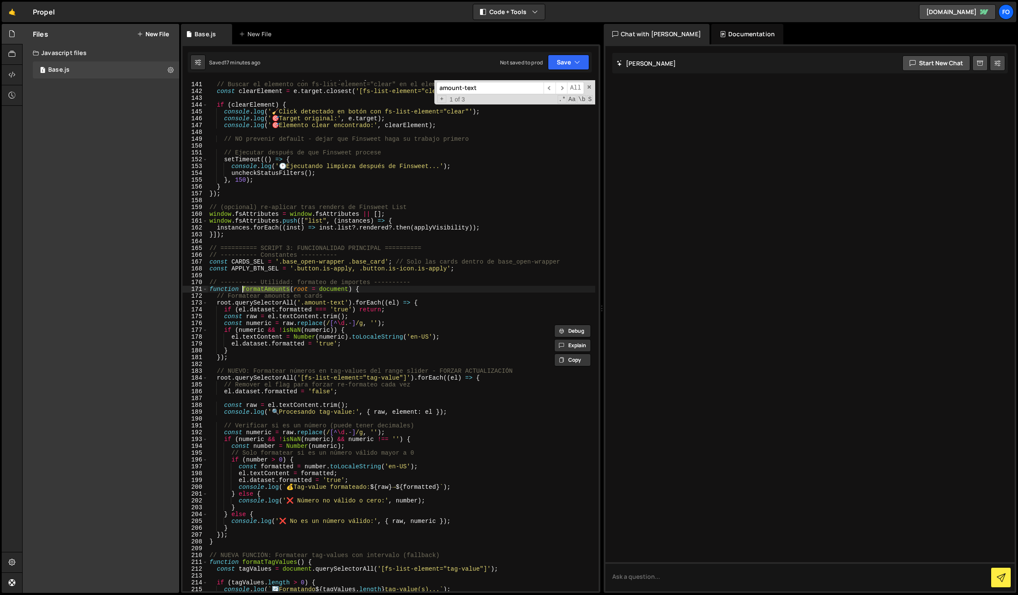
scroll to position [963, 0]
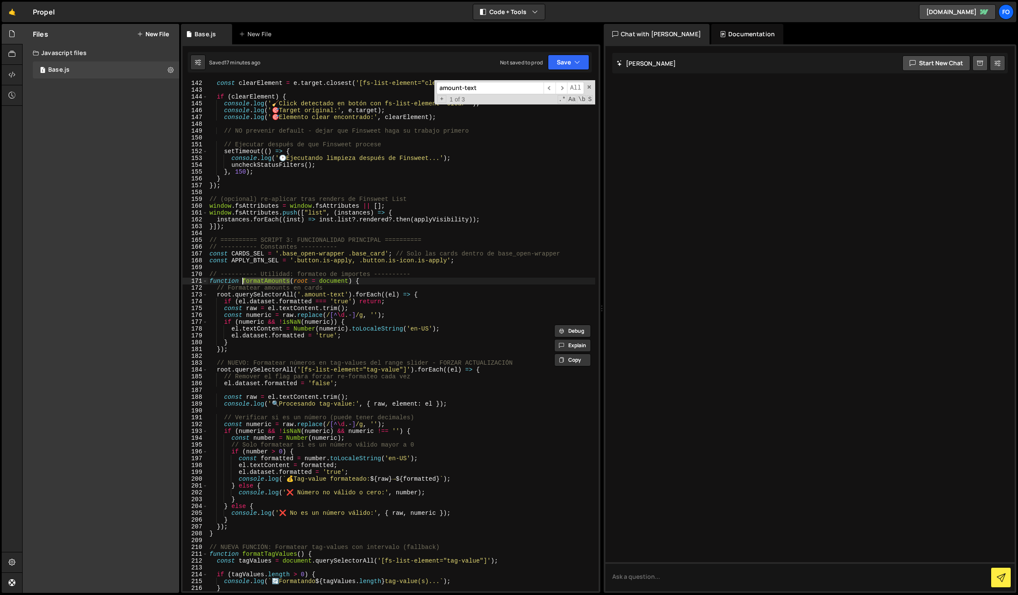
click at [482, 88] on input "amount-text" at bounding box center [489, 88] width 107 height 12
paste input "formatAmounts"
type input "formatAmounts"
click at [549, 89] on span "​" at bounding box center [549, 88] width 12 height 12
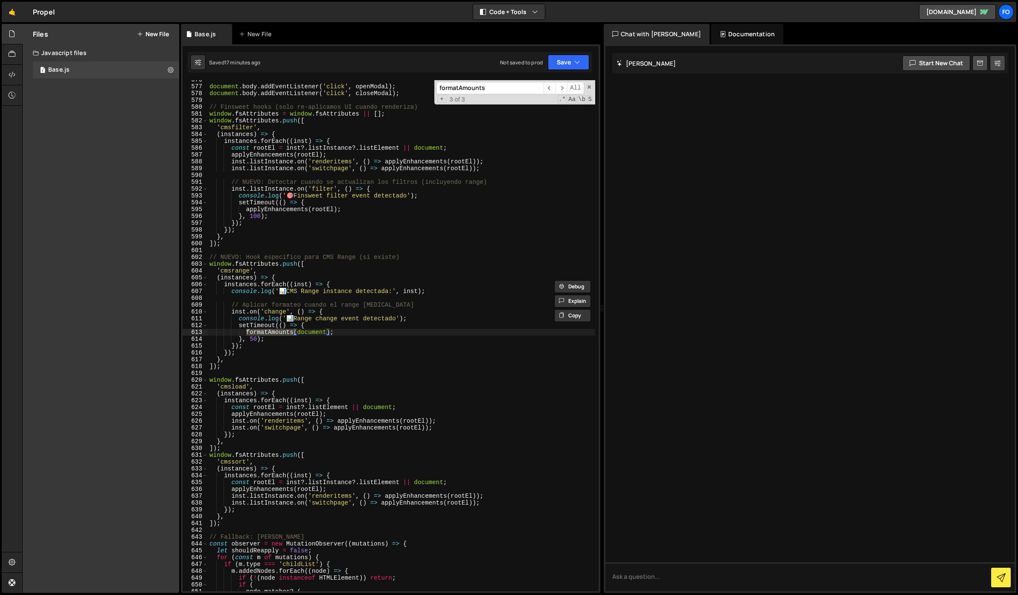
click at [321, 263] on div "document . body . addEventListener ( 'click' , openModal ) ; document . body . …" at bounding box center [401, 338] width 387 height 525
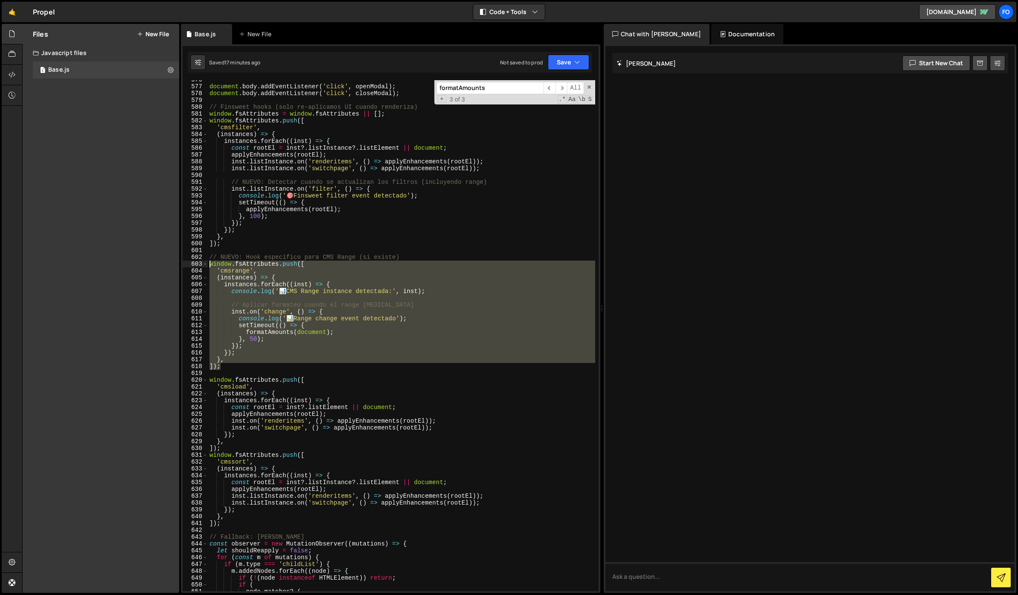
drag, startPoint x: 226, startPoint y: 365, endPoint x: 192, endPoint y: 264, distance: 106.7
click at [192, 264] on div "window.fsAttributes.push([ 576 577 578 579 580 581 582 583 584 585 586 587 588 …" at bounding box center [391, 335] width 416 height 511
click at [551, 86] on span "​" at bounding box center [549, 88] width 12 height 12
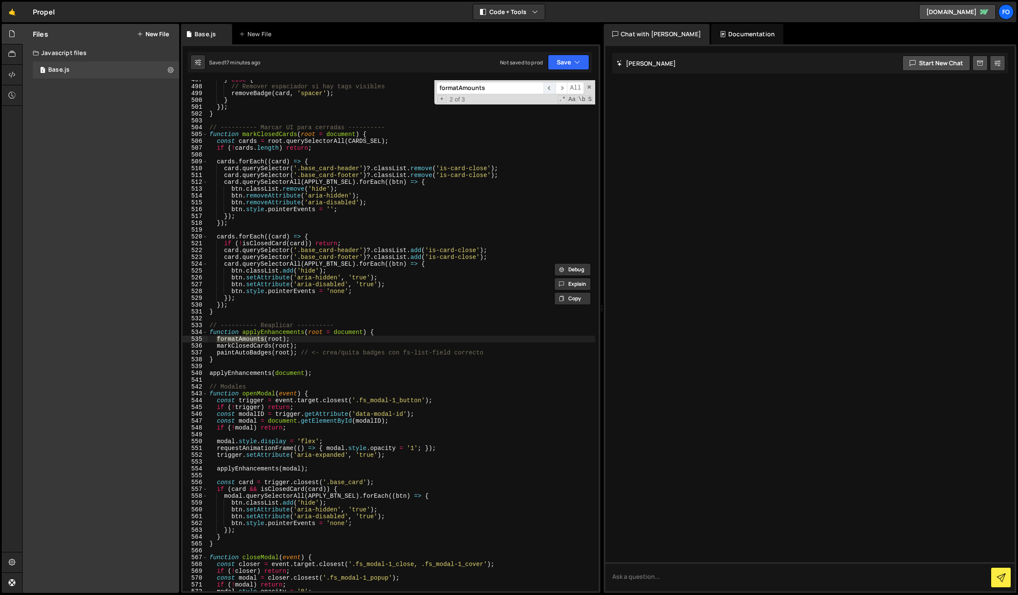
scroll to position [3389, 0]
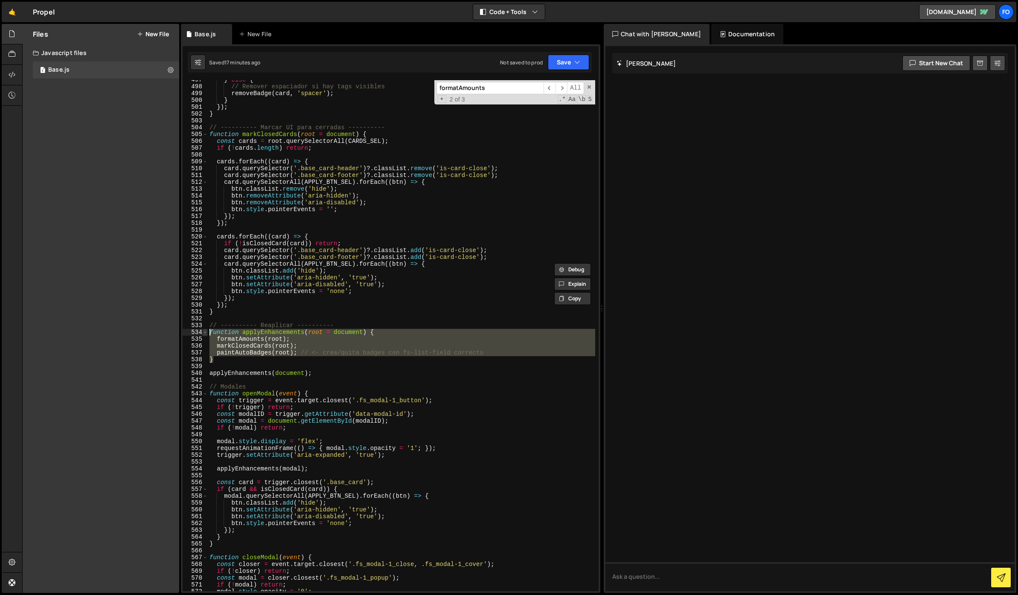
drag, startPoint x: 221, startPoint y: 362, endPoint x: 204, endPoint y: 333, distance: 33.3
click at [204, 333] on div "} 497 498 499 500 501 502 503 504 505 506 507 508 509 510 511 512 513 514 515 5…" at bounding box center [391, 335] width 416 height 511
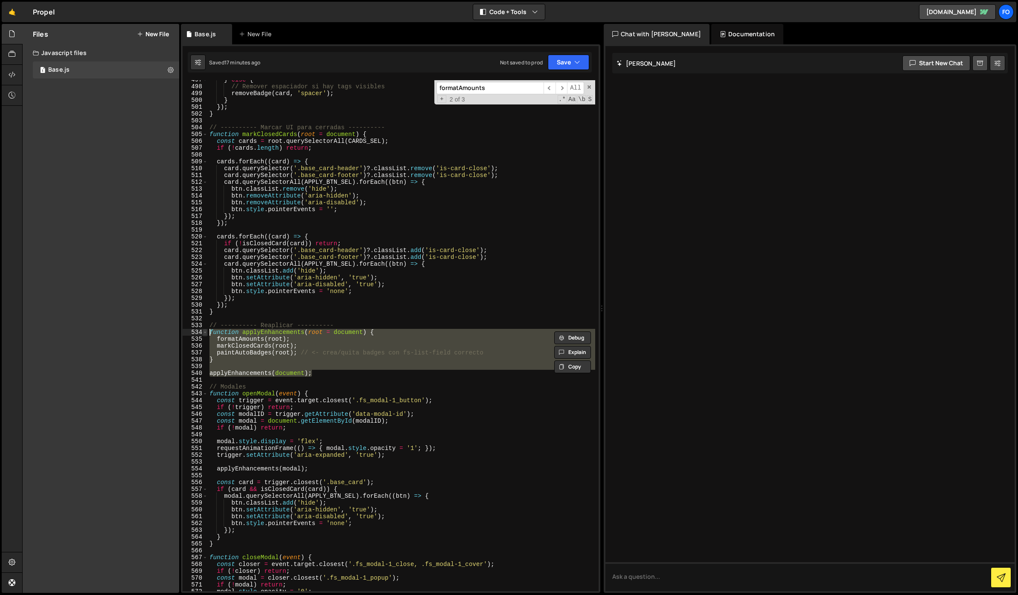
drag, startPoint x: 316, startPoint y: 373, endPoint x: 205, endPoint y: 334, distance: 117.8
click at [205, 334] on div "function applyEnhancements(root = document) { formatAmounts(root); 497 498 499 …" at bounding box center [391, 335] width 416 height 511
click at [551, 88] on span "​" at bounding box center [549, 88] width 12 height 12
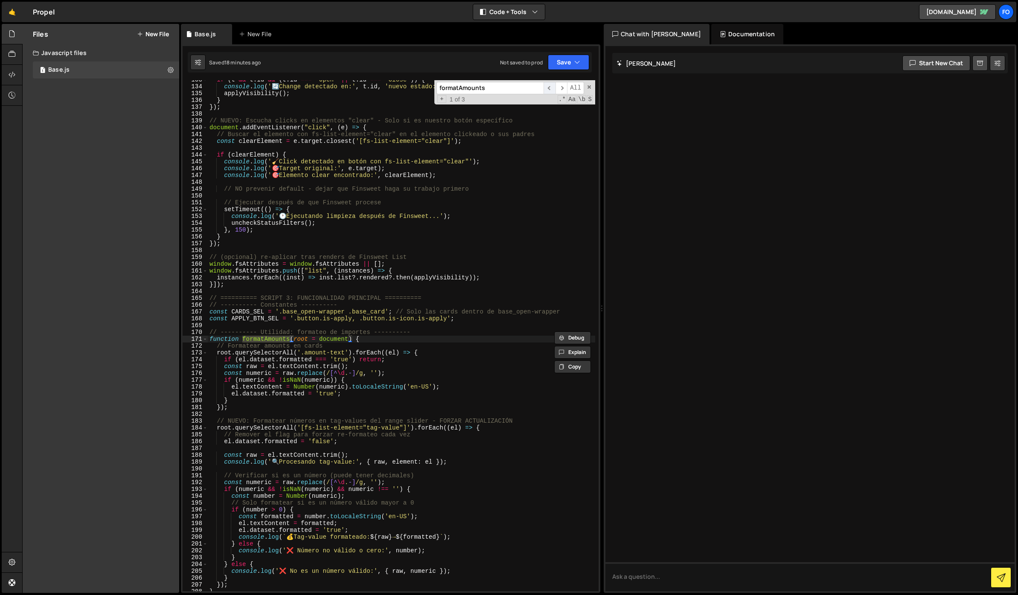
scroll to position [905, 0]
click at [547, 88] on span "​" at bounding box center [549, 88] width 12 height 12
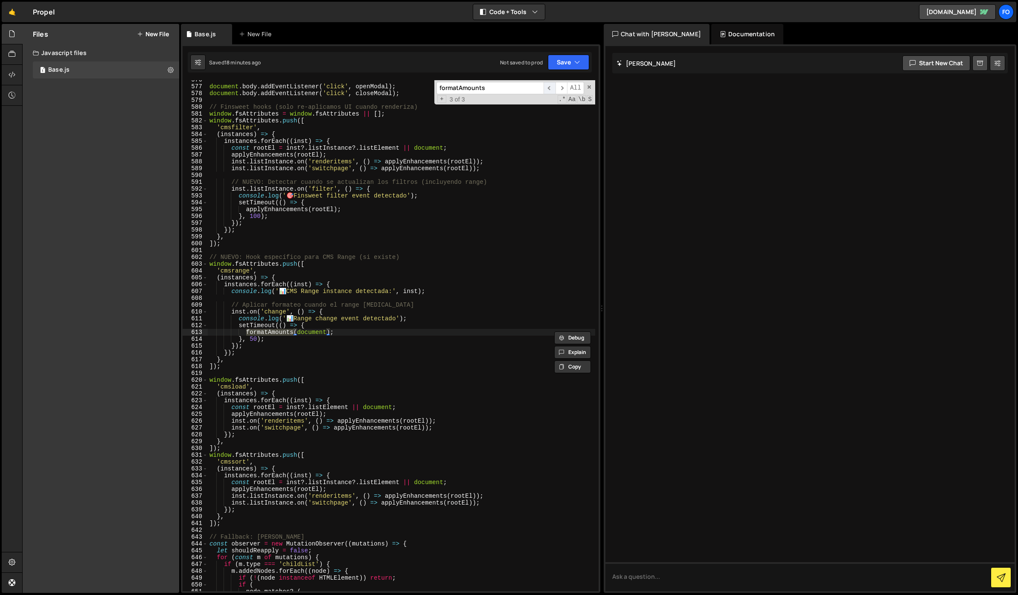
scroll to position [3928, 0]
click at [312, 263] on div "document . body . addEventListener ( 'click' , openModal ) ; document . body . …" at bounding box center [401, 338] width 387 height 525
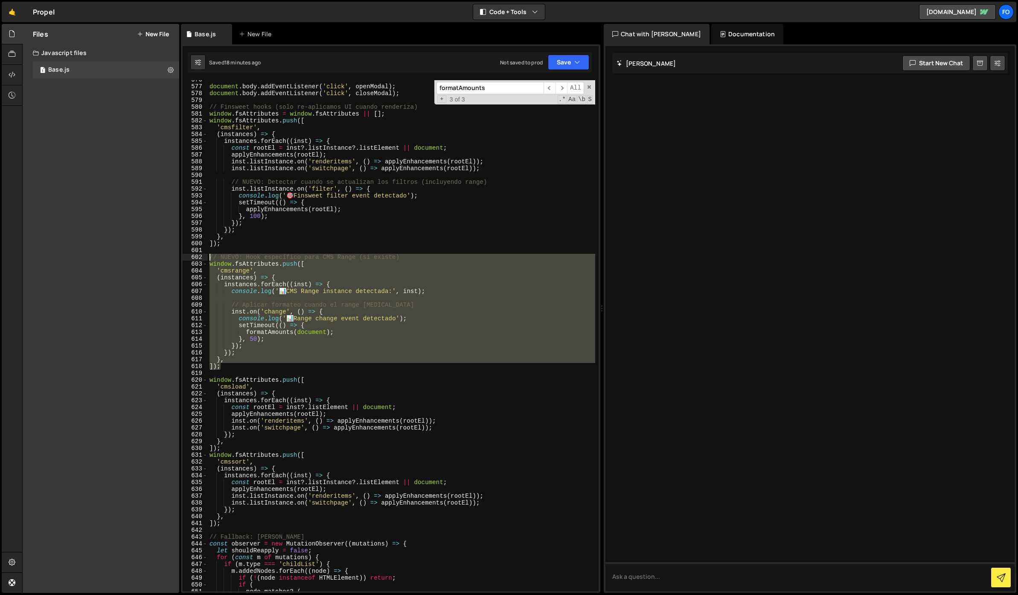
type textarea "// NUEVO: Hook específico para CMS Range (si existe) window.fsAttributes.push(["
drag, startPoint x: 230, startPoint y: 367, endPoint x: 193, endPoint y: 257, distance: 115.7
click at [193, 257] on div "// NUEVO: Hook específico para CMS Range (si existe) window.fsAttributes.push([…" at bounding box center [391, 335] width 416 height 511
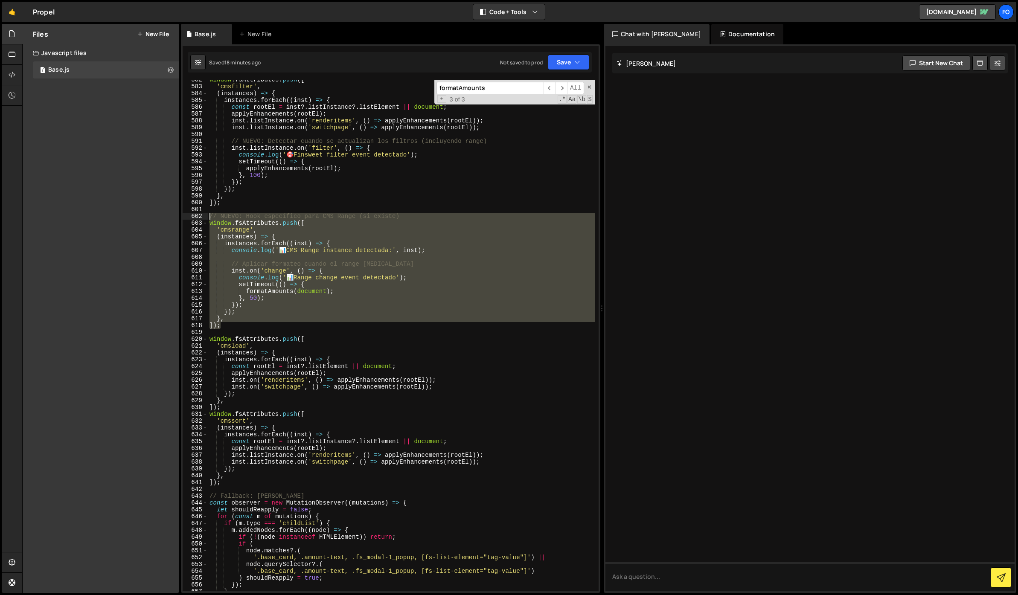
scroll to position [3976, 0]
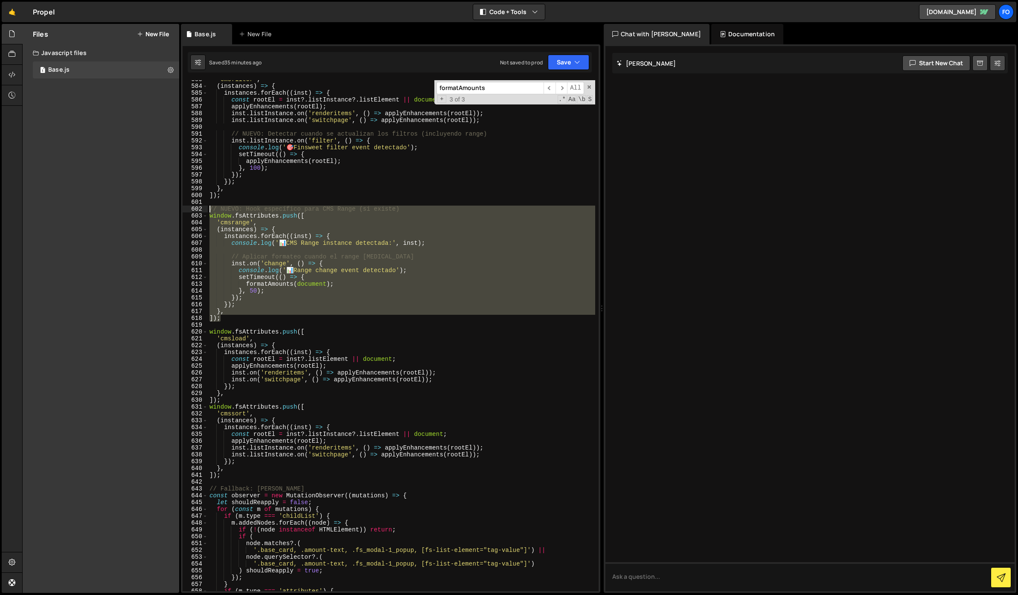
click at [366, 203] on div "'cmsfilter' , ( instances ) => { instances . forEach (( inst ) => { const rootE…" at bounding box center [401, 338] width 387 height 525
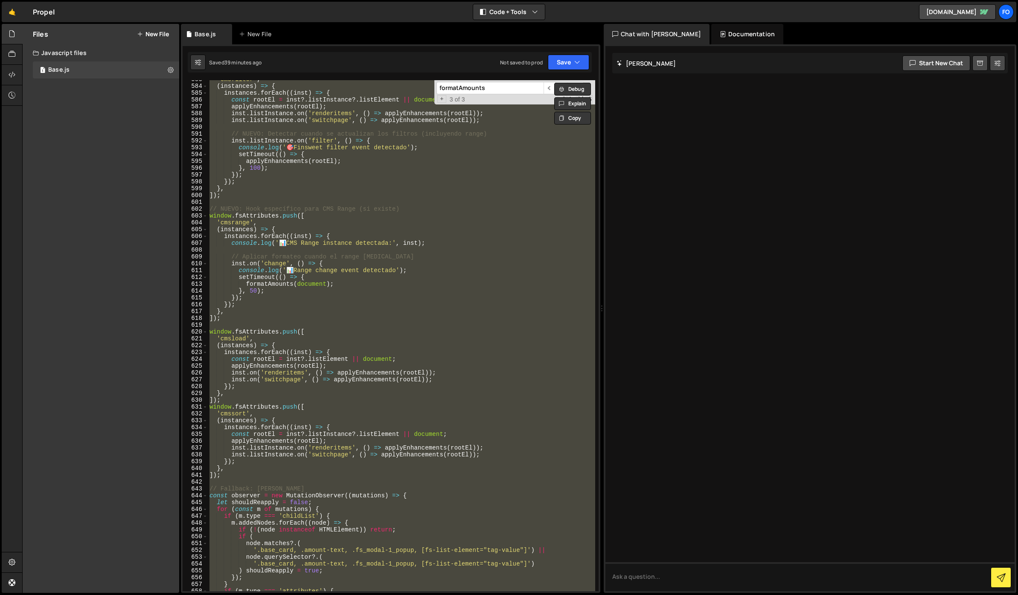
click at [340, 198] on div "'cmsfilter' , ( instances ) => { instances . forEach (( inst ) => { const rootE…" at bounding box center [401, 335] width 387 height 511
paste textarea
type textarea "});"
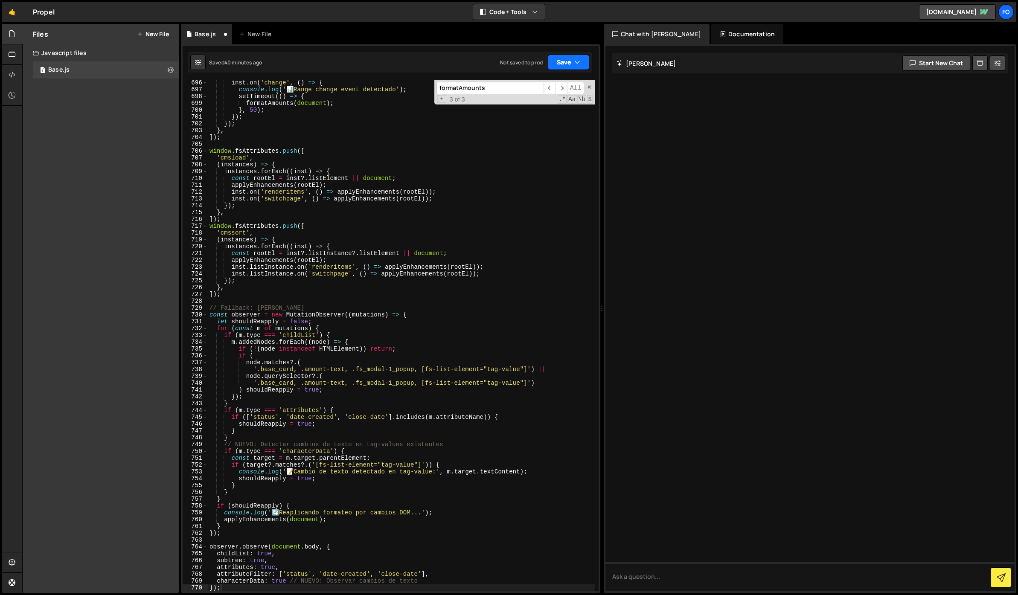
click at [563, 68] on button "Save" at bounding box center [568, 62] width 41 height 15
click at [531, 89] on div "40 minutes ago" at bounding box center [528, 92] width 37 height 7
